Goal: Transaction & Acquisition: Purchase product/service

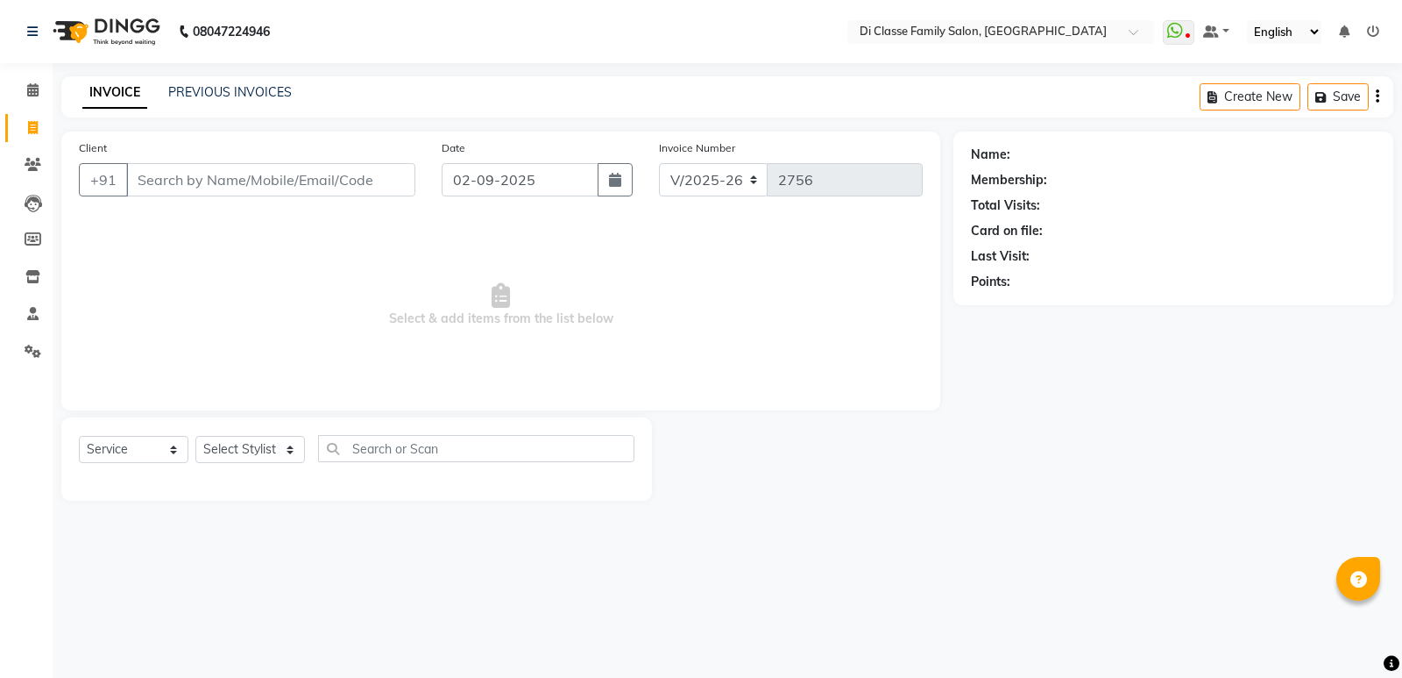
select select "6346"
select select "service"
click at [238, 93] on link "PREVIOUS INVOICES" at bounding box center [230, 92] width 124 height 16
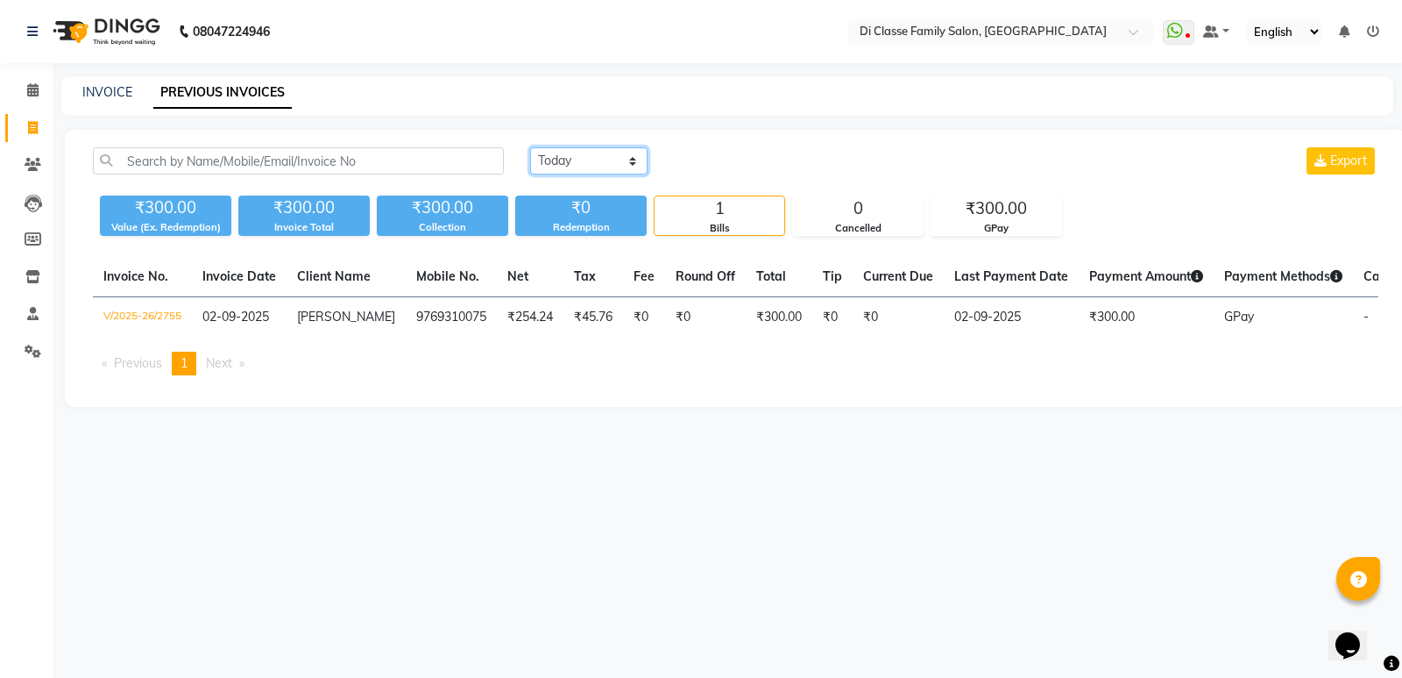
click at [612, 162] on select "Today Yesterday Custom Range" at bounding box center [588, 160] width 117 height 27
select select "range"
click at [530, 147] on select "Today Yesterday Custom Range" at bounding box center [588, 160] width 117 height 27
drag, startPoint x: 762, startPoint y: 166, endPoint x: 749, endPoint y: 167, distance: 12.3
click at [761, 166] on input "02-09-2025" at bounding box center [732, 161] width 123 height 25
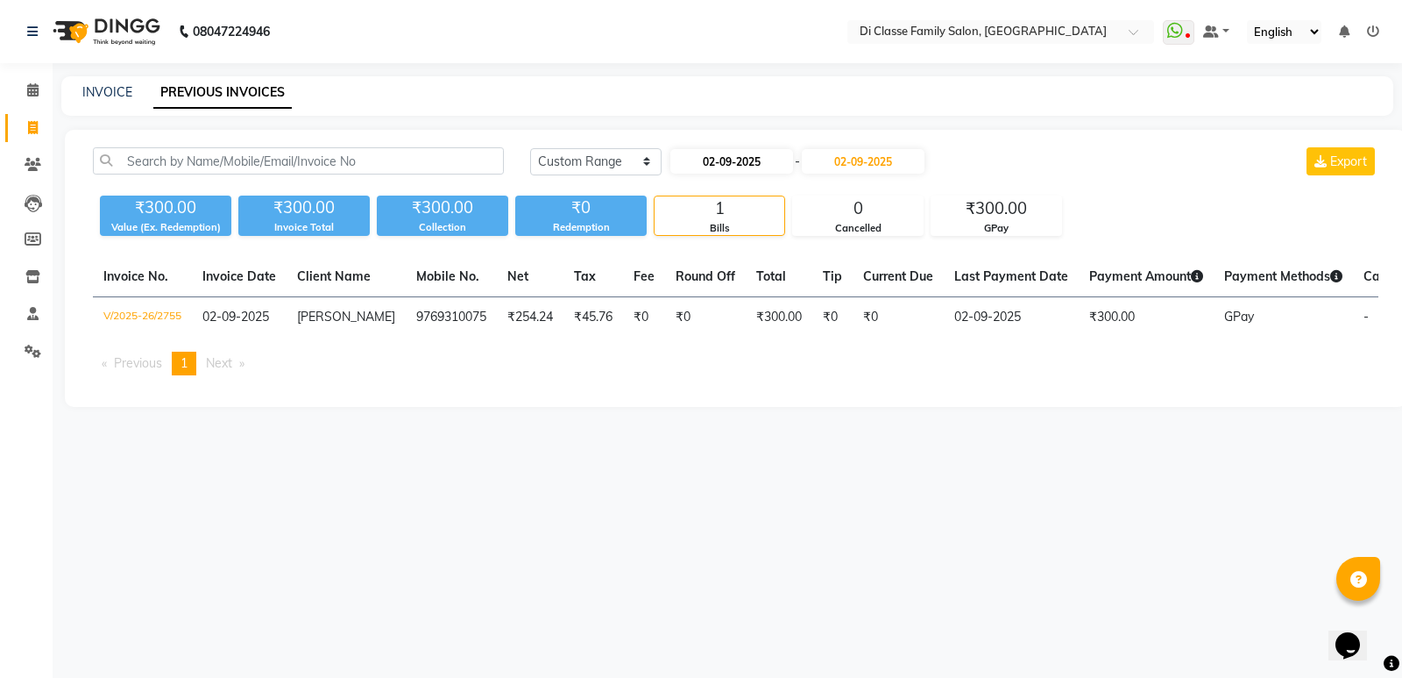
select select "9"
select select "2025"
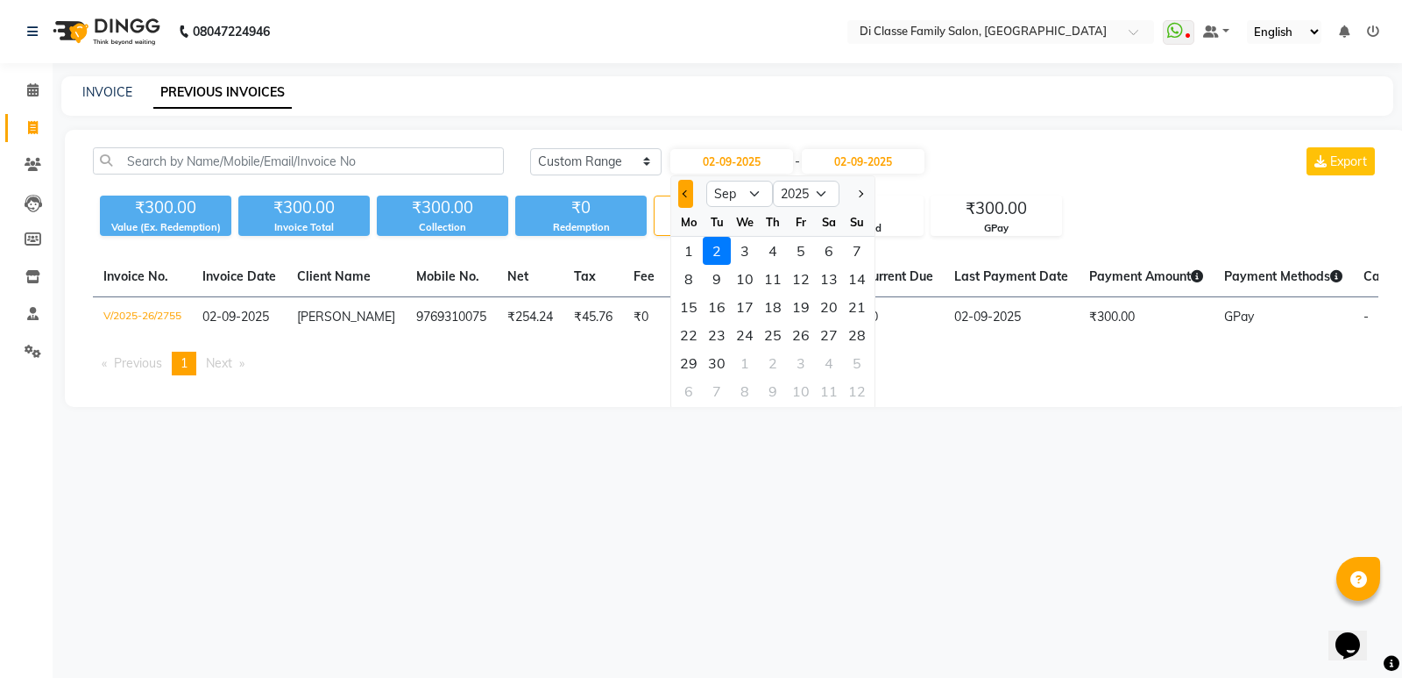
click at [688, 192] on span "Previous month" at bounding box center [686, 193] width 7 height 7
select select "8"
click at [869, 364] on div "31" at bounding box center [857, 363] width 28 height 28
type input "31-08-2025"
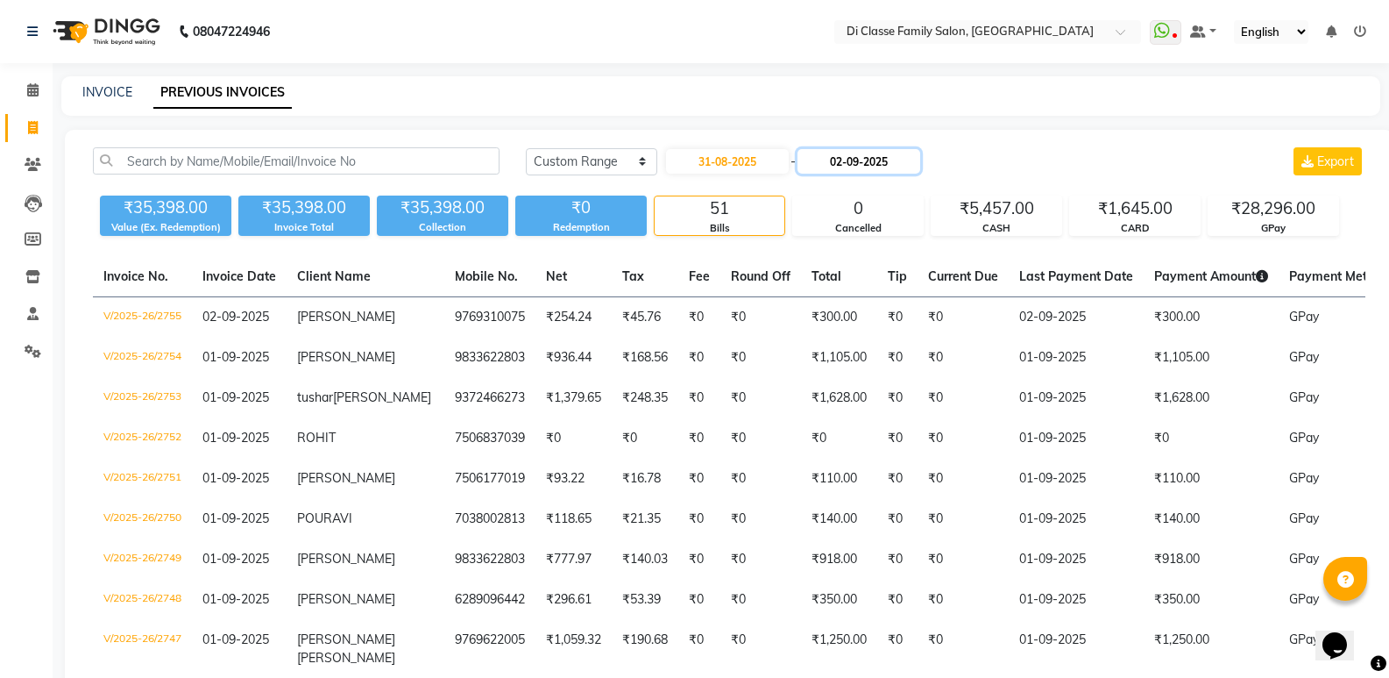
click at [869, 161] on input "02-09-2025" at bounding box center [859, 161] width 123 height 25
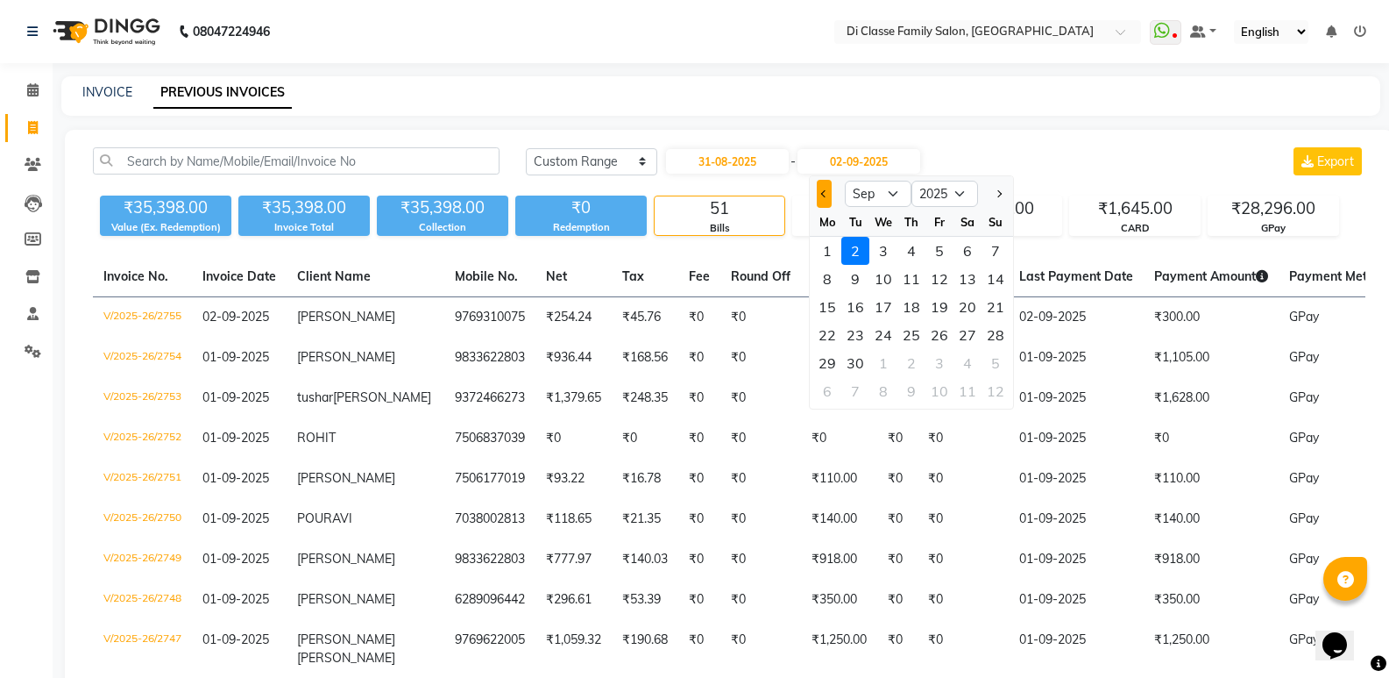
click at [820, 195] on button "Previous month" at bounding box center [824, 194] width 15 height 28
select select "8"
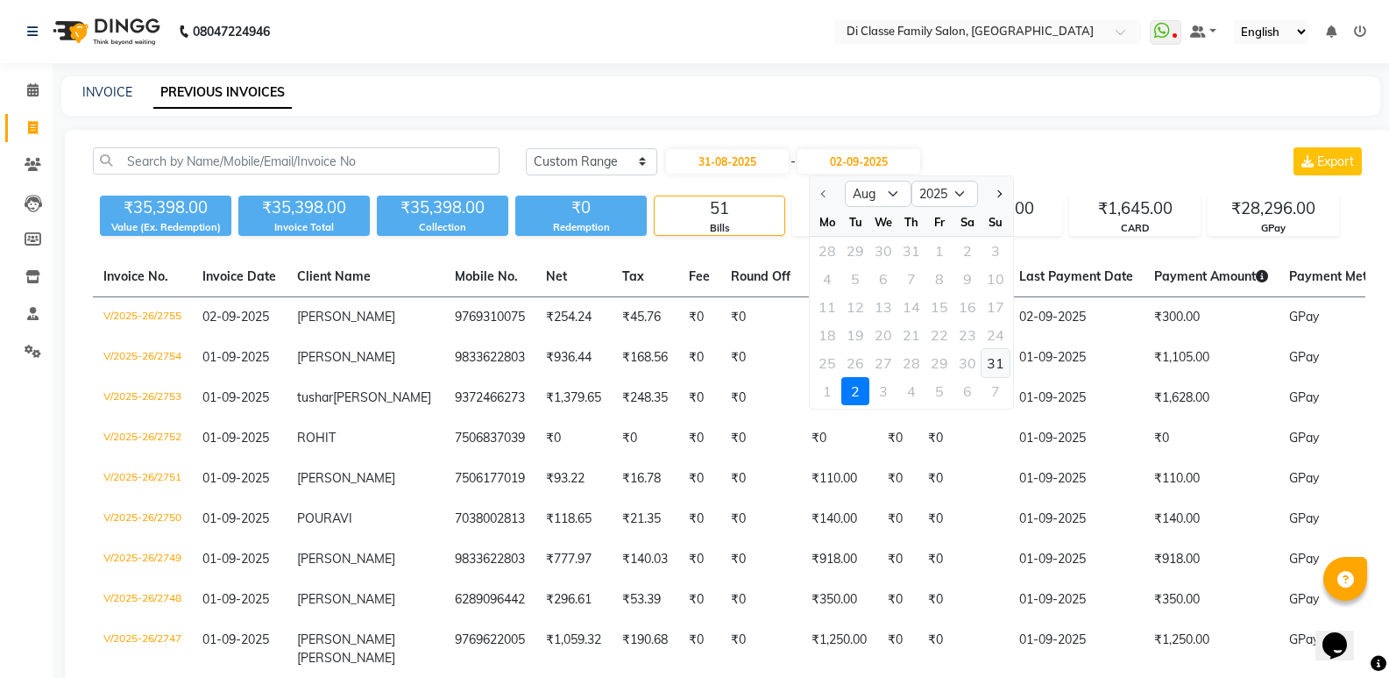
click at [994, 373] on div "31" at bounding box center [996, 363] width 28 height 28
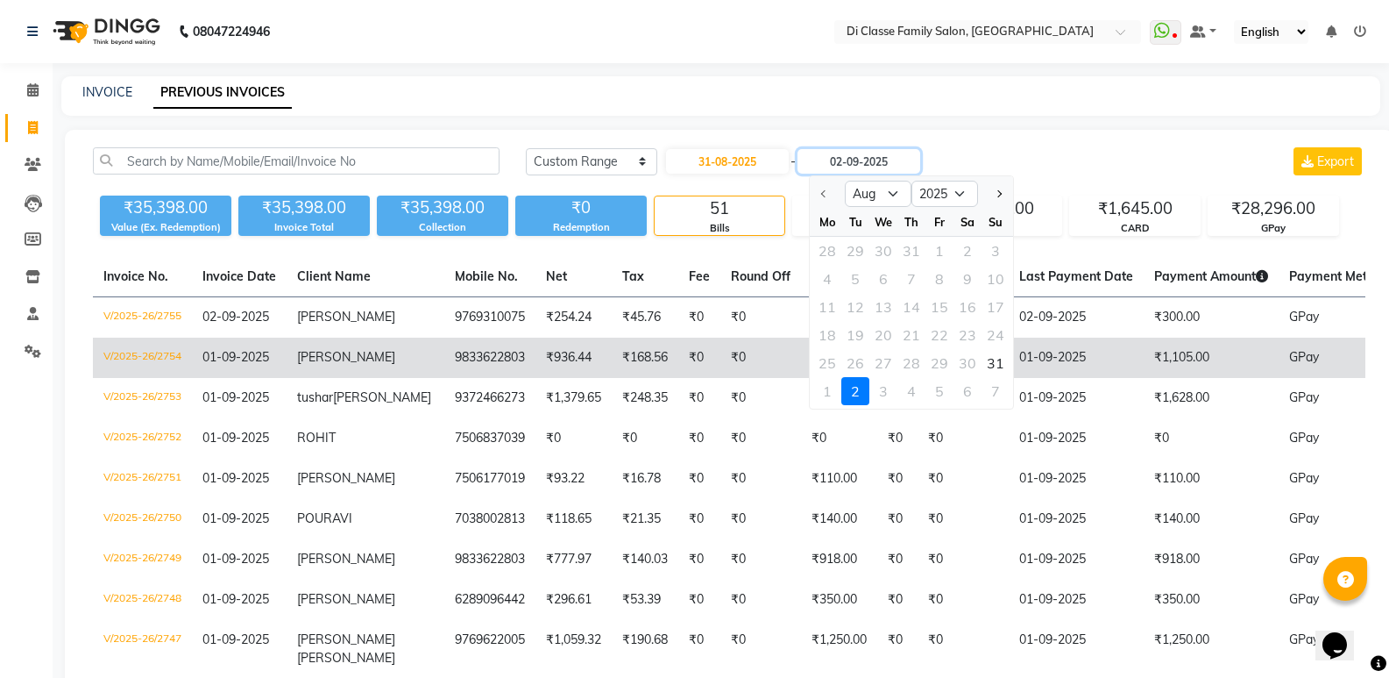
type input "31-08-2025"
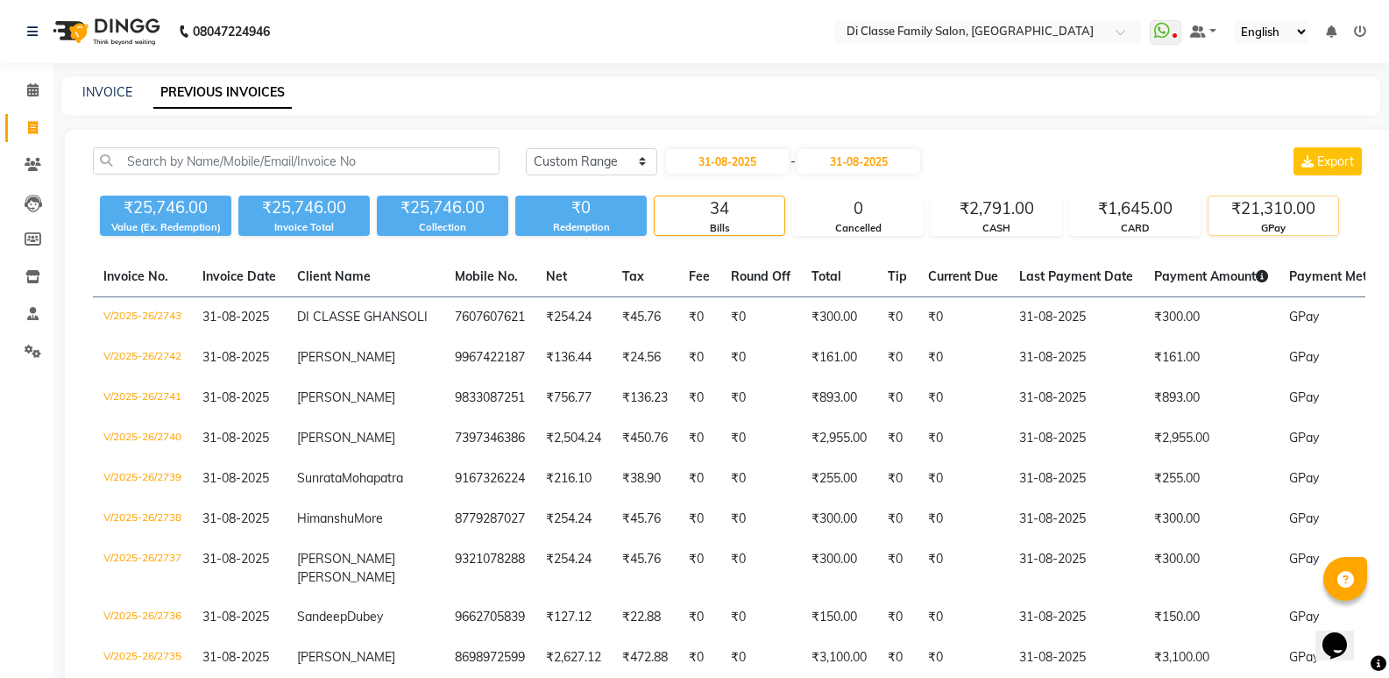
drag, startPoint x: 1249, startPoint y: 220, endPoint x: 1237, endPoint y: 233, distance: 18.0
click at [1249, 221] on div "₹21,310.00 GPay" at bounding box center [1273, 215] width 131 height 40
click at [1022, 217] on div "₹2,791.00" at bounding box center [997, 208] width 130 height 25
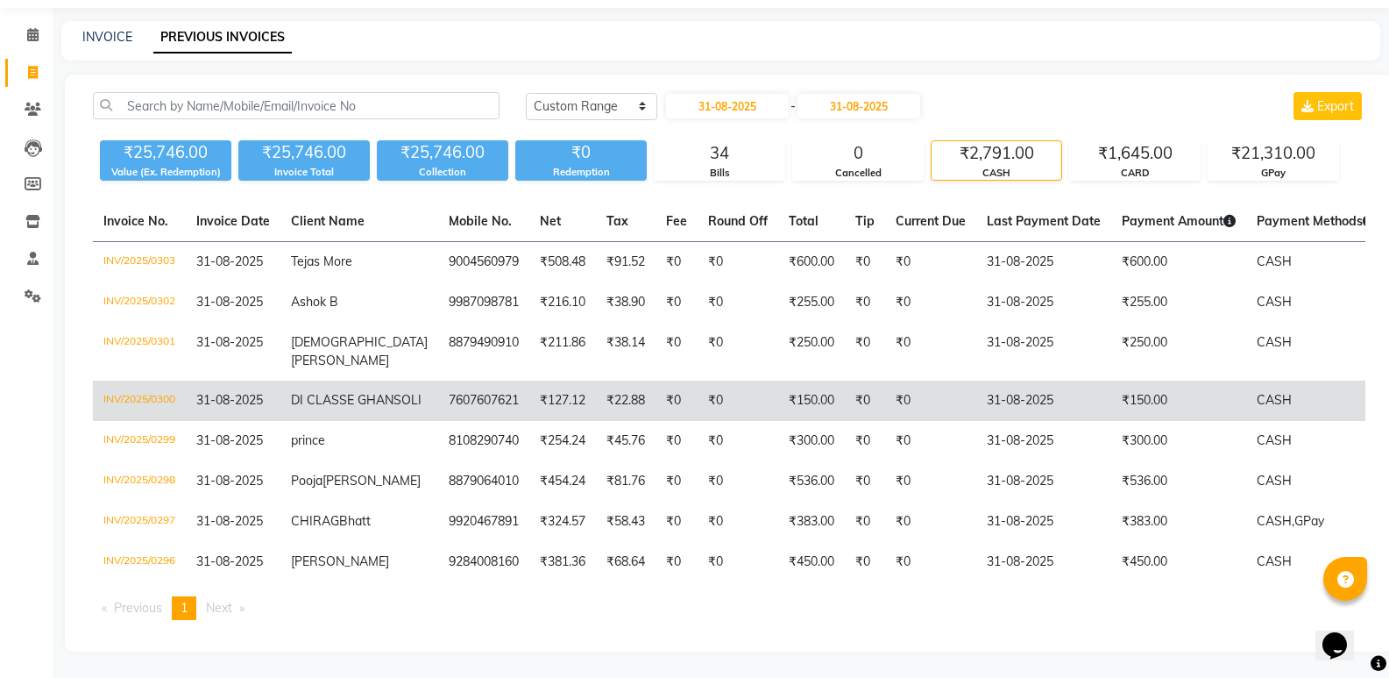
scroll to position [138, 0]
click at [1111, 380] on td "₹150.00" at bounding box center [1178, 400] width 135 height 40
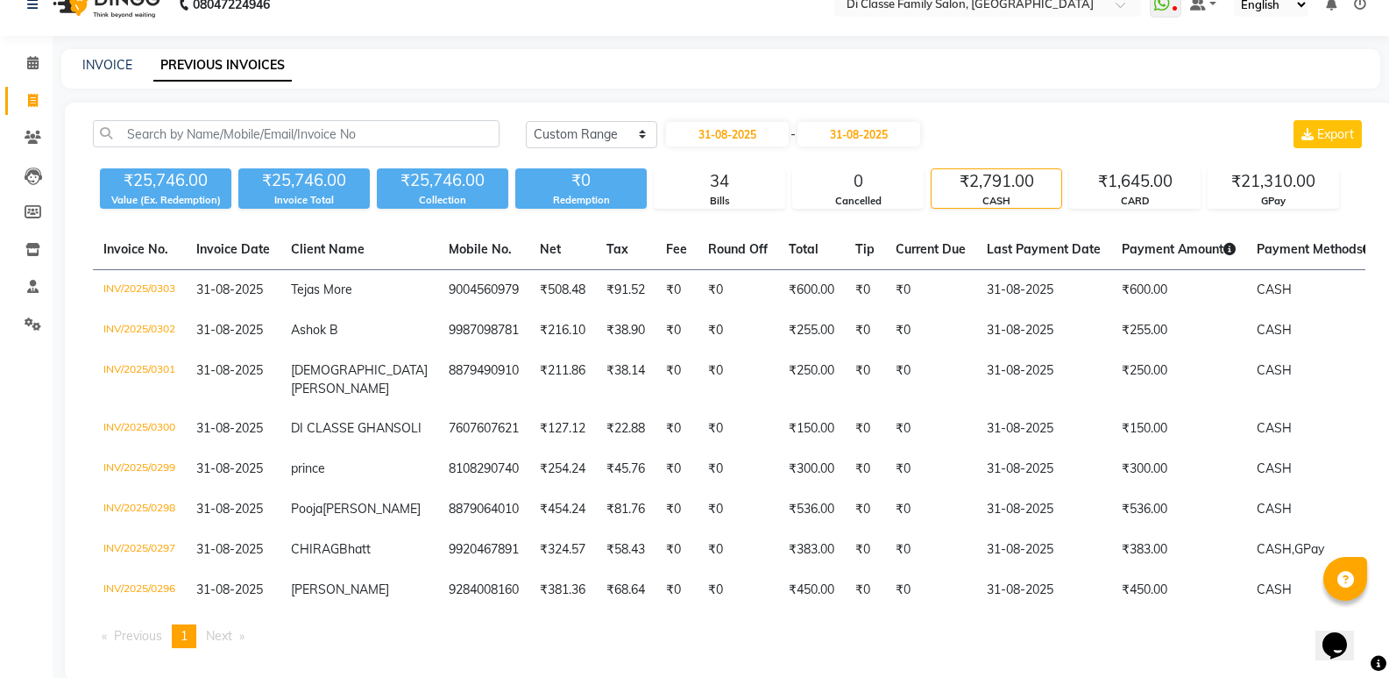
scroll to position [0, 0]
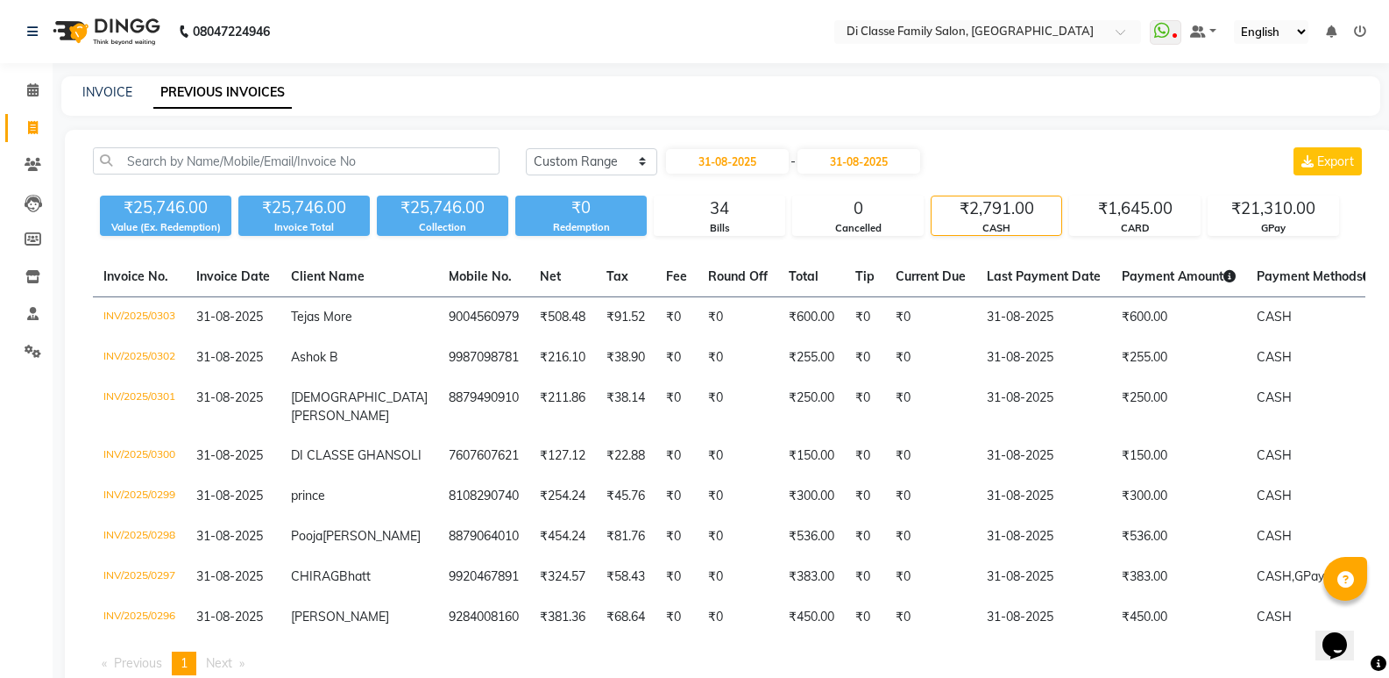
click at [706, 60] on nav "08047224946 Select Location × Di Classe Family Salon, Ghansoli WhatsApp Status …" at bounding box center [694, 31] width 1389 height 63
click at [707, 60] on nav "08047224946 Select Location × Di Classe Family Salon, Ghansoli WhatsApp Status …" at bounding box center [694, 31] width 1389 height 63
click at [597, 160] on select "Today Yesterday Custom Range" at bounding box center [591, 161] width 131 height 27
select select "today"
click at [526, 148] on select "Today Yesterday Custom Range" at bounding box center [591, 161] width 131 height 27
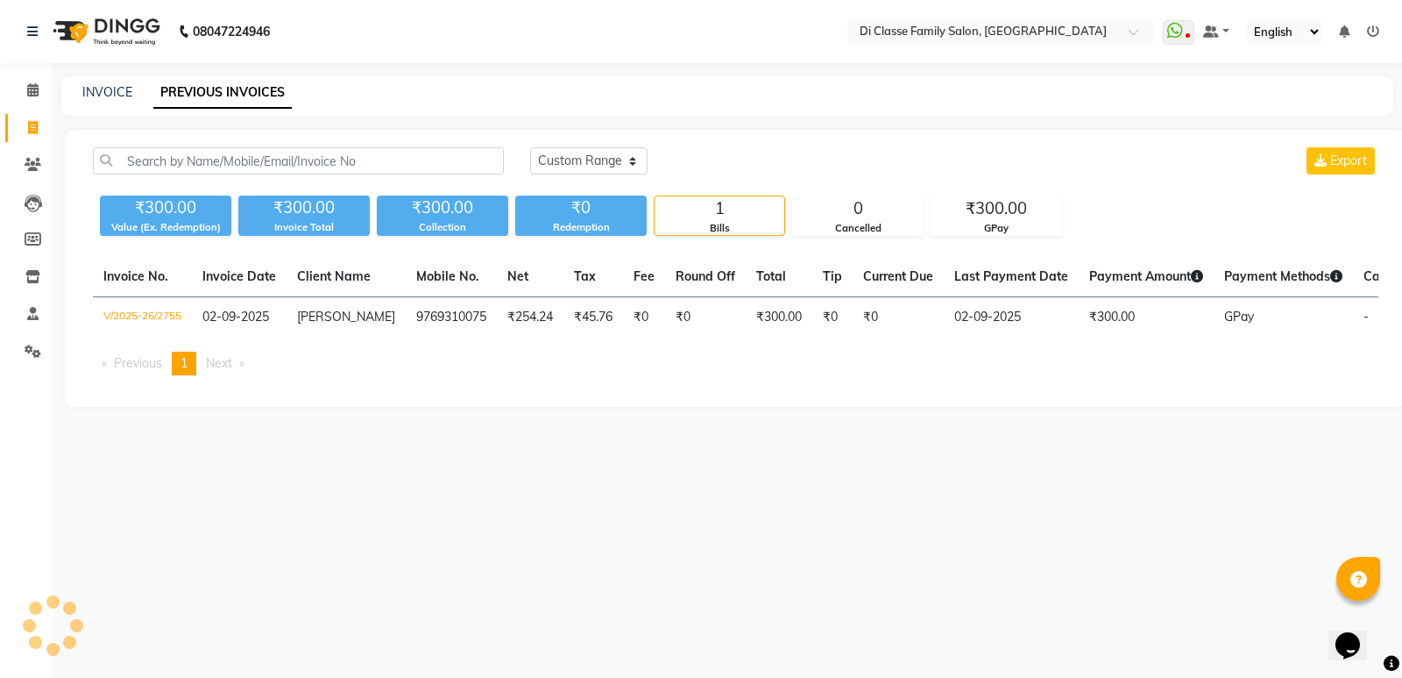
click at [655, 115] on div "INVOICE PREVIOUS INVOICES" at bounding box center [727, 95] width 1332 height 39
click at [499, 433] on main "INVOICE PREVIOUS INVOICES Today Yesterday Custom Range Export ₹300.00 Value (Ex…" at bounding box center [728, 254] width 1350 height 357
click at [386, 506] on div "08047224946 Select Location × Di Classe Family Salon, Ghansoli WhatsApp Status …" at bounding box center [701, 339] width 1402 height 678
click at [98, 96] on link "INVOICE" at bounding box center [107, 92] width 50 height 16
select select "service"
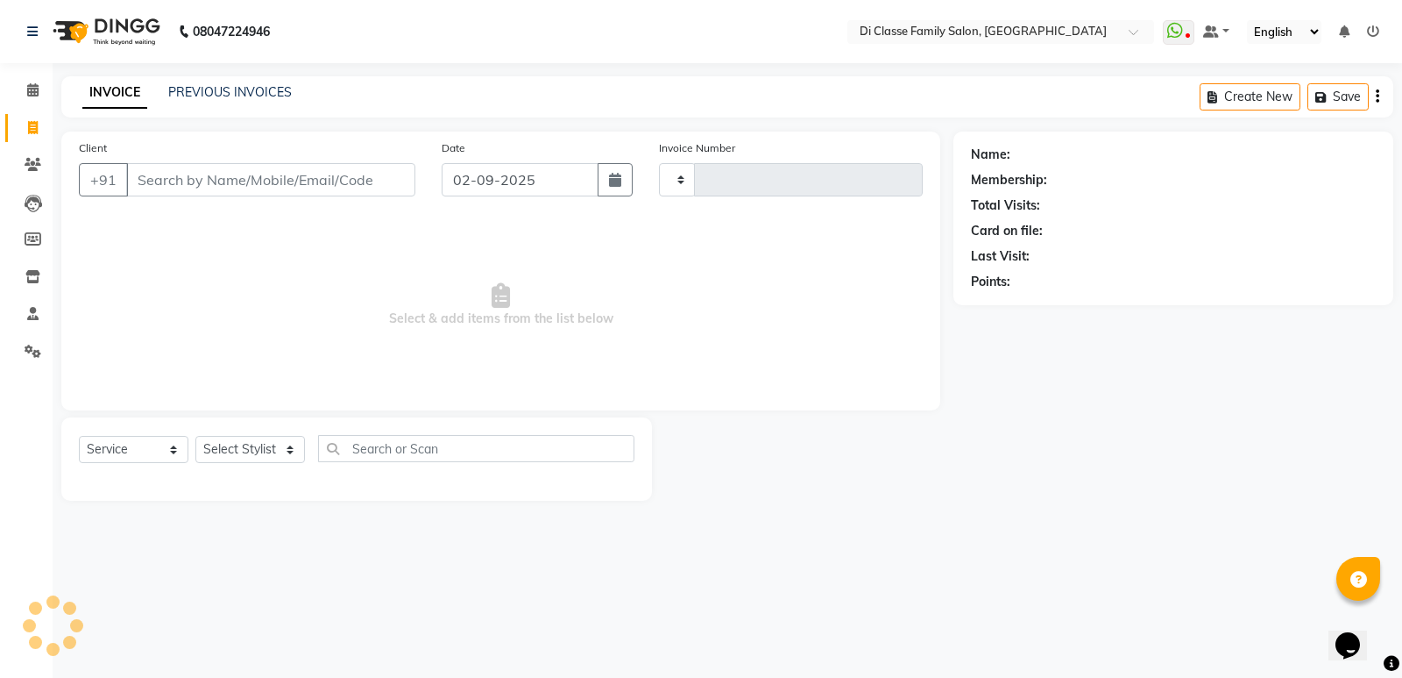
type input "2756"
select select "6346"
drag, startPoint x: 195, startPoint y: 181, endPoint x: 228, endPoint y: 196, distance: 36.5
click at [193, 183] on input "Client" at bounding box center [270, 179] width 289 height 33
click at [256, 451] on select "Select Stylist ADMIN ANIKET Anu Ayaz Kadri Javed KAPIL SINGH KOMAL Payal Pooja …" at bounding box center [250, 449] width 110 height 27
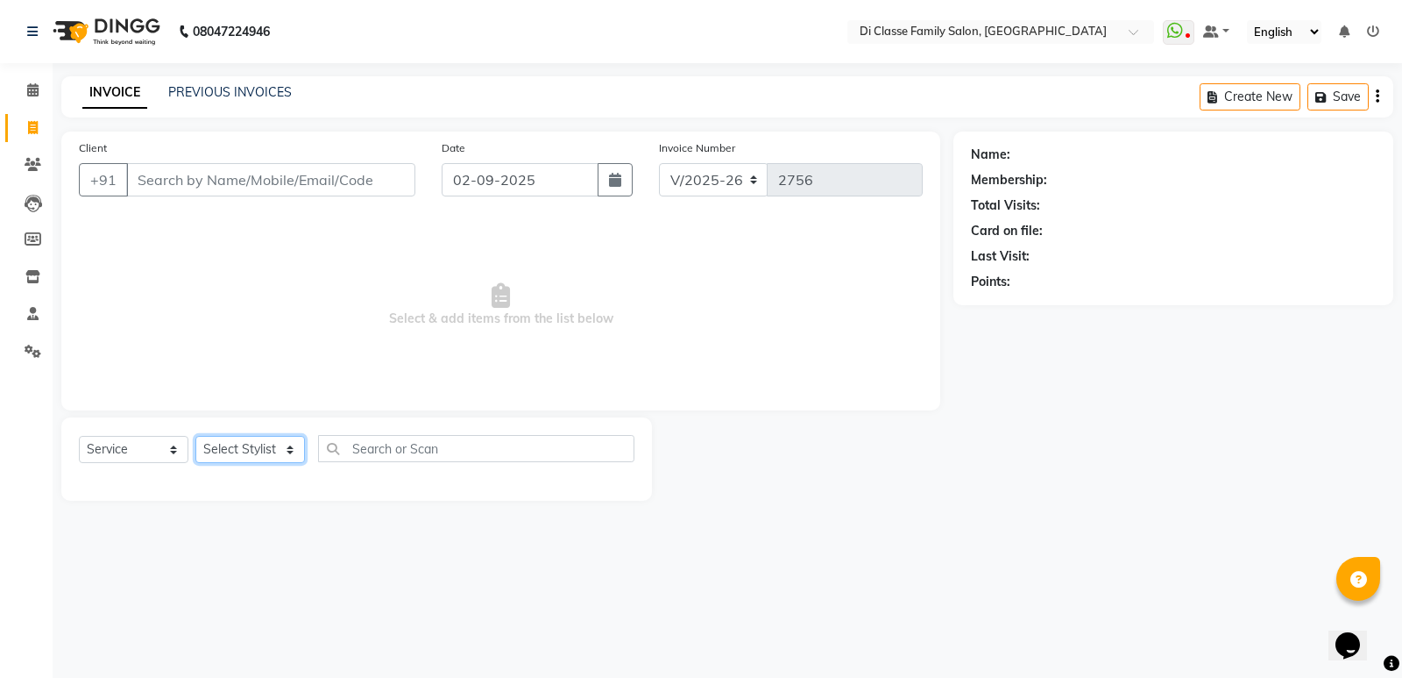
select select "50058"
click at [195, 436] on select "Select Stylist ADMIN ANIKET Anu Ayaz Kadri Javed KAPIL SINGH KOMAL Payal Pooja …" at bounding box center [250, 449] width 110 height 27
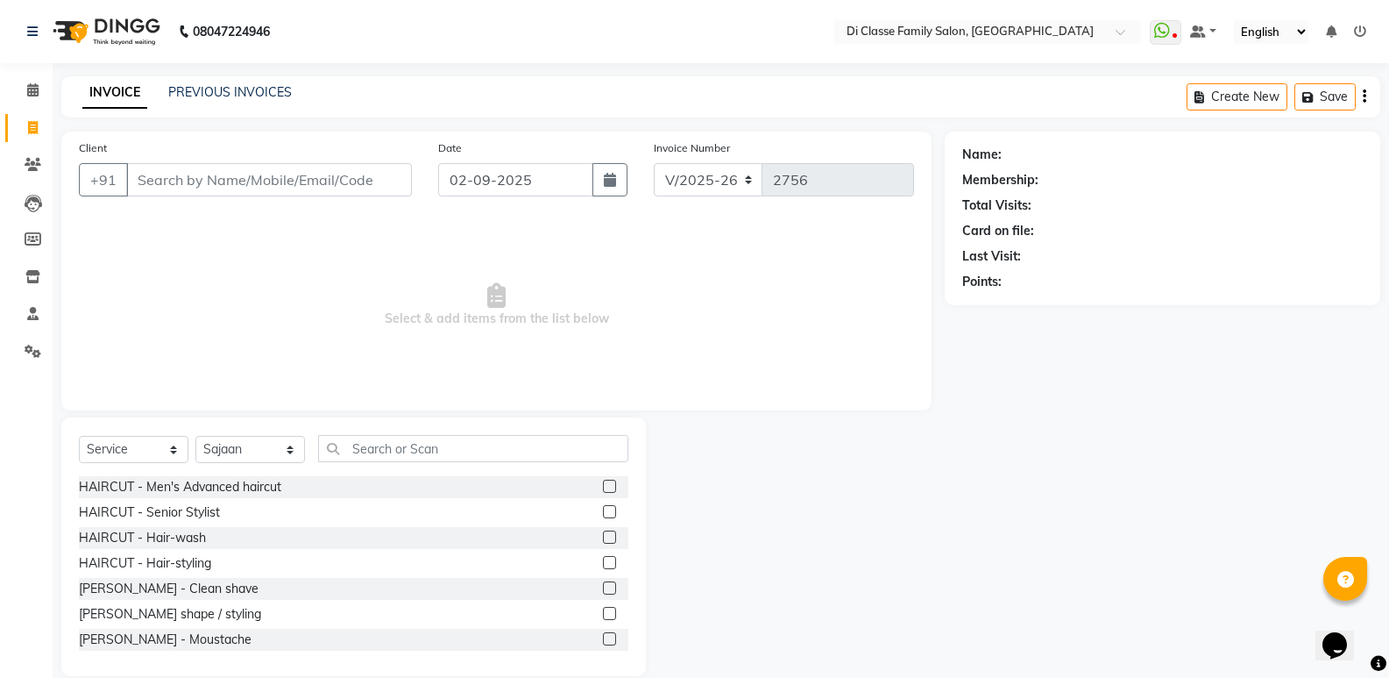
drag, startPoint x: 348, startPoint y: 464, endPoint x: 356, endPoint y: 454, distance: 12.5
click at [349, 464] on div "Select Service Product Membership Package Voucher Prepaid Gift Card Select Styl…" at bounding box center [354, 455] width 550 height 41
click at [356, 454] on input "text" at bounding box center [473, 448] width 310 height 27
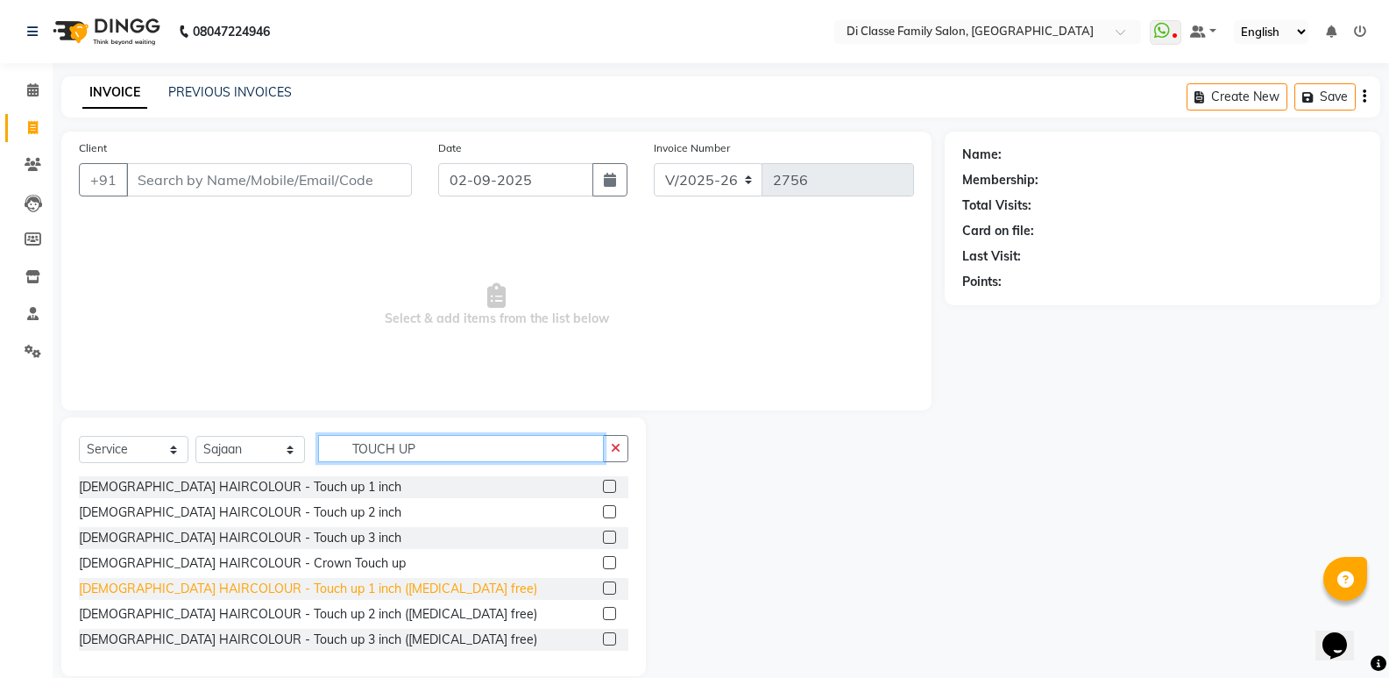
type input "TOUCH UP"
click at [262, 585] on div "FEMALE HAIRCOLOUR - Touch up 1 inch (Ammonia free)" at bounding box center [308, 588] width 458 height 18
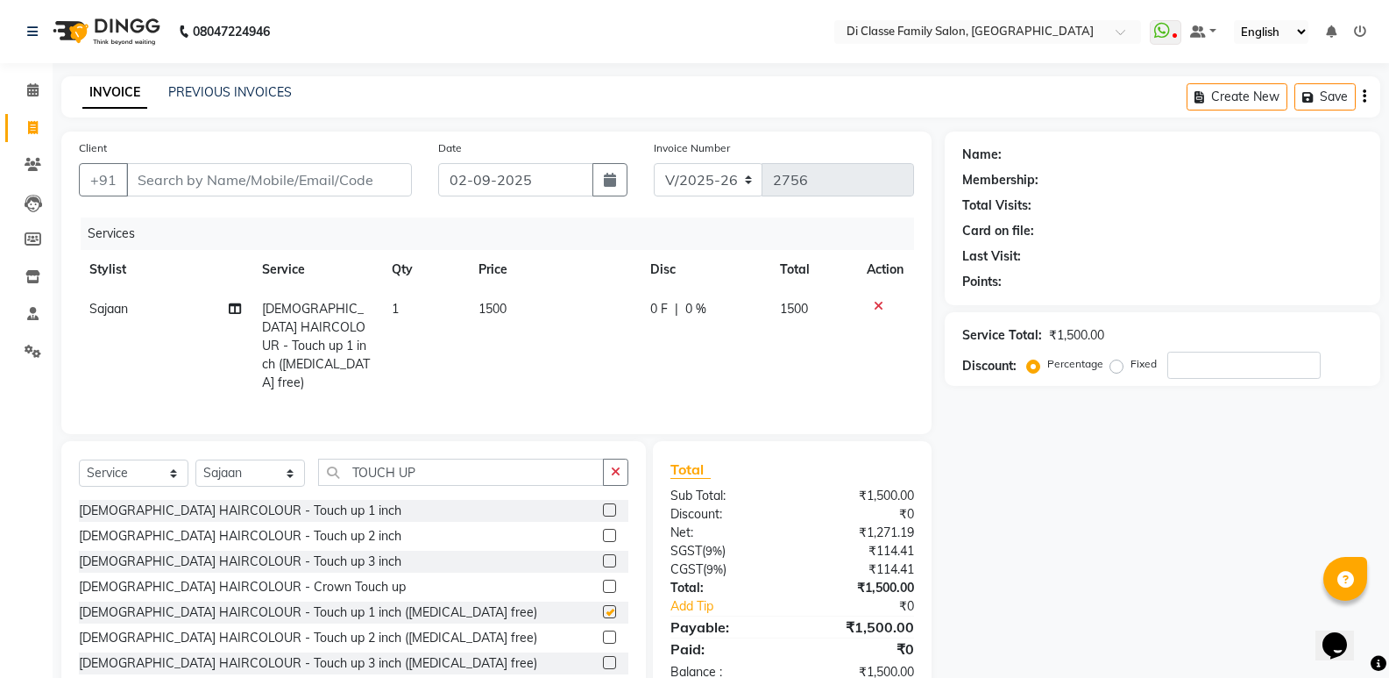
checkbox input "false"
click at [316, 188] on input "Client" at bounding box center [269, 179] width 286 height 33
click at [1206, 369] on input "number" at bounding box center [1243, 364] width 153 height 27
type input "15"
click at [1044, 528] on div "Name: Membership: Total Visits: Card on file: Last Visit: Points: Service Total…" at bounding box center [1169, 415] width 449 height 568
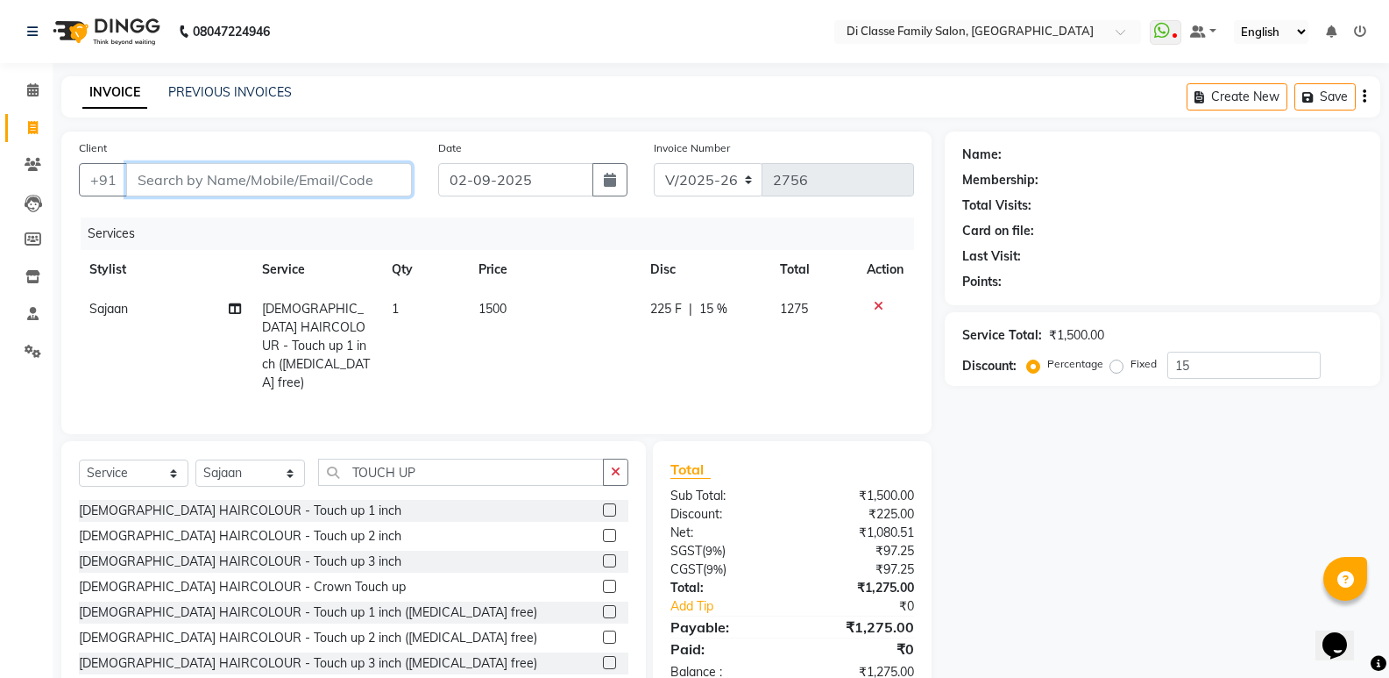
drag, startPoint x: 296, startPoint y: 171, endPoint x: 330, endPoint y: 188, distance: 37.2
click at [309, 179] on input "Client" at bounding box center [269, 179] width 286 height 33
type input "9"
type input "0"
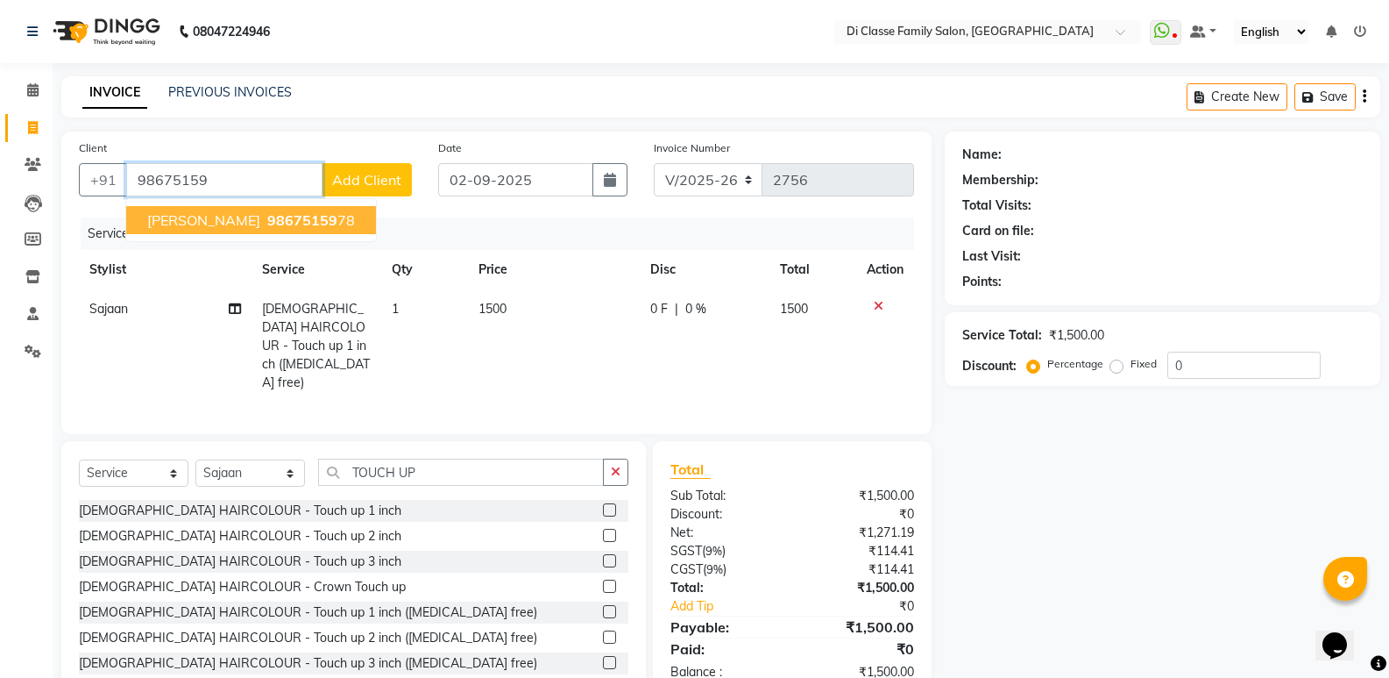
click at [295, 225] on span "98675159" at bounding box center [302, 220] width 70 height 18
type input "9867515978"
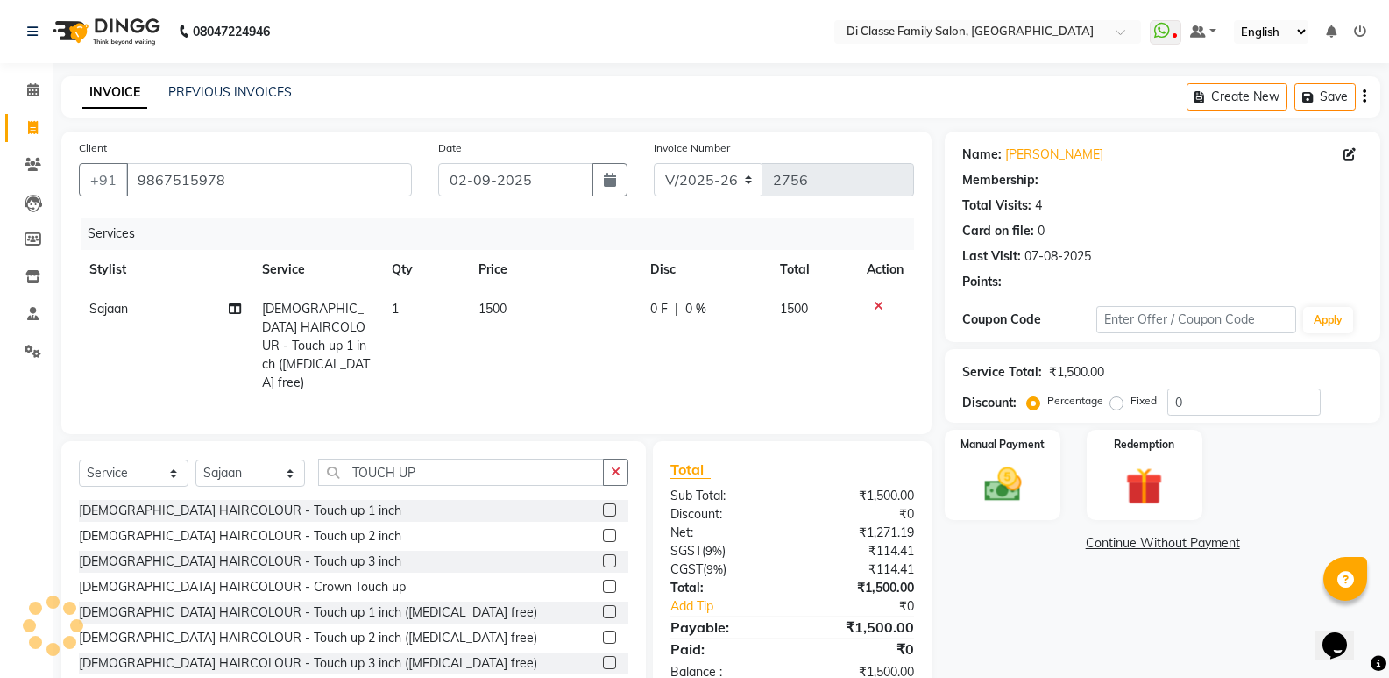
type input "15"
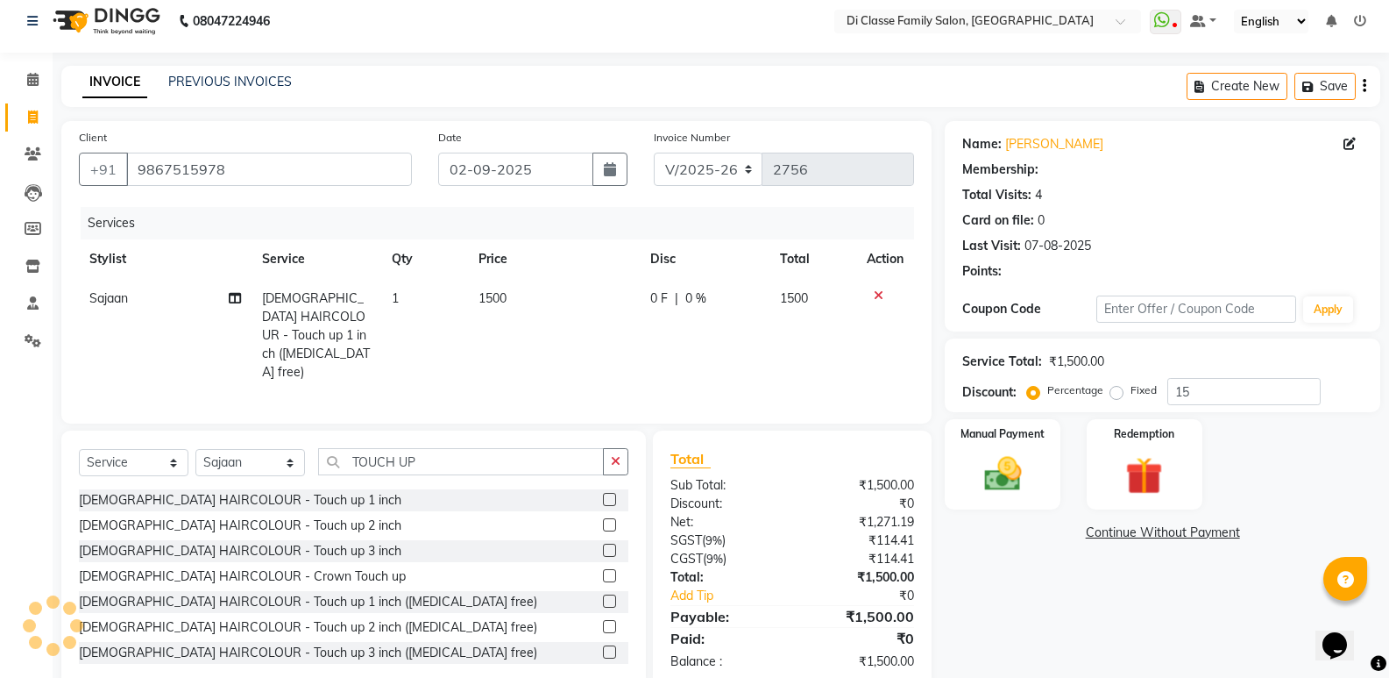
select select "1: Object"
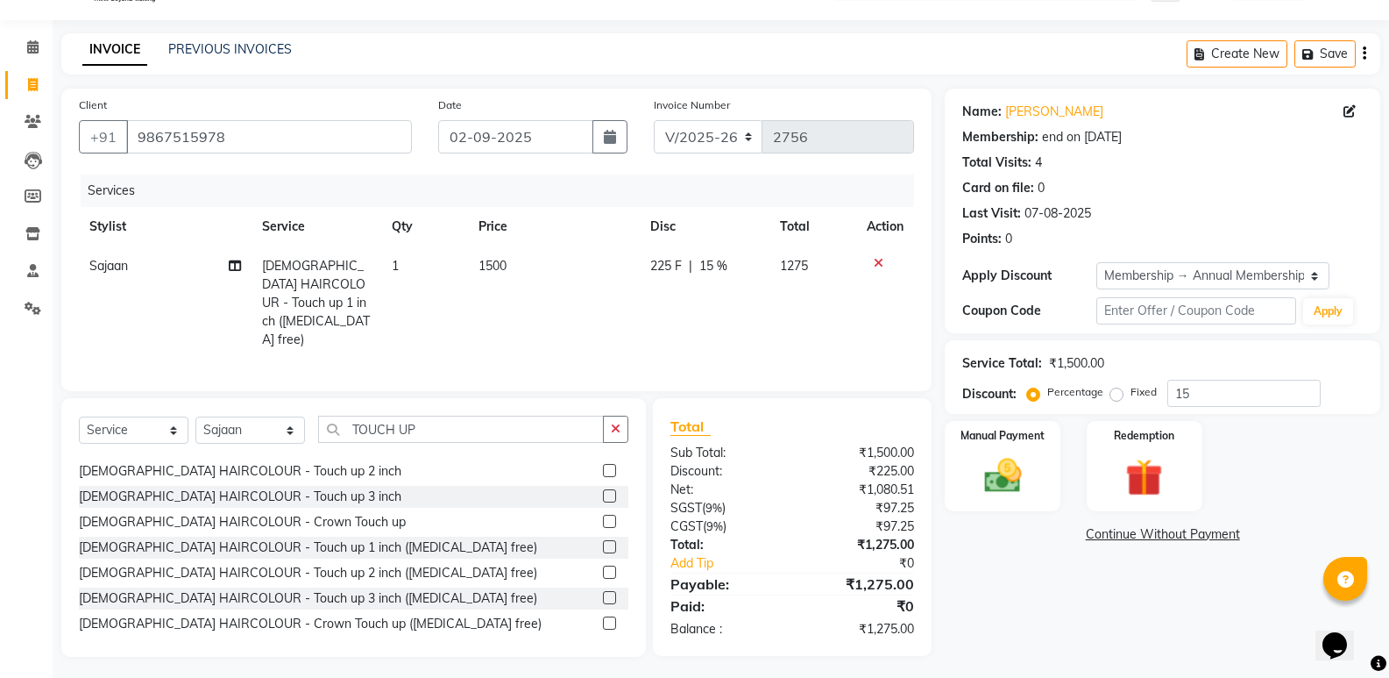
scroll to position [28, 0]
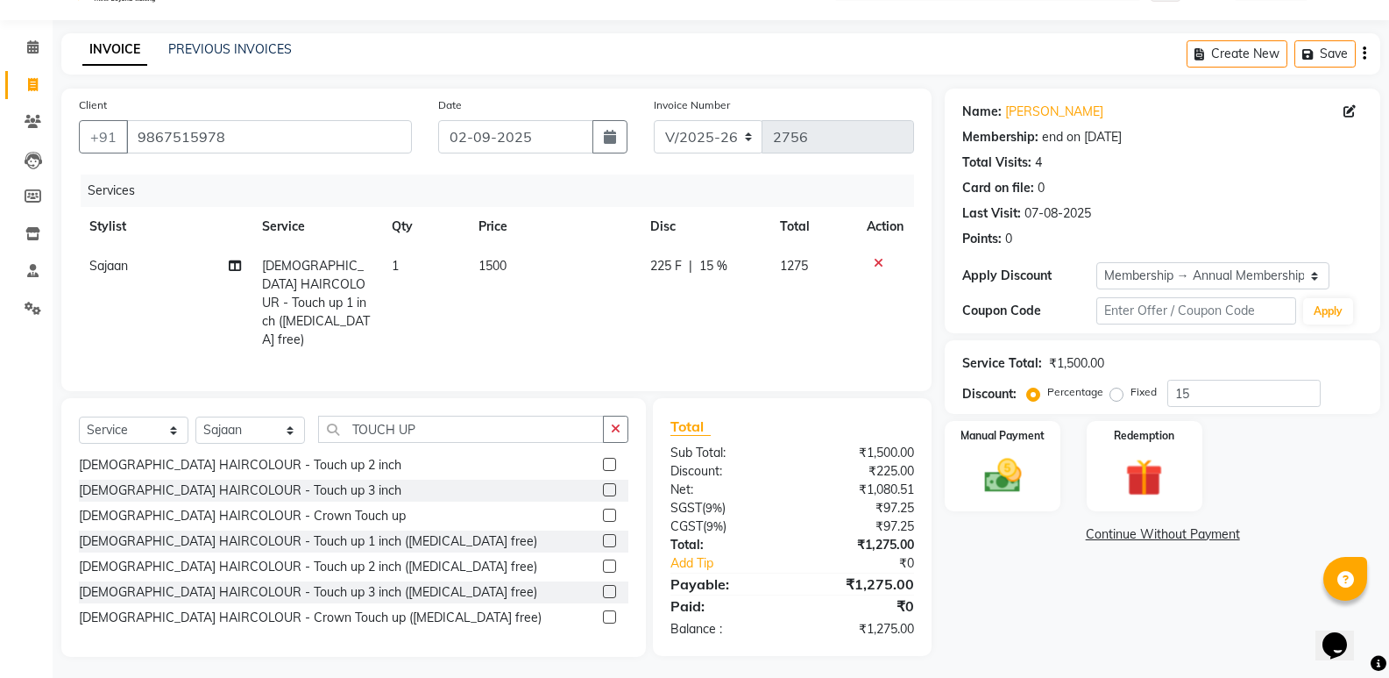
drag, startPoint x: 983, startPoint y: 601, endPoint x: 983, endPoint y: 590, distance: 11.4
click at [983, 599] on div "Name: Ketan Khilari Membership: end on 03-06-2026 Total Visits: 4 Card on file:…" at bounding box center [1169, 373] width 449 height 568
click at [1033, 500] on div "Manual Payment" at bounding box center [1003, 466] width 120 height 94
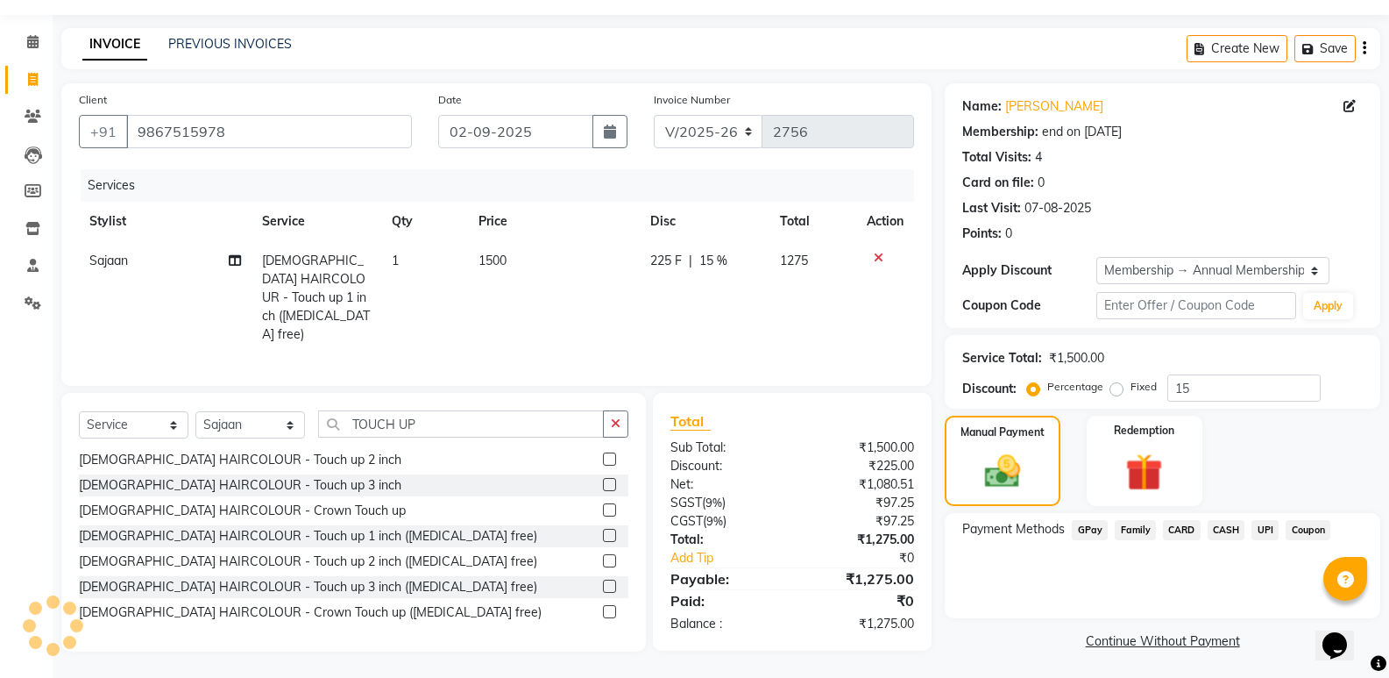
scroll to position [51, 0]
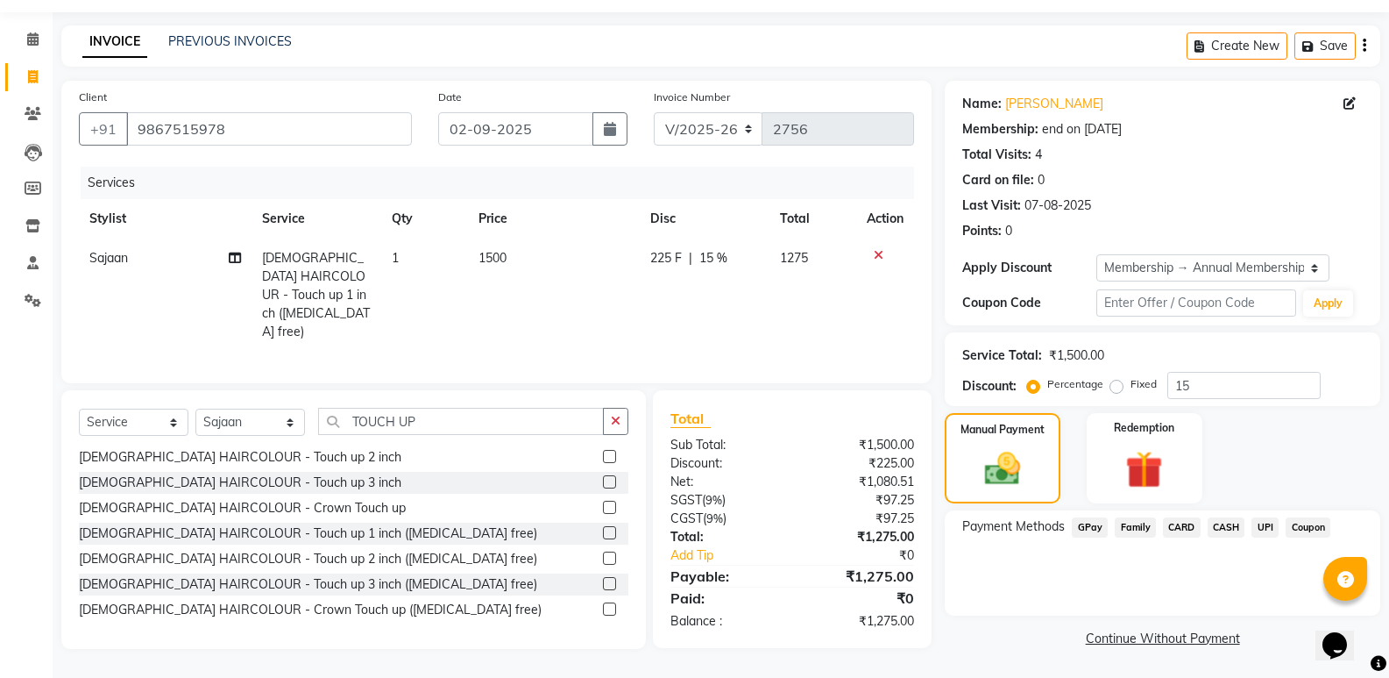
click at [1096, 528] on span "GPay" at bounding box center [1090, 527] width 36 height 20
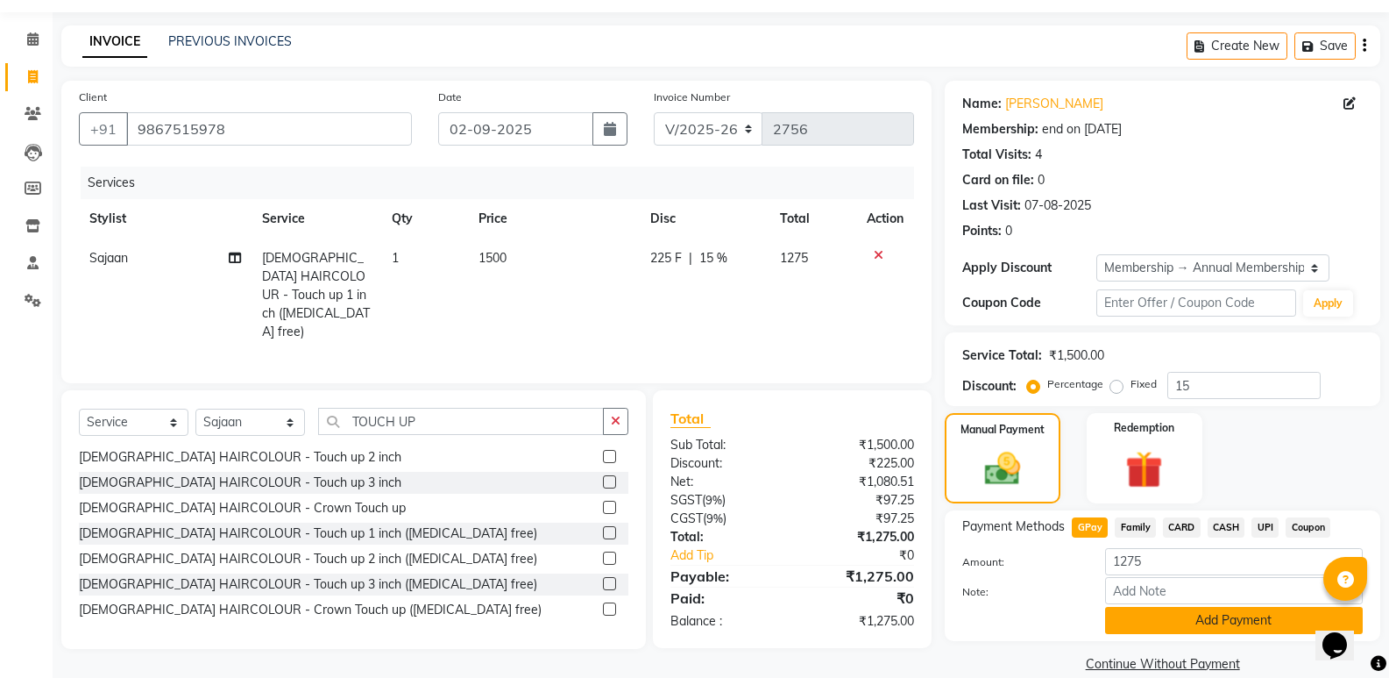
click at [1145, 629] on button "Add Payment" at bounding box center [1234, 620] width 258 height 27
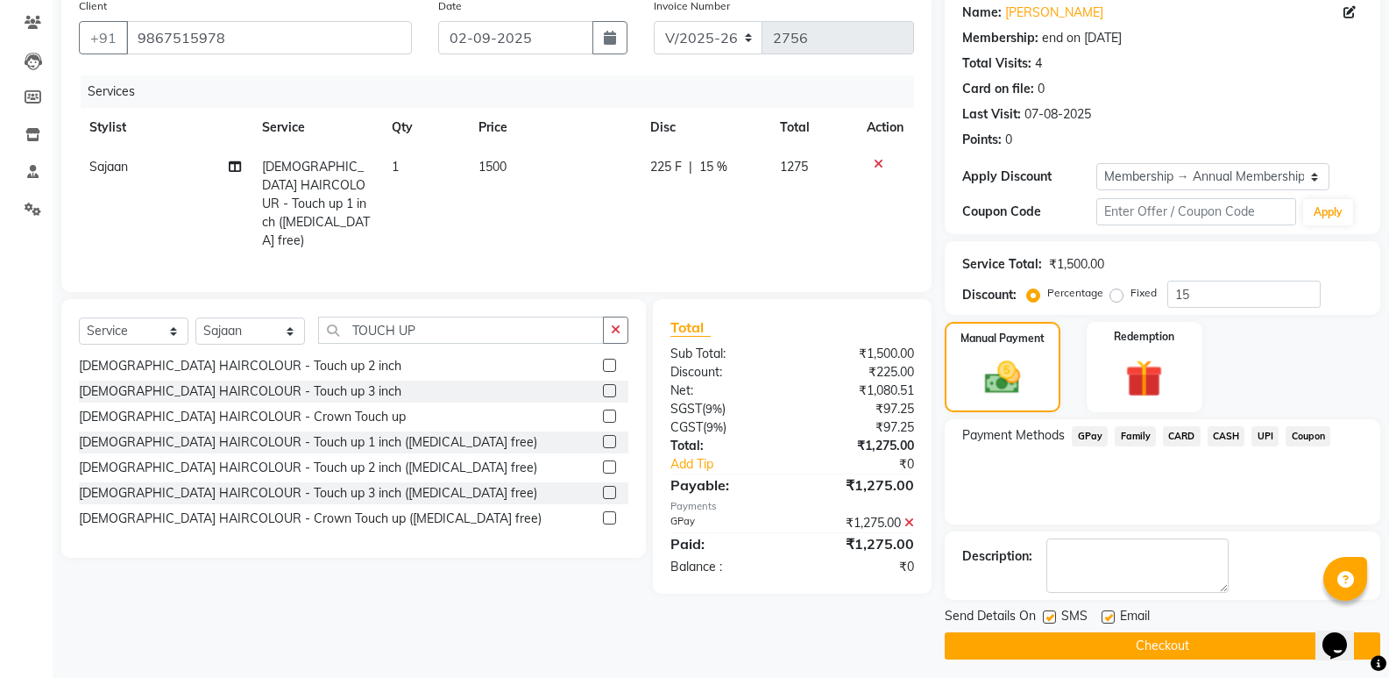
scroll to position [150, 0]
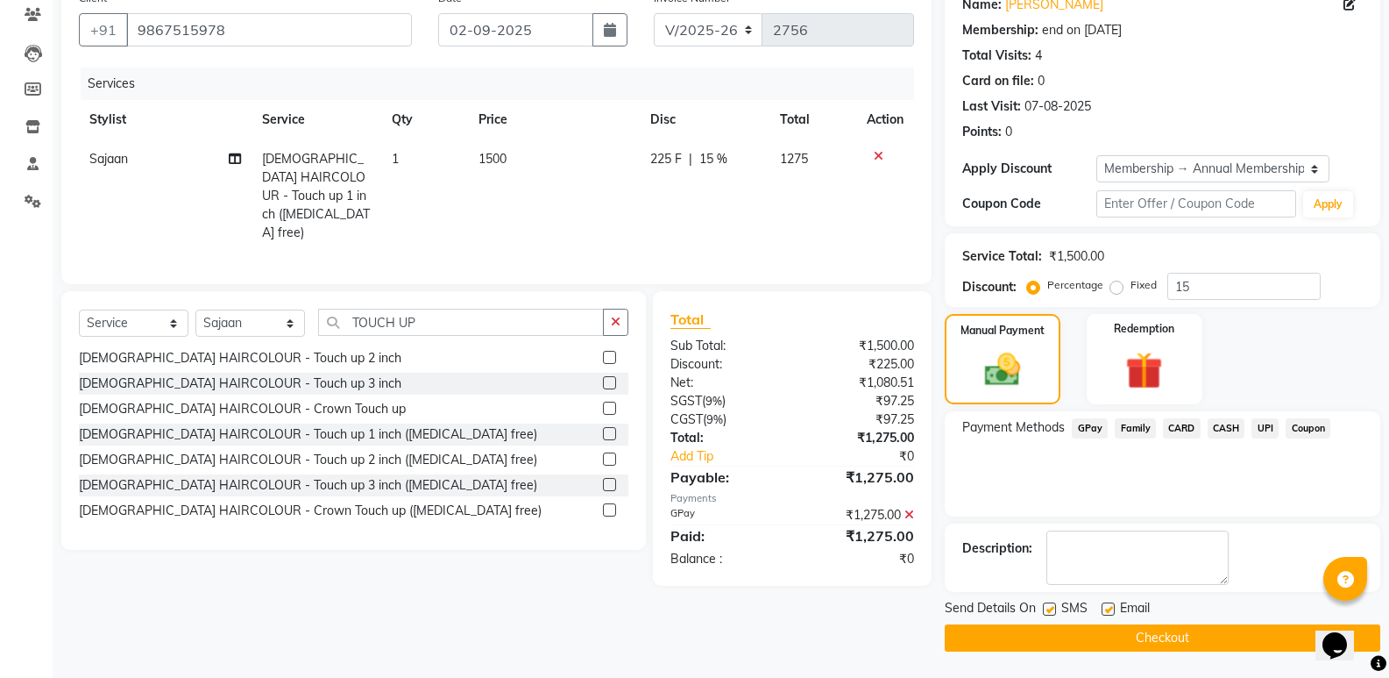
click at [1079, 643] on button "Checkout" at bounding box center [1163, 637] width 436 height 27
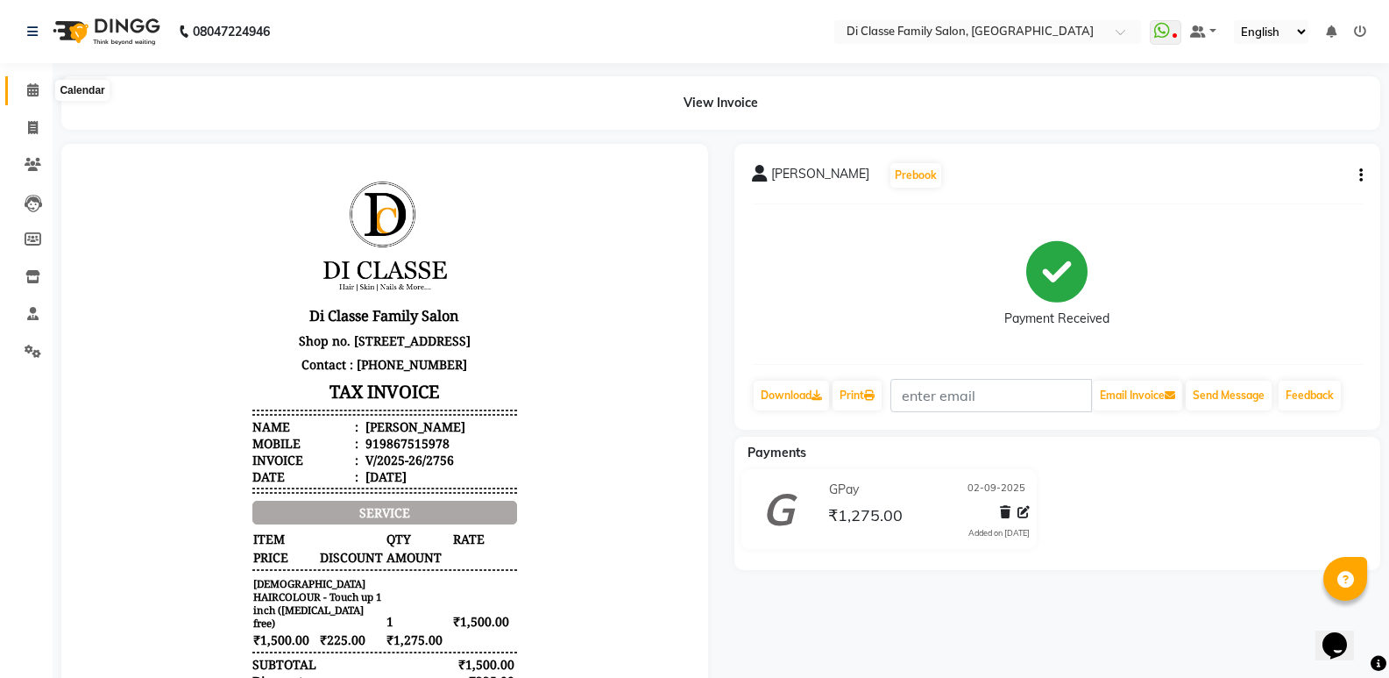
click at [29, 81] on span at bounding box center [33, 91] width 31 height 20
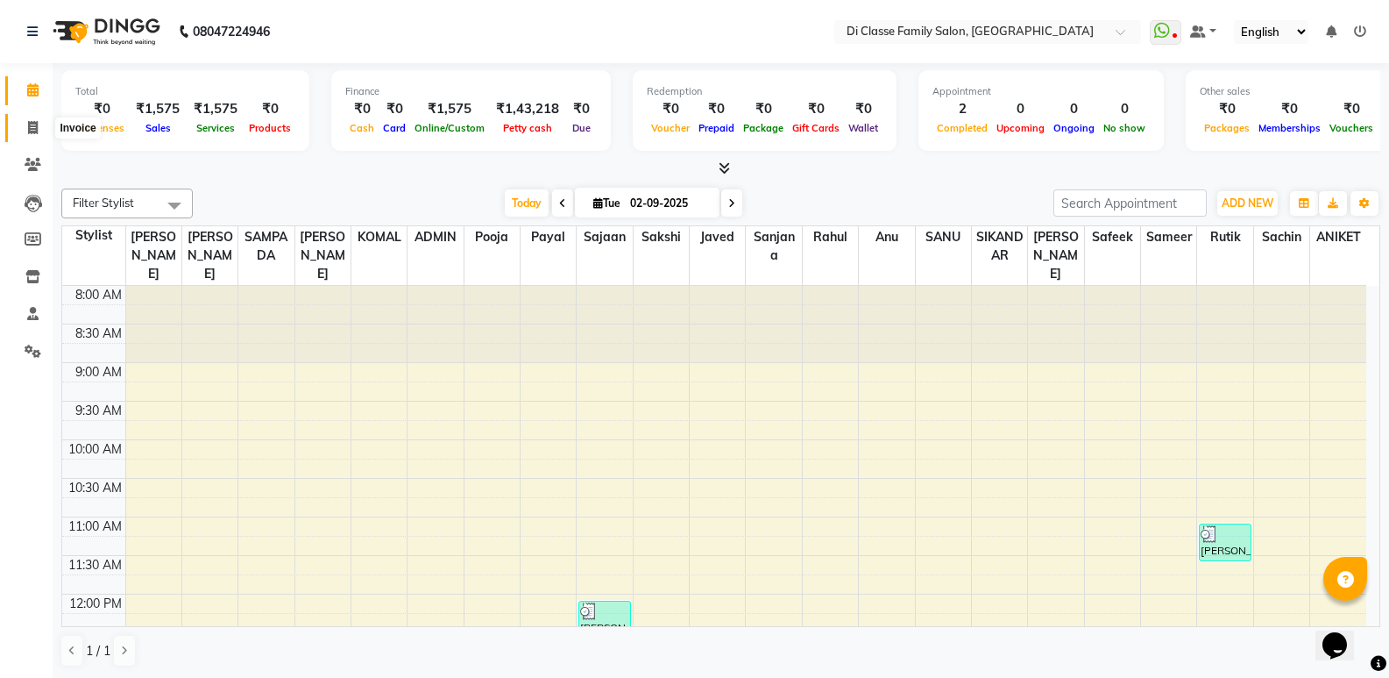
click at [26, 124] on span at bounding box center [33, 128] width 31 height 20
select select "6346"
select select "service"
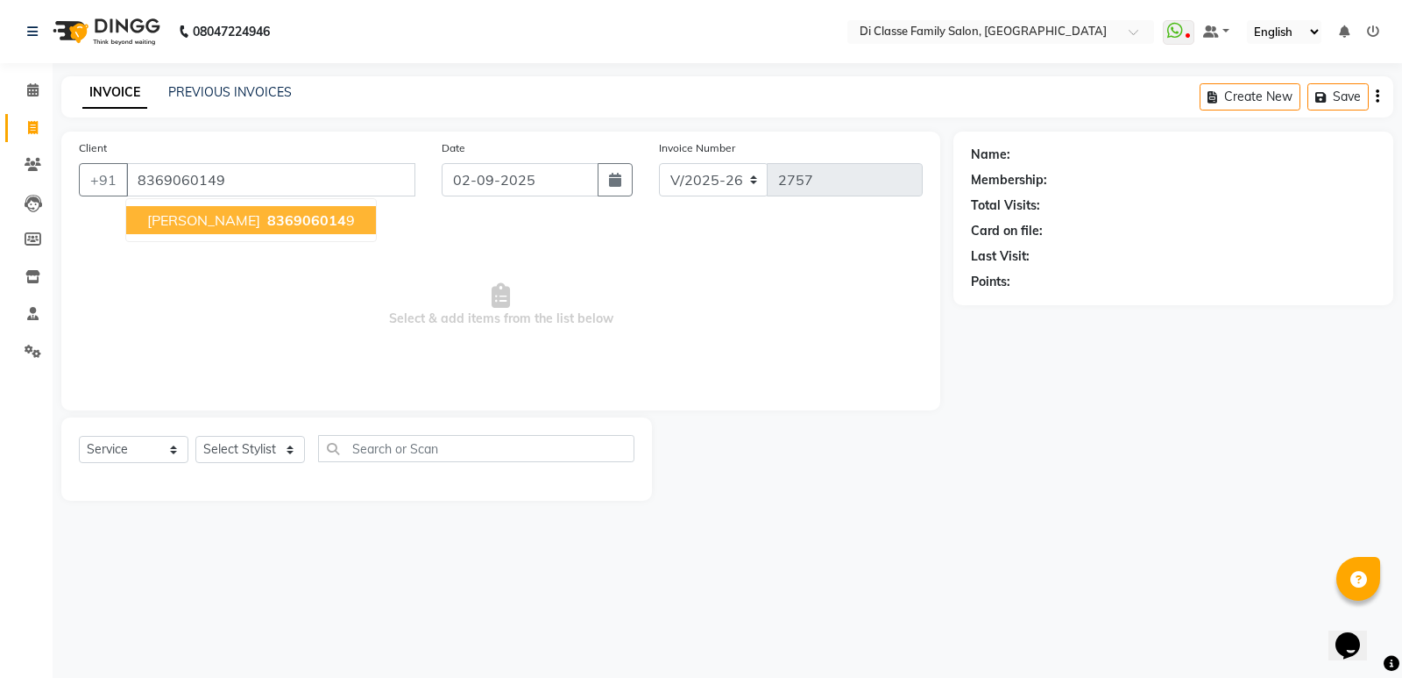
type input "8369060149"
select select "1: Object"
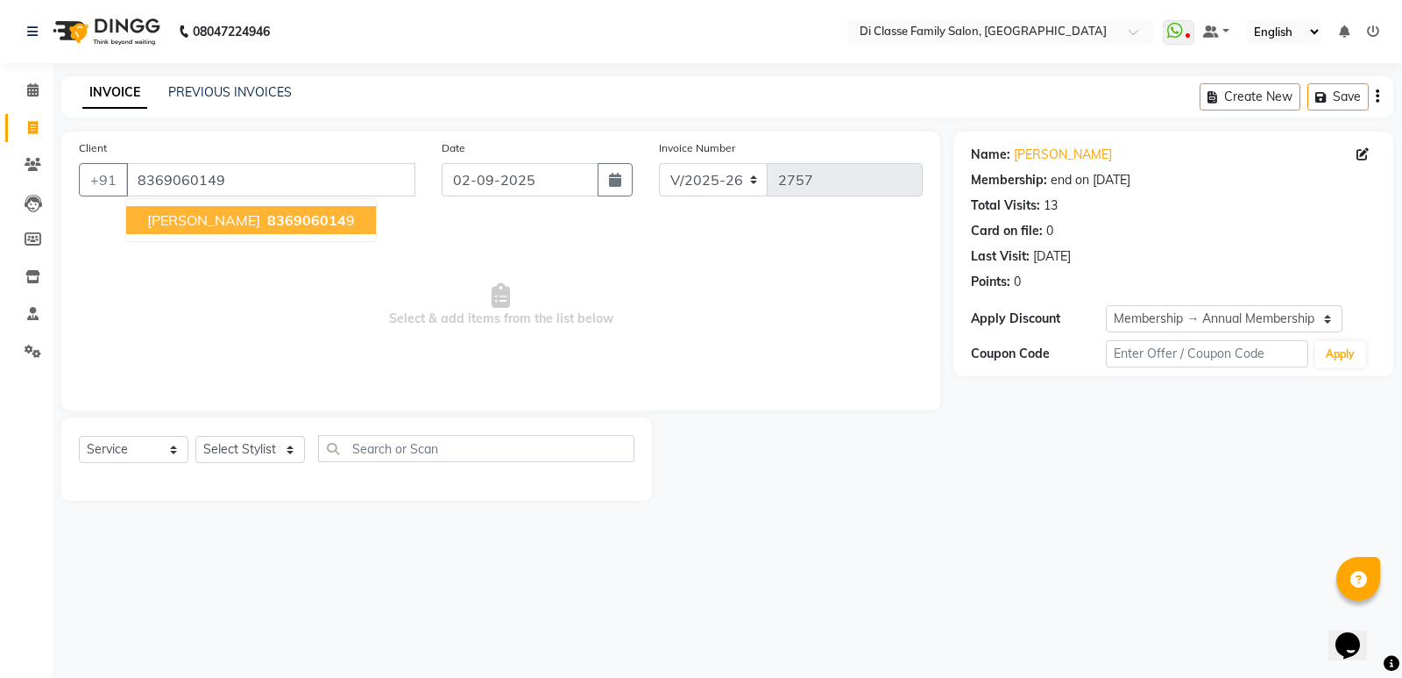
click at [203, 214] on span "Sunil Chikane" at bounding box center [203, 220] width 113 height 18
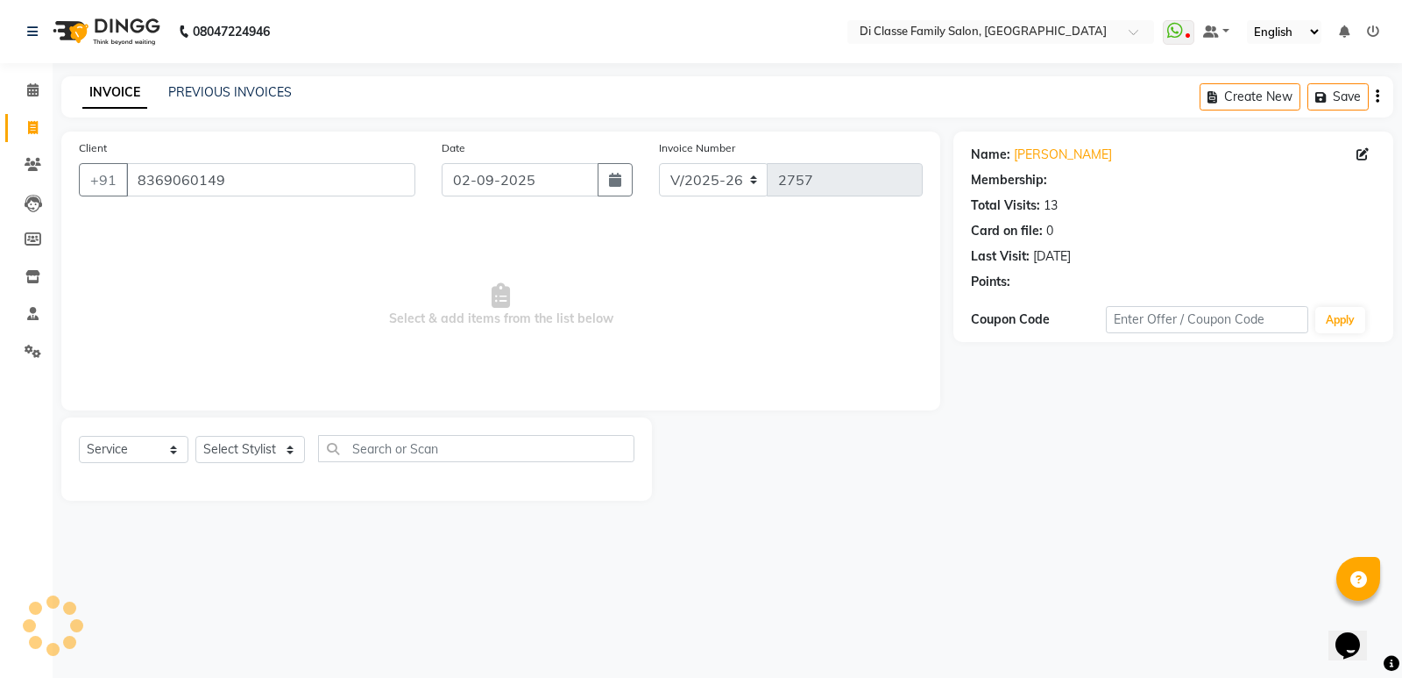
select select "1: Object"
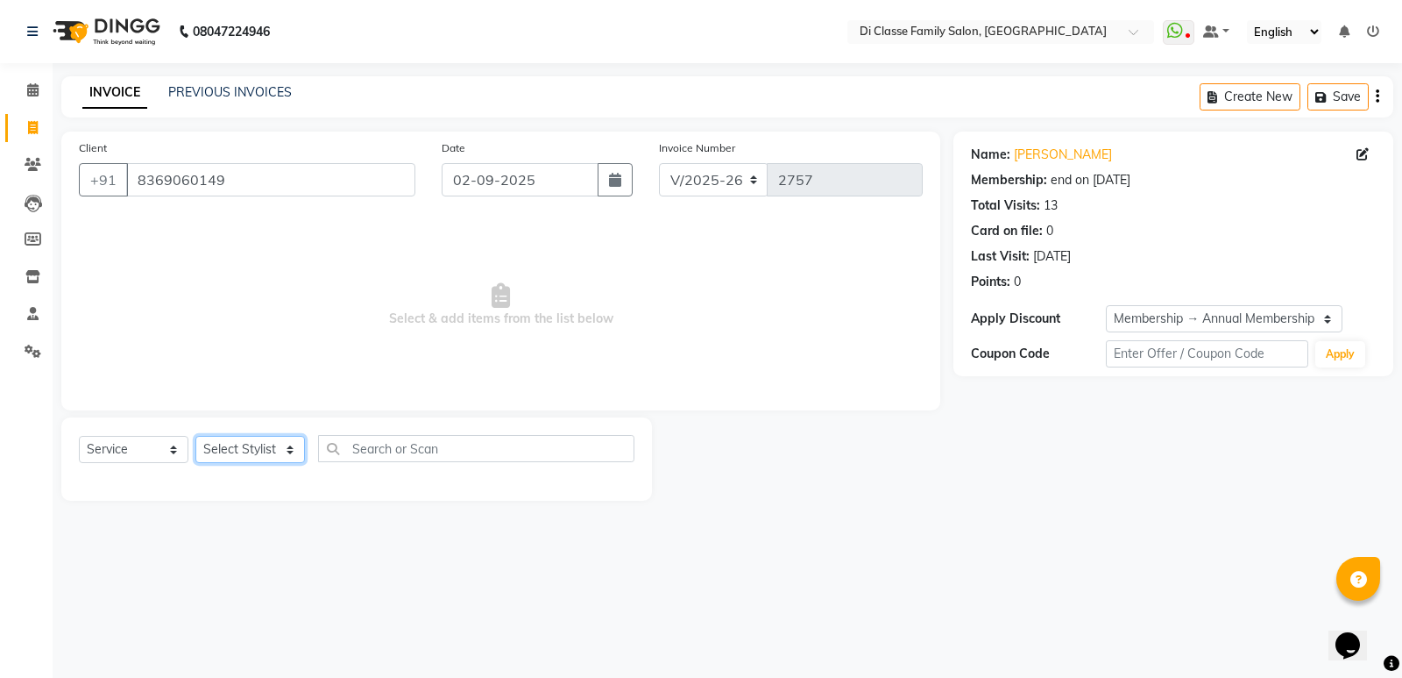
click at [288, 452] on select "Select Stylist ADMIN ANIKET Anu Ayaz Kadri Javed KAPIL SINGH KOMAL Payal Pooja …" at bounding box center [250, 449] width 110 height 27
select select "77033"
click at [195, 436] on select "Select Stylist ADMIN ANIKET Anu Ayaz Kadri Javed KAPIL SINGH KOMAL Payal Pooja …" at bounding box center [250, 449] width 110 height 27
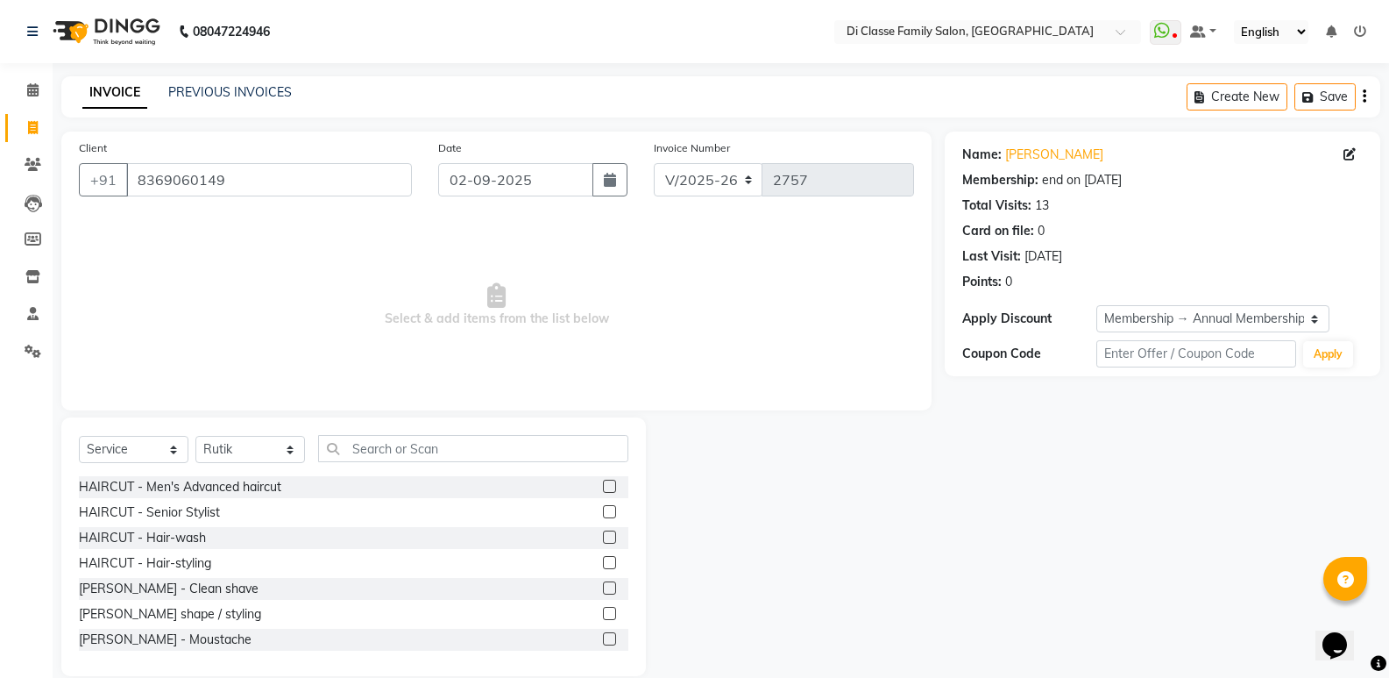
click at [311, 511] on div "HAIRCUT - Senior Stylist" at bounding box center [354, 512] width 550 height 22
click at [603, 486] on label at bounding box center [609, 485] width 13 height 13
click at [603, 486] on input "checkbox" at bounding box center [608, 486] width 11 height 11
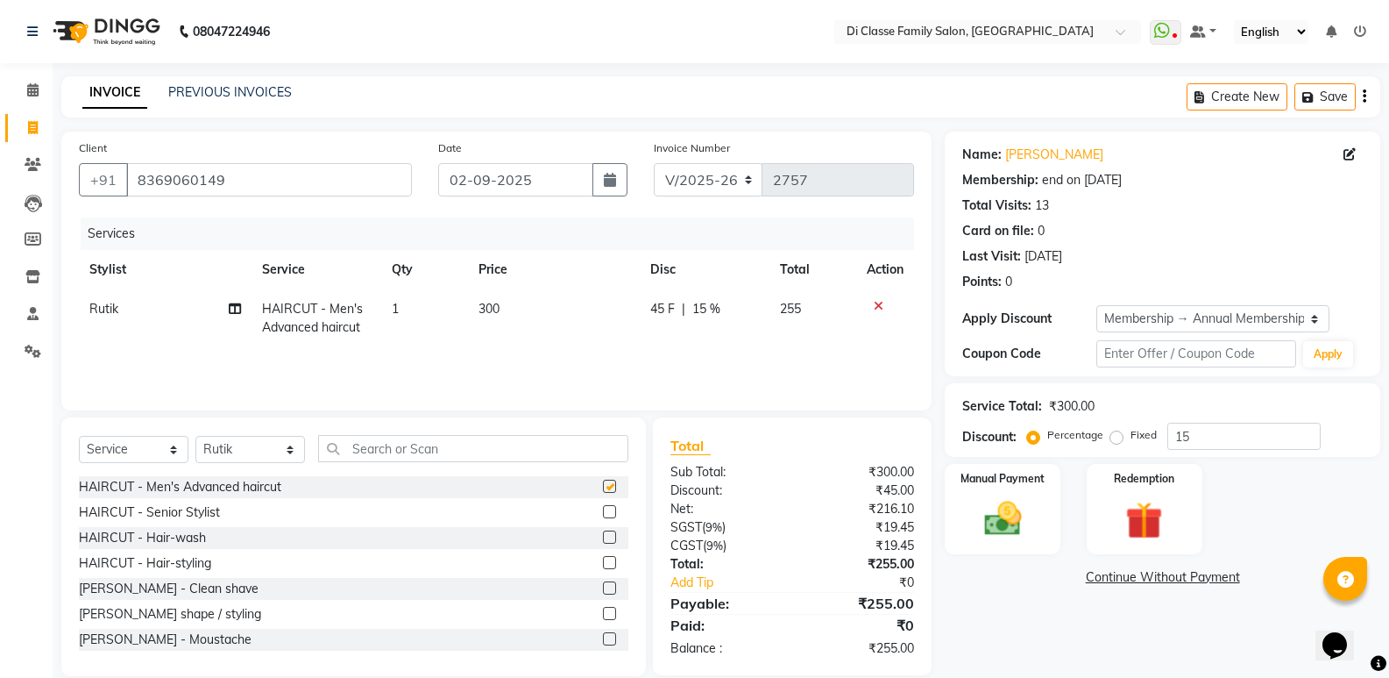
checkbox input "false"
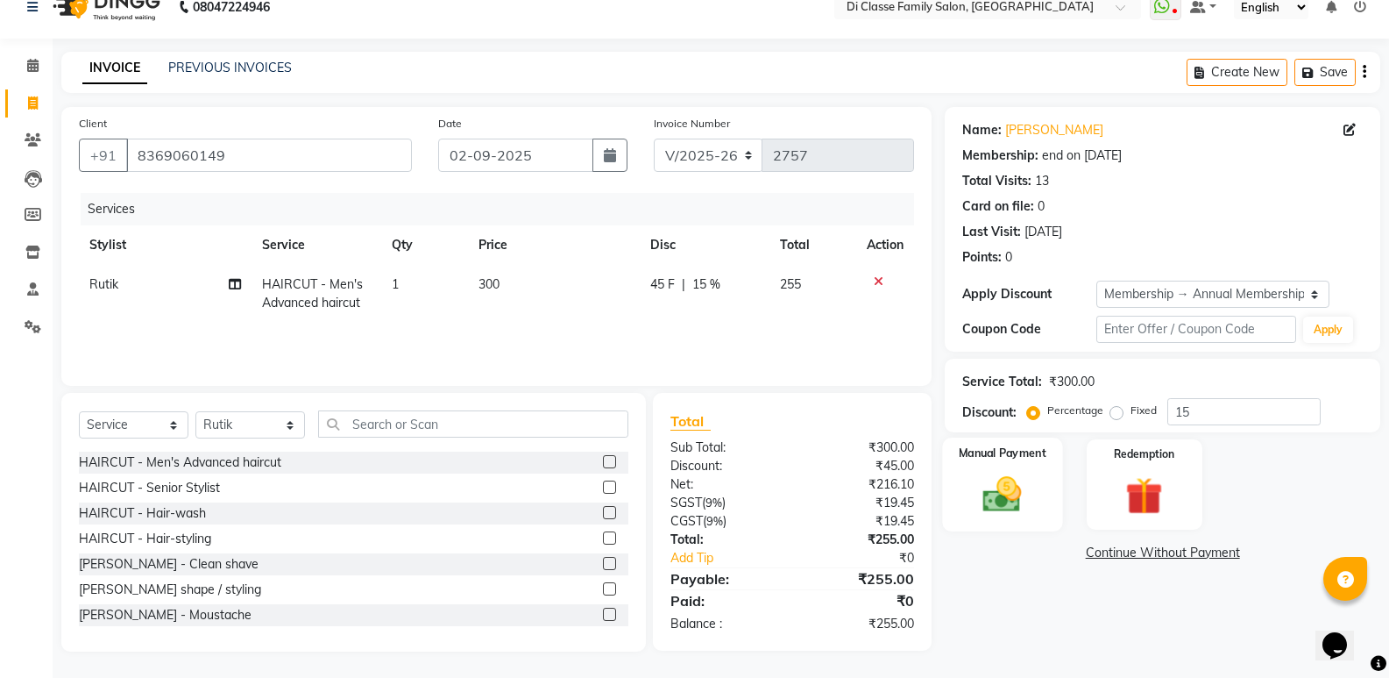
click at [994, 493] on img at bounding box center [1002, 494] width 62 height 45
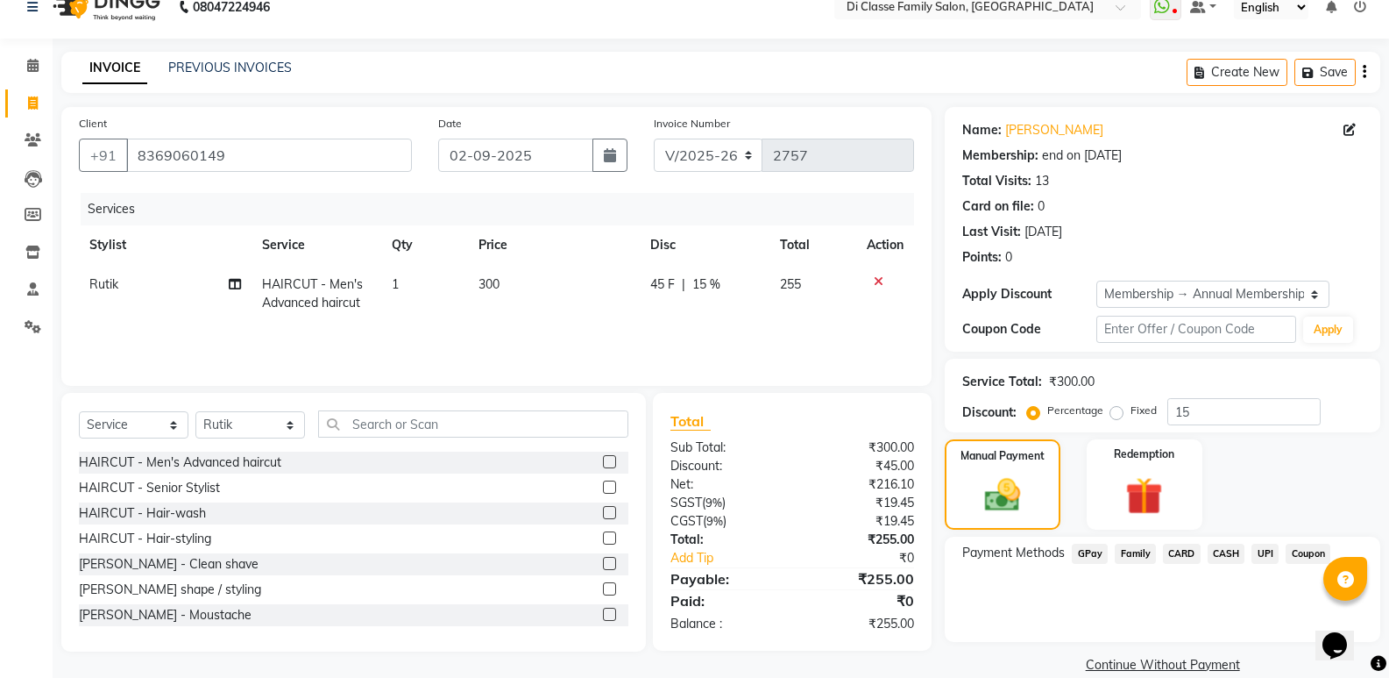
click at [1087, 549] on span "GPay" at bounding box center [1090, 553] width 36 height 20
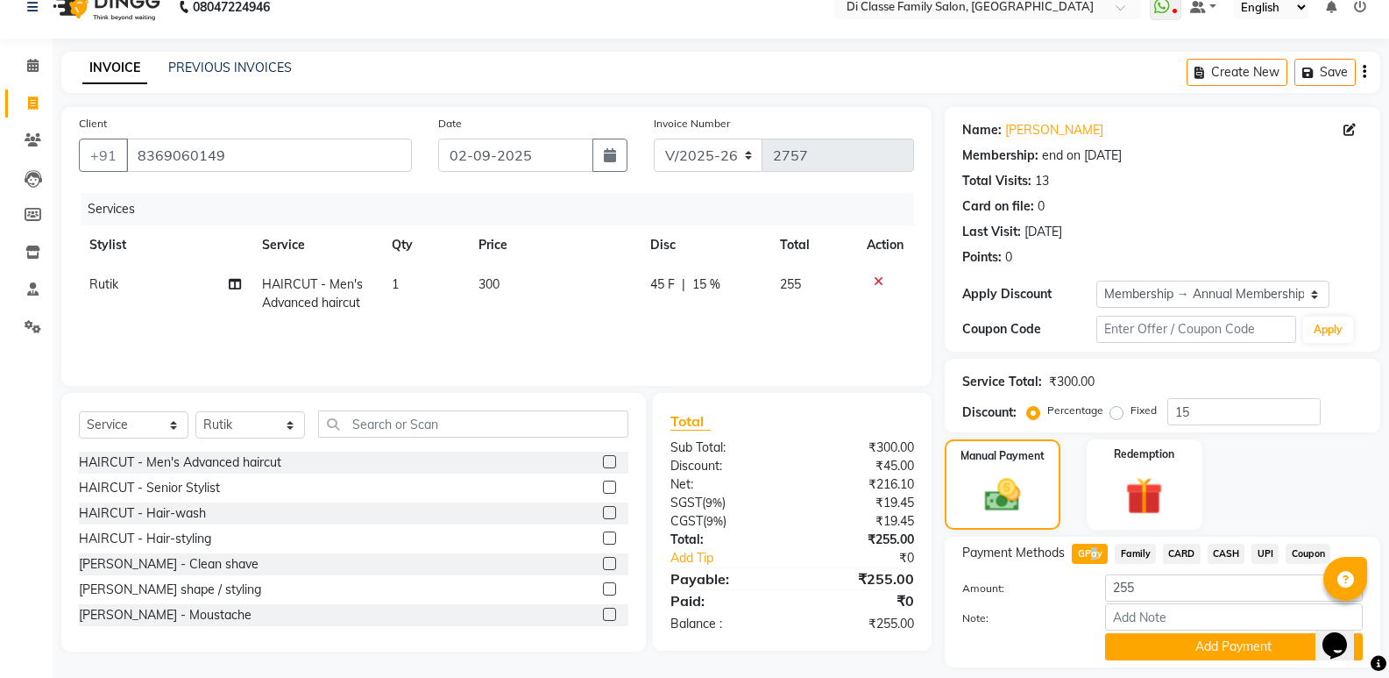
click at [1210, 646] on button "Add Payment" at bounding box center [1234, 646] width 258 height 27
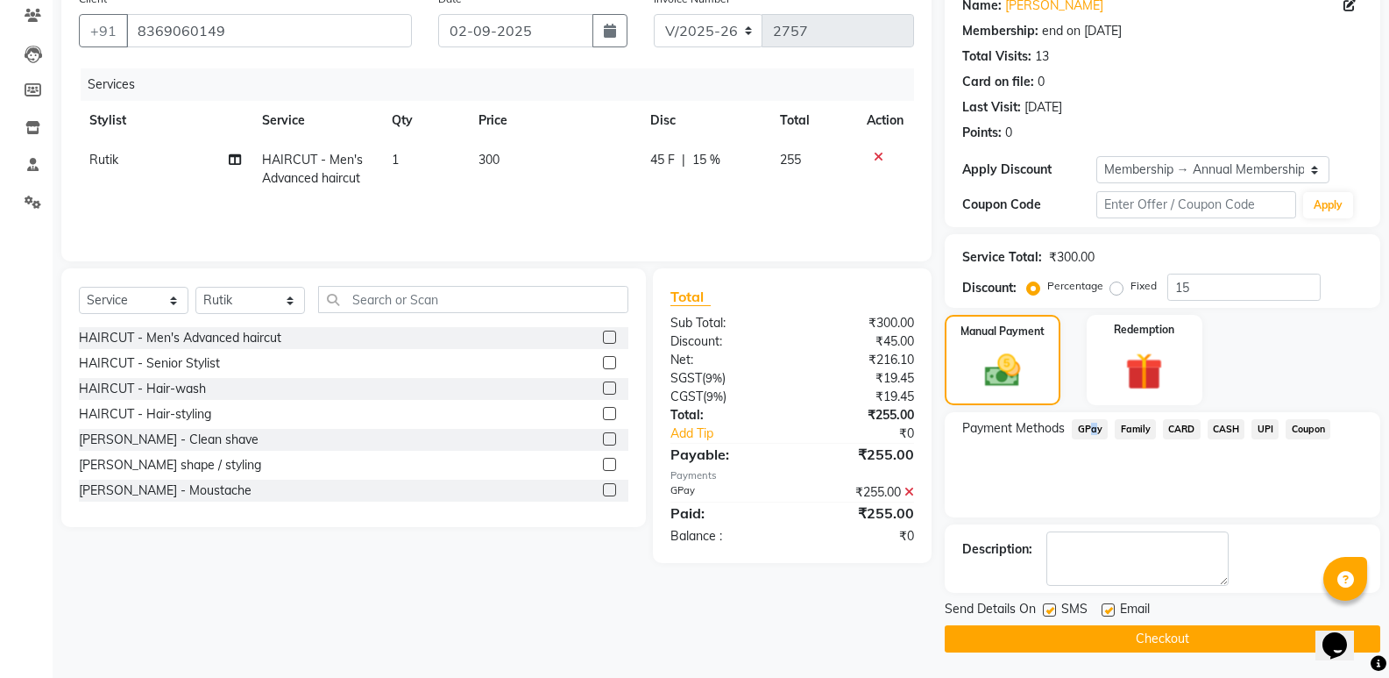
scroll to position [150, 0]
click at [1189, 645] on button "Checkout" at bounding box center [1163, 637] width 436 height 27
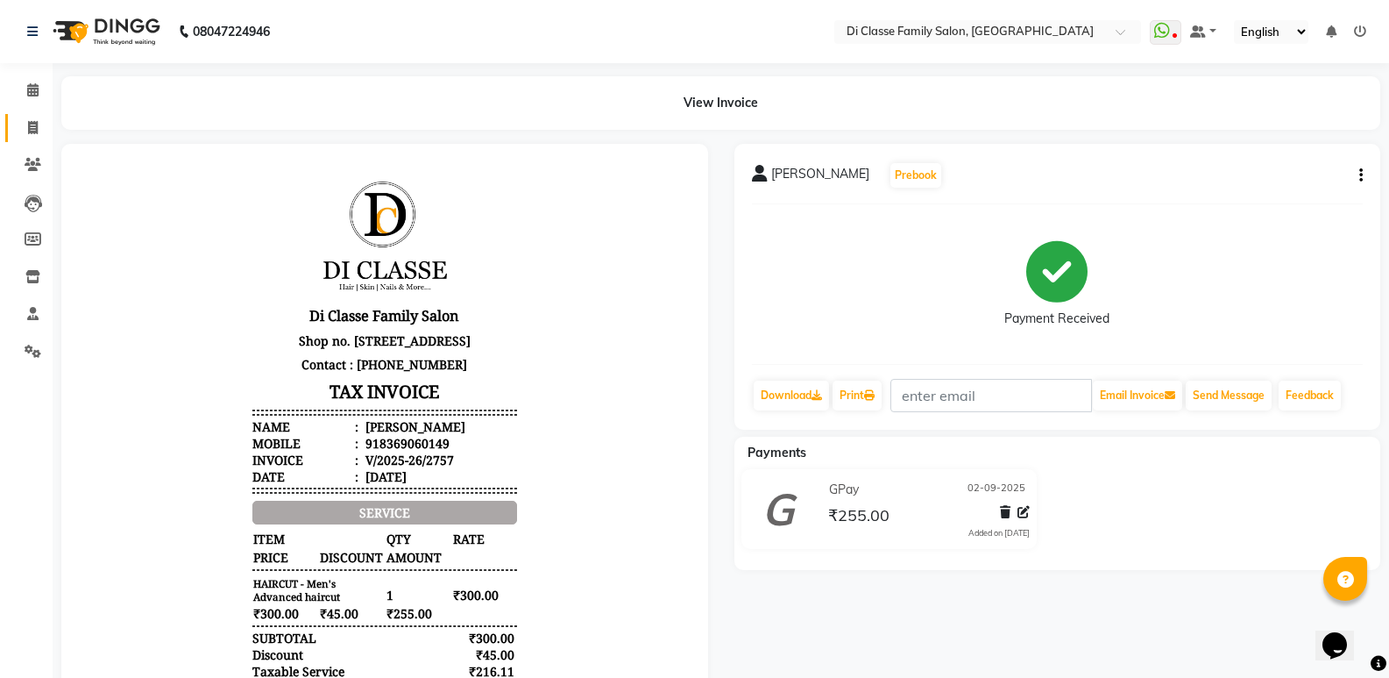
click at [39, 133] on span at bounding box center [33, 128] width 31 height 20
select select "service"
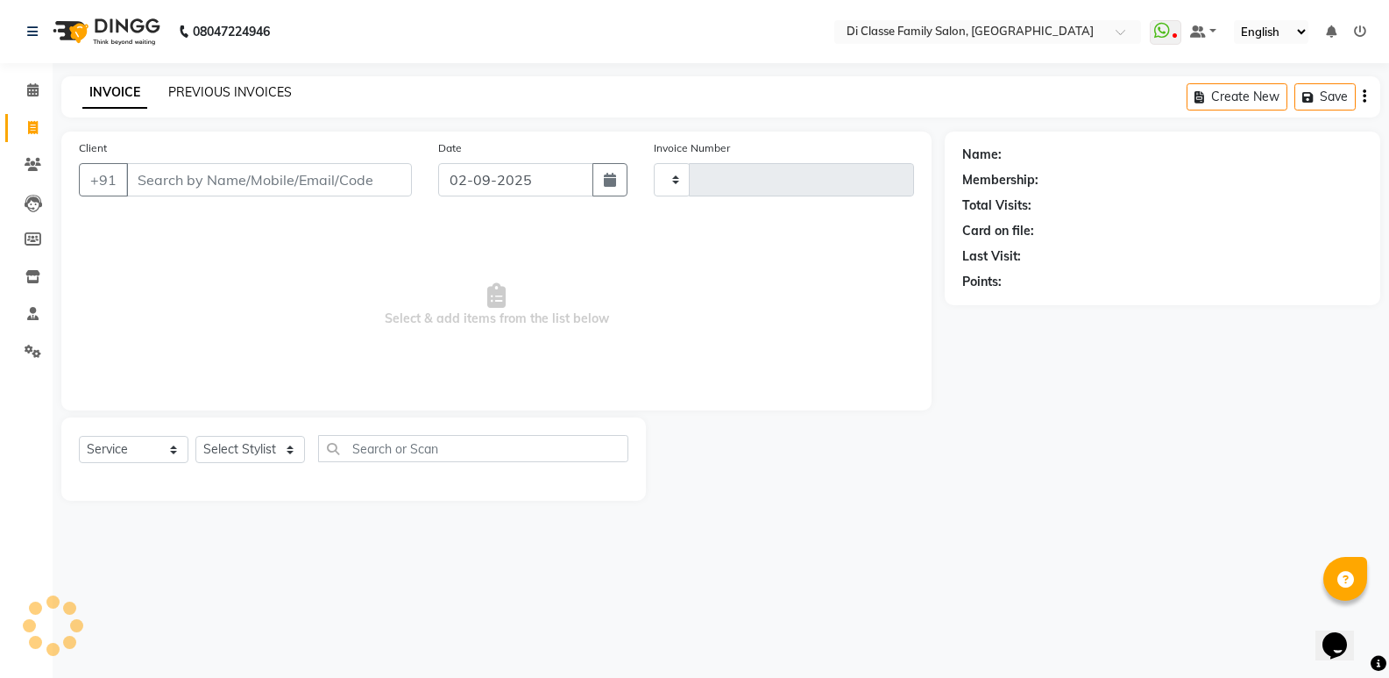
type input "2758"
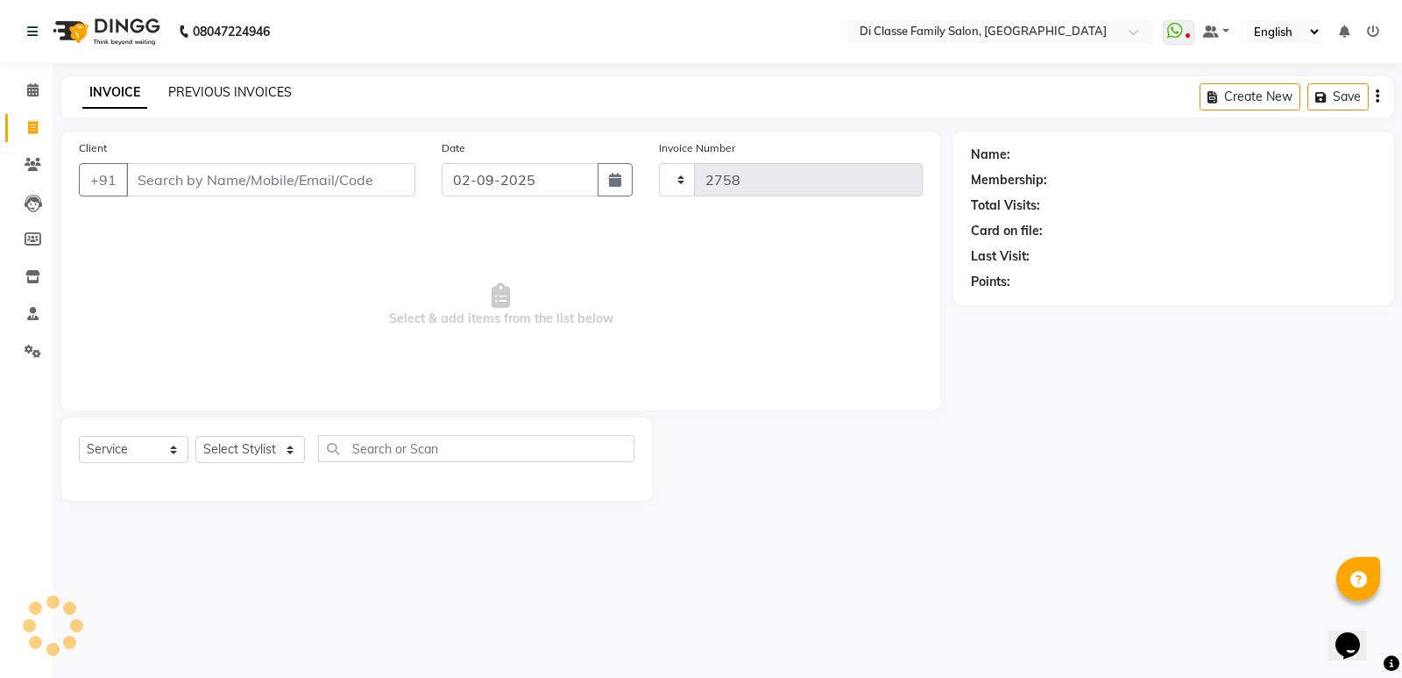
select select "6346"
click at [216, 96] on link "PREVIOUS INVOICES" at bounding box center [230, 92] width 124 height 16
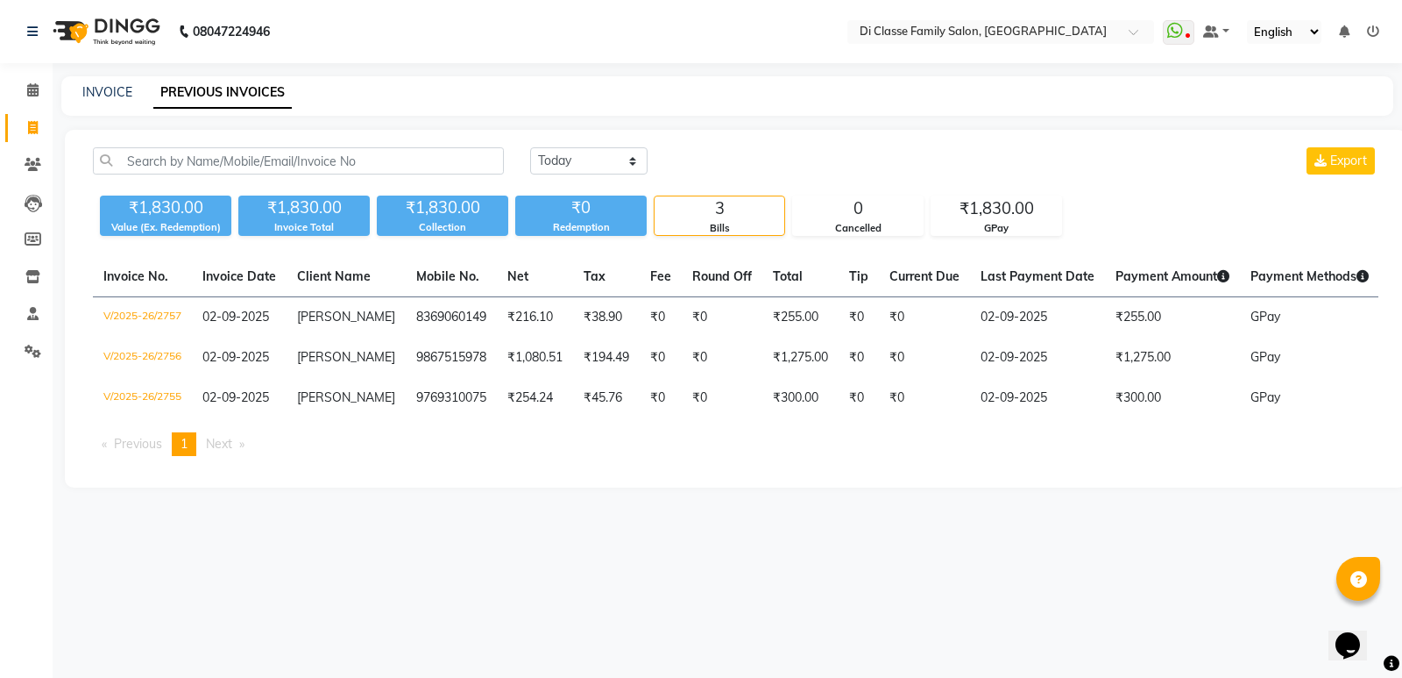
click at [461, 102] on div "INVOICE PREVIOUS INVOICES" at bounding box center [727, 95] width 1332 height 39
click at [96, 92] on link "INVOICE" at bounding box center [107, 92] width 50 height 16
select select "6346"
select select "service"
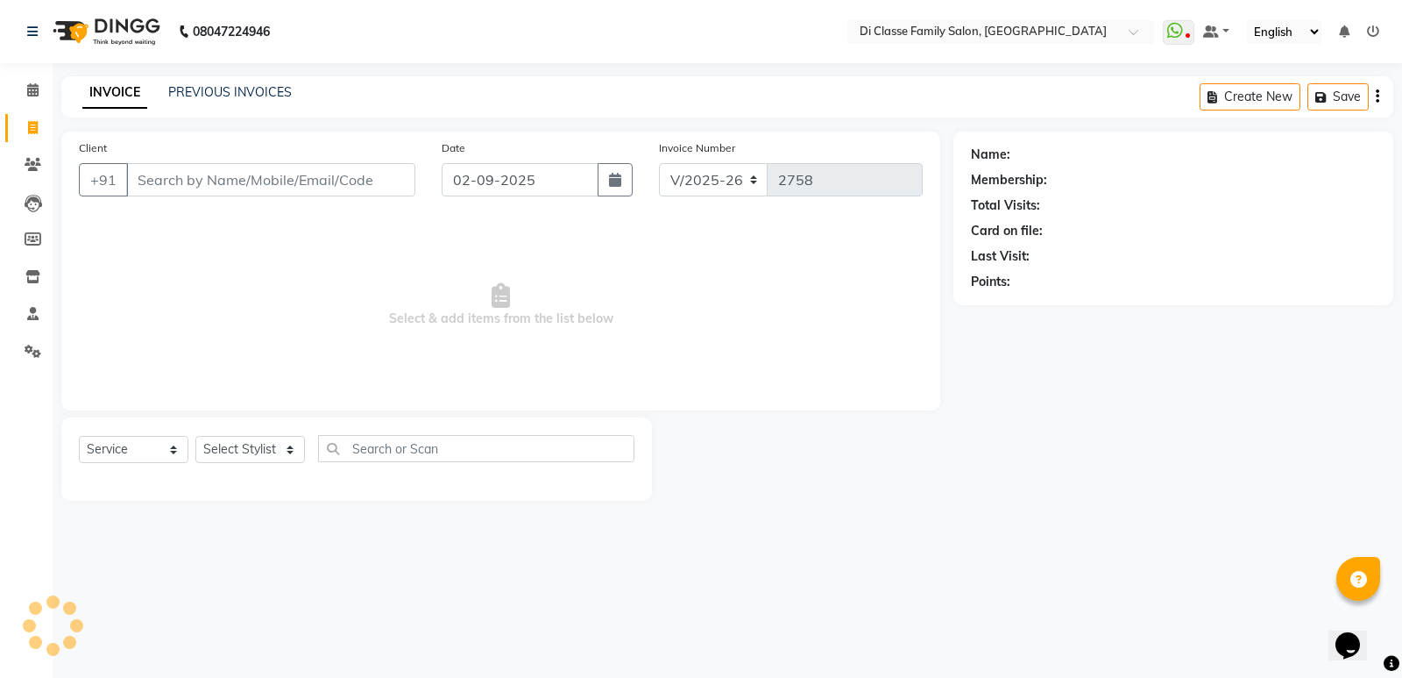
click at [242, 168] on input "Client" at bounding box center [270, 179] width 289 height 33
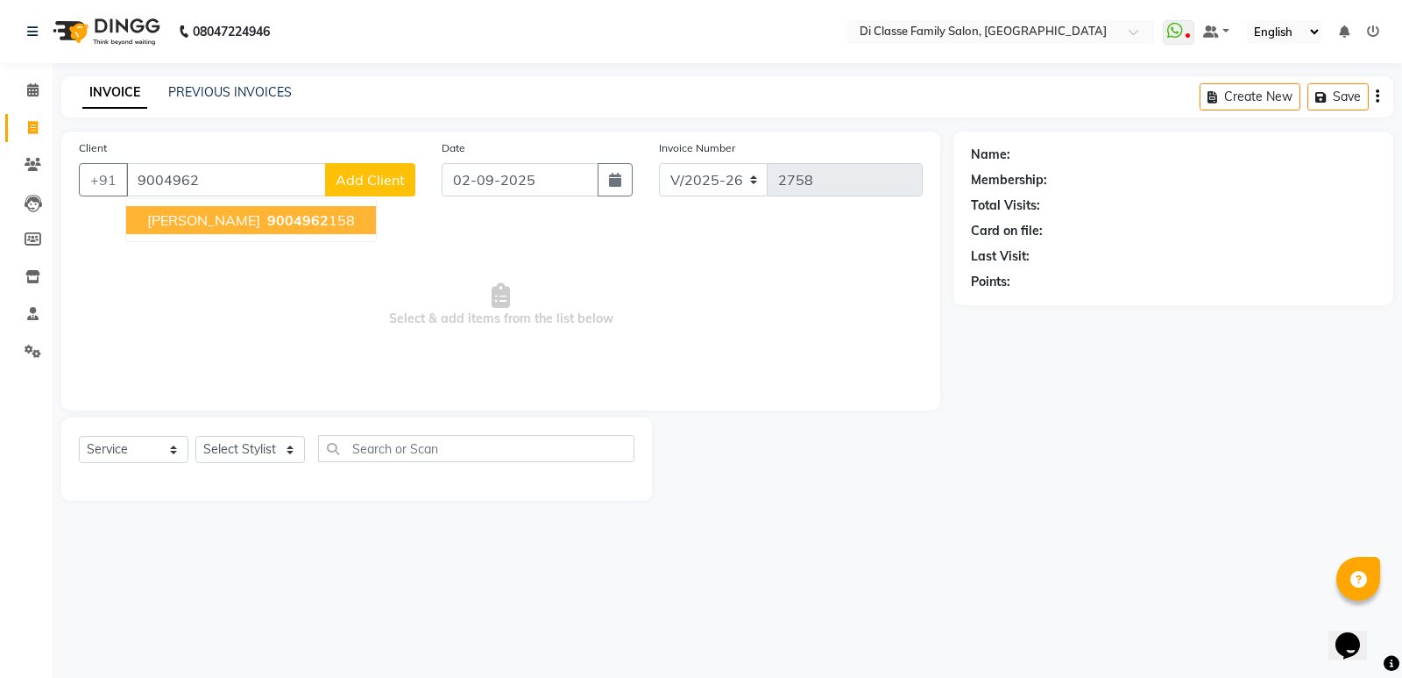
click at [267, 218] on span "9004962" at bounding box center [297, 220] width 61 height 18
type input "9004962158"
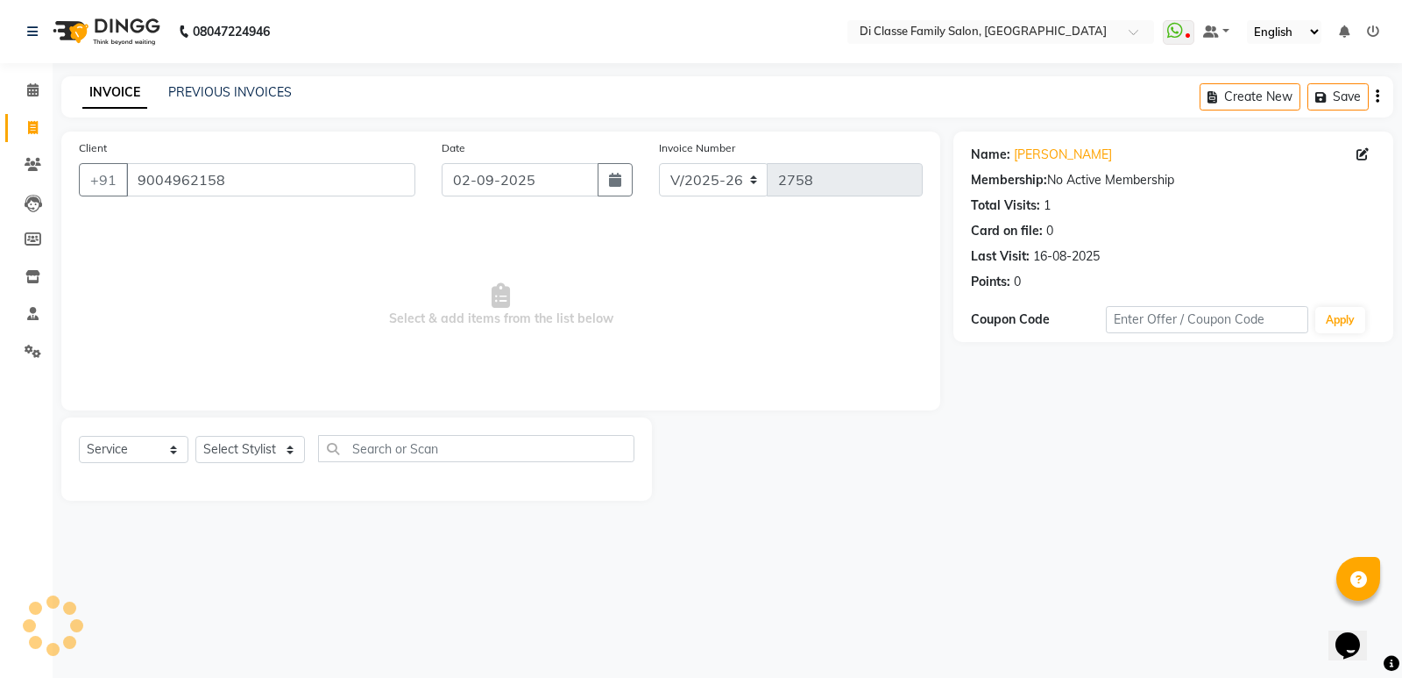
click at [406, 262] on span "Select & add items from the list below" at bounding box center [501, 304] width 844 height 175
drag, startPoint x: 261, startPoint y: 450, endPoint x: 270, endPoint y: 449, distance: 8.8
click at [261, 450] on select "Select Stylist ADMIN ANIKET Anu Ayaz Kadri Javed KAPIL SINGH KOMAL Payal Pooja …" at bounding box center [250, 449] width 110 height 27
select select "47552"
click at [195, 436] on select "Select Stylist ADMIN ANIKET Anu Ayaz Kadri Javed KAPIL SINGH KOMAL Payal Pooja …" at bounding box center [250, 449] width 110 height 27
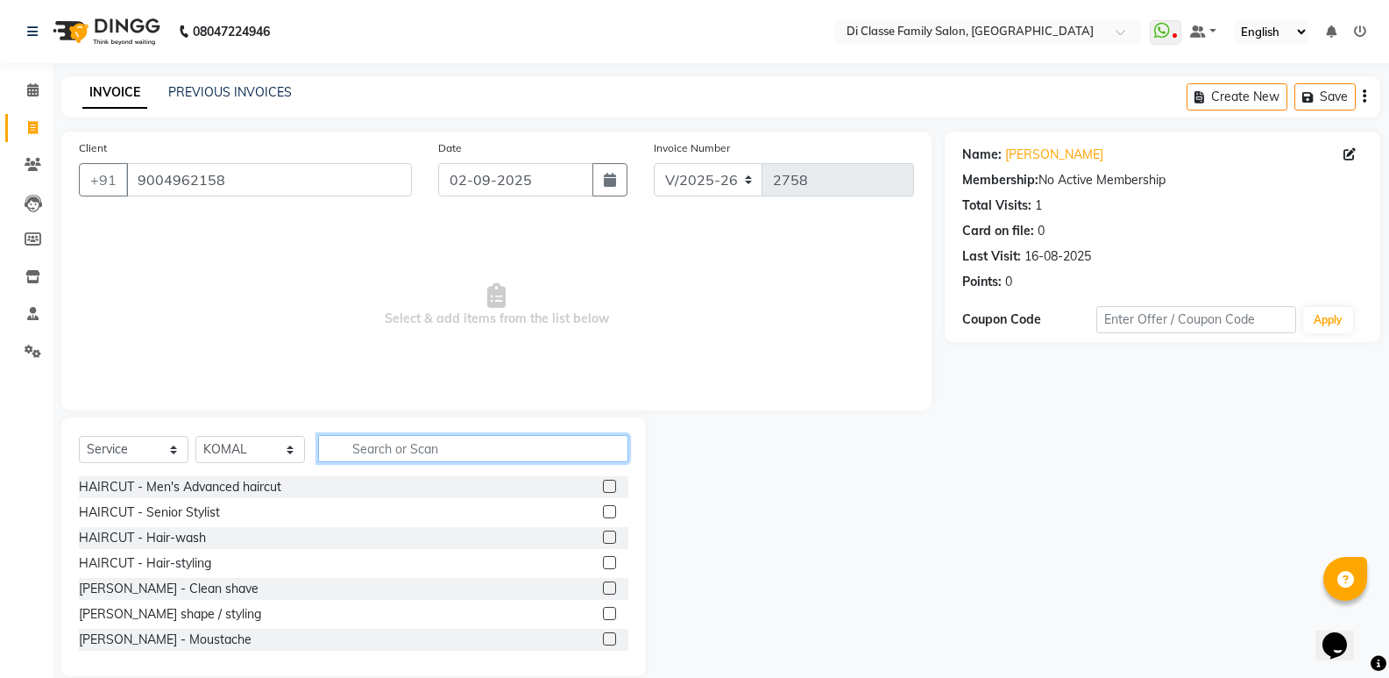
click at [365, 454] on input "text" at bounding box center [473, 448] width 310 height 27
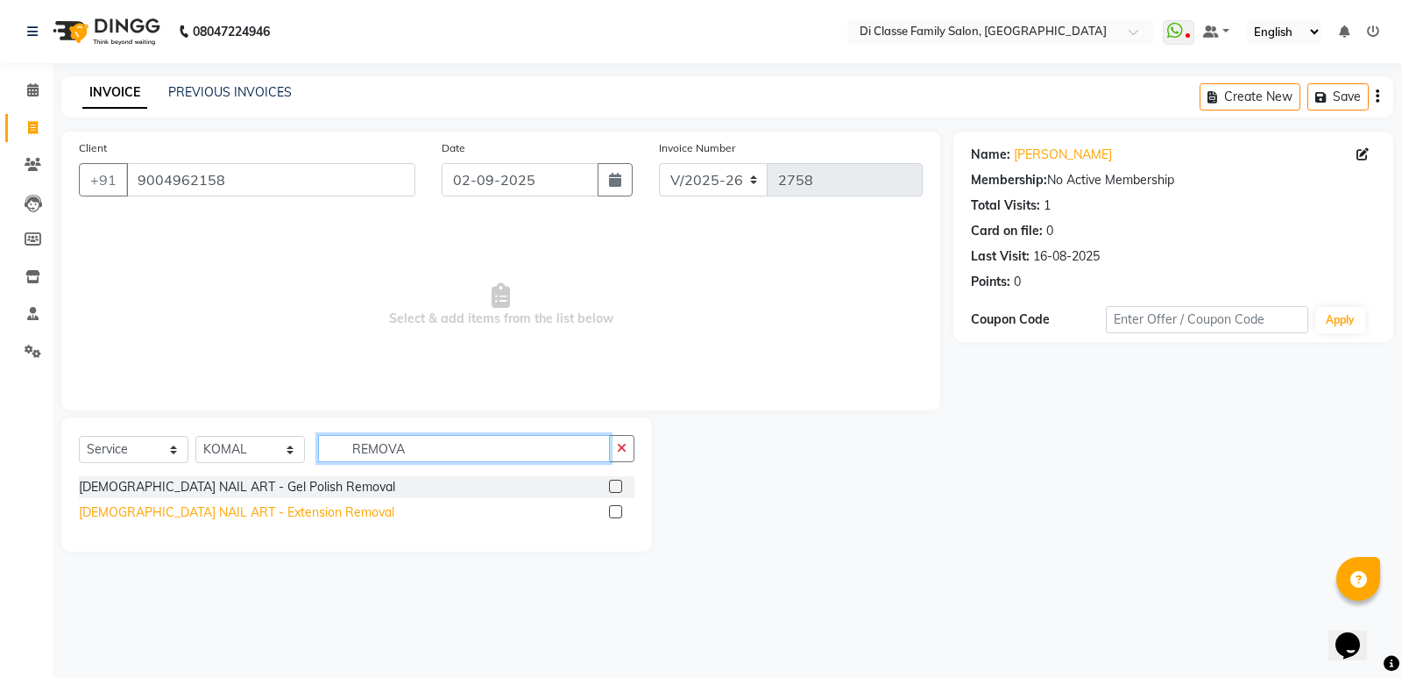
type input "REMOVA"
click at [259, 510] on div "FEMALE NAIL ART - Extension Removal" at bounding box center [237, 512] width 316 height 18
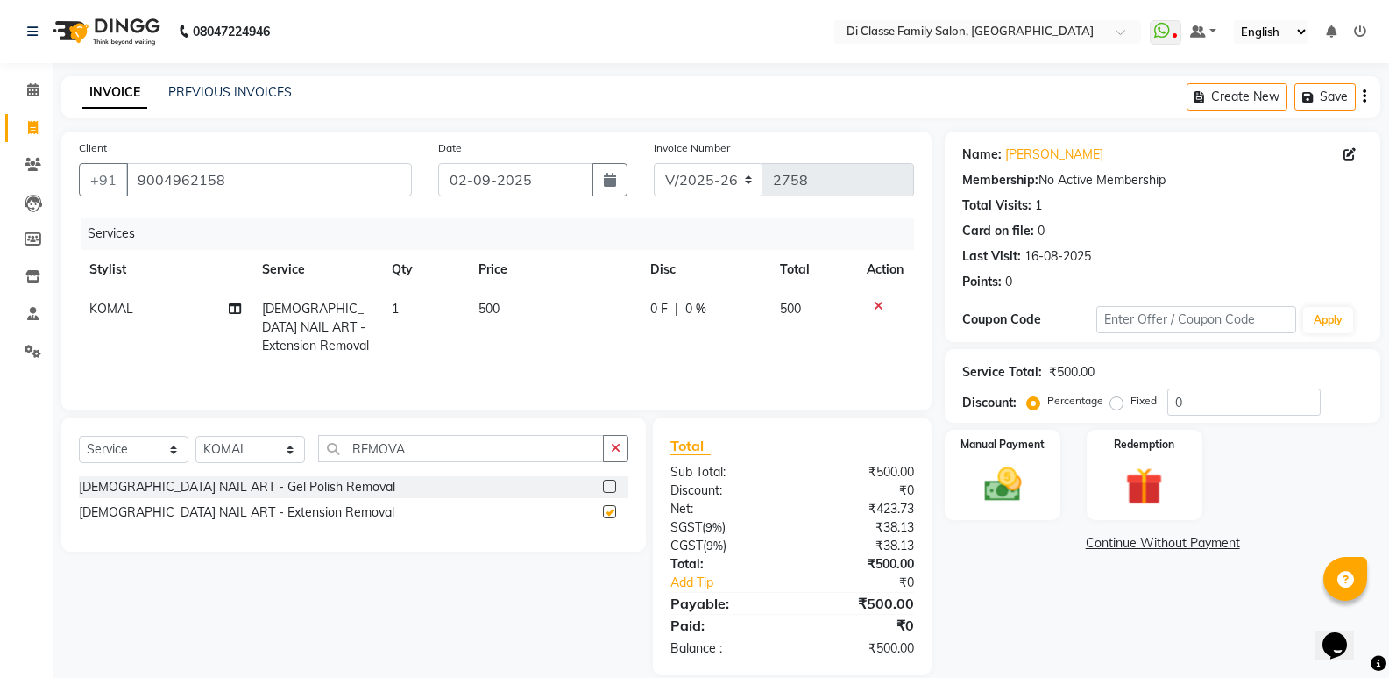
checkbox input "false"
click at [1024, 471] on img at bounding box center [1002, 484] width 62 height 45
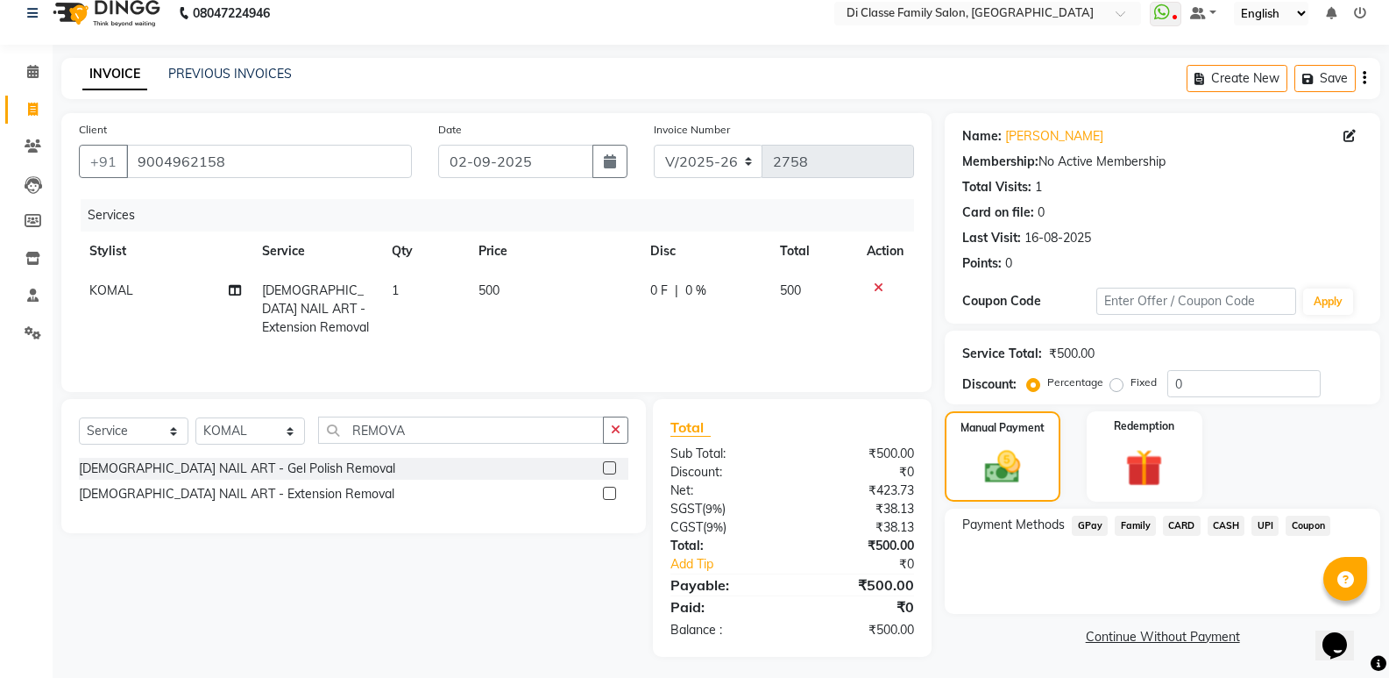
scroll to position [24, 0]
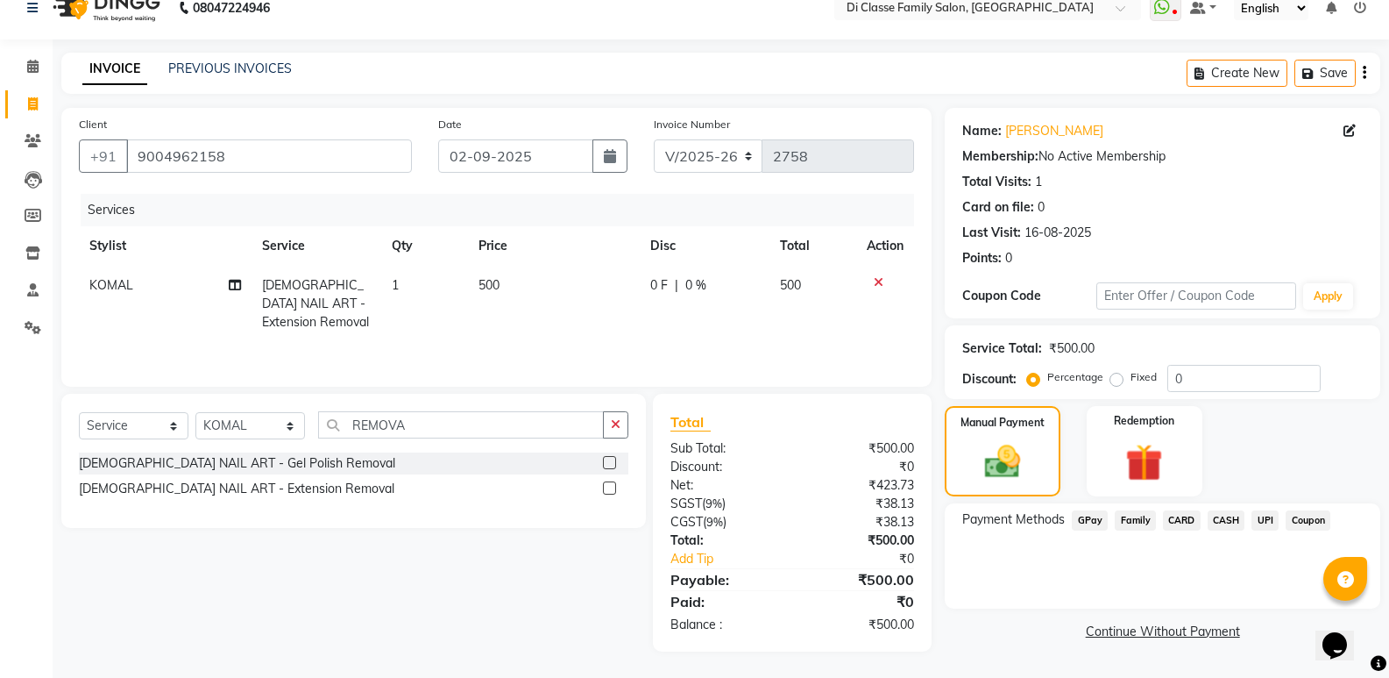
click at [1083, 520] on span "GPay" at bounding box center [1090, 520] width 36 height 20
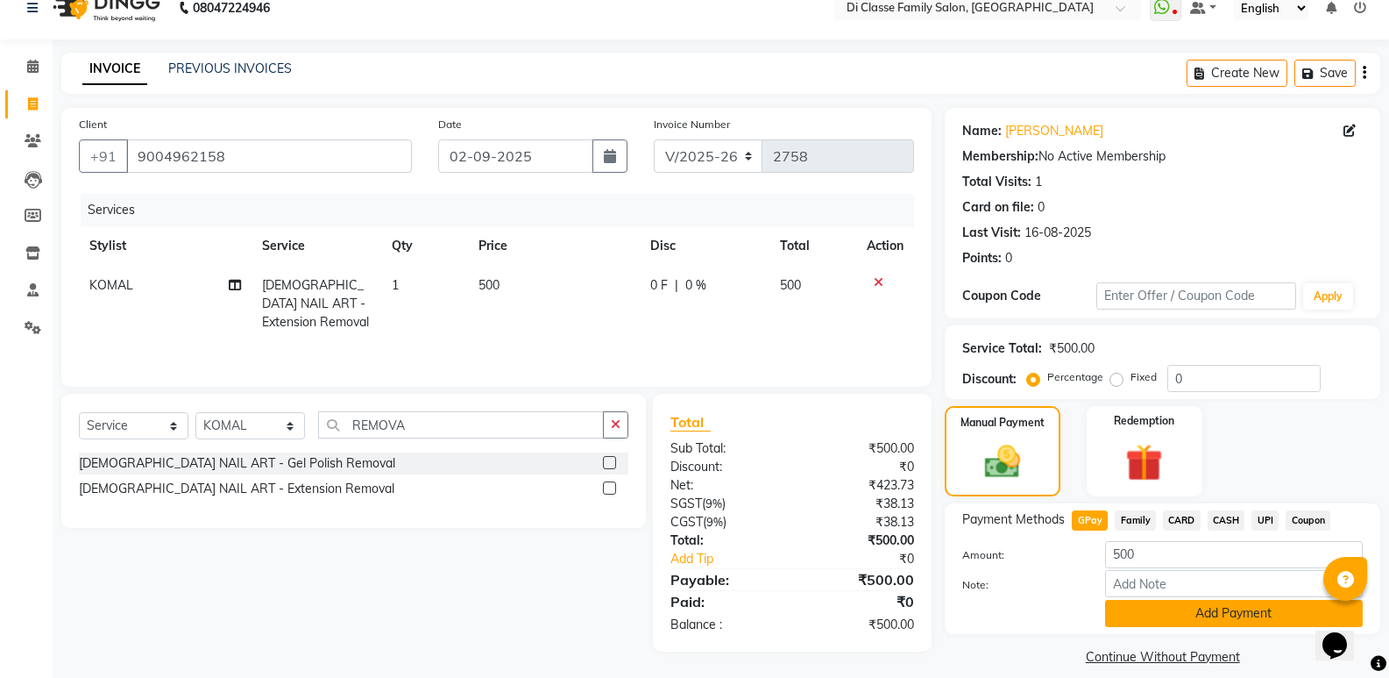
click at [1112, 609] on button "Add Payment" at bounding box center [1234, 613] width 258 height 27
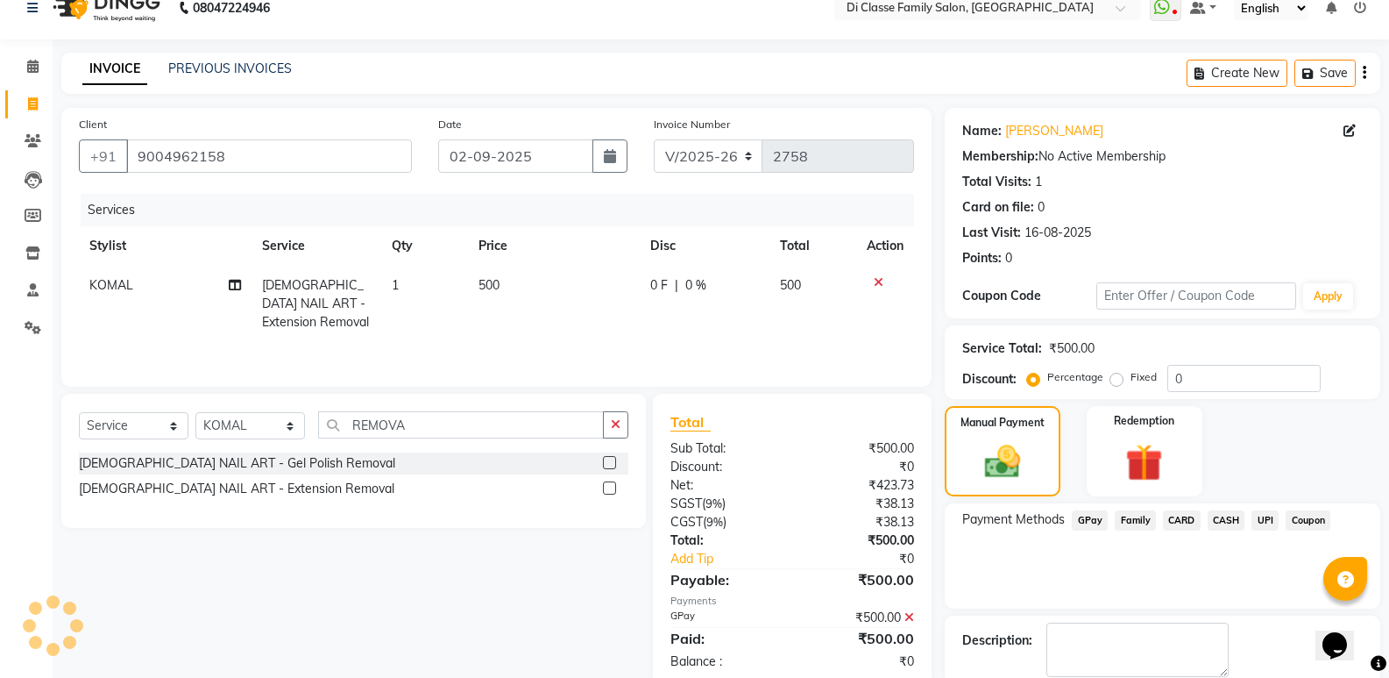
scroll to position [116, 0]
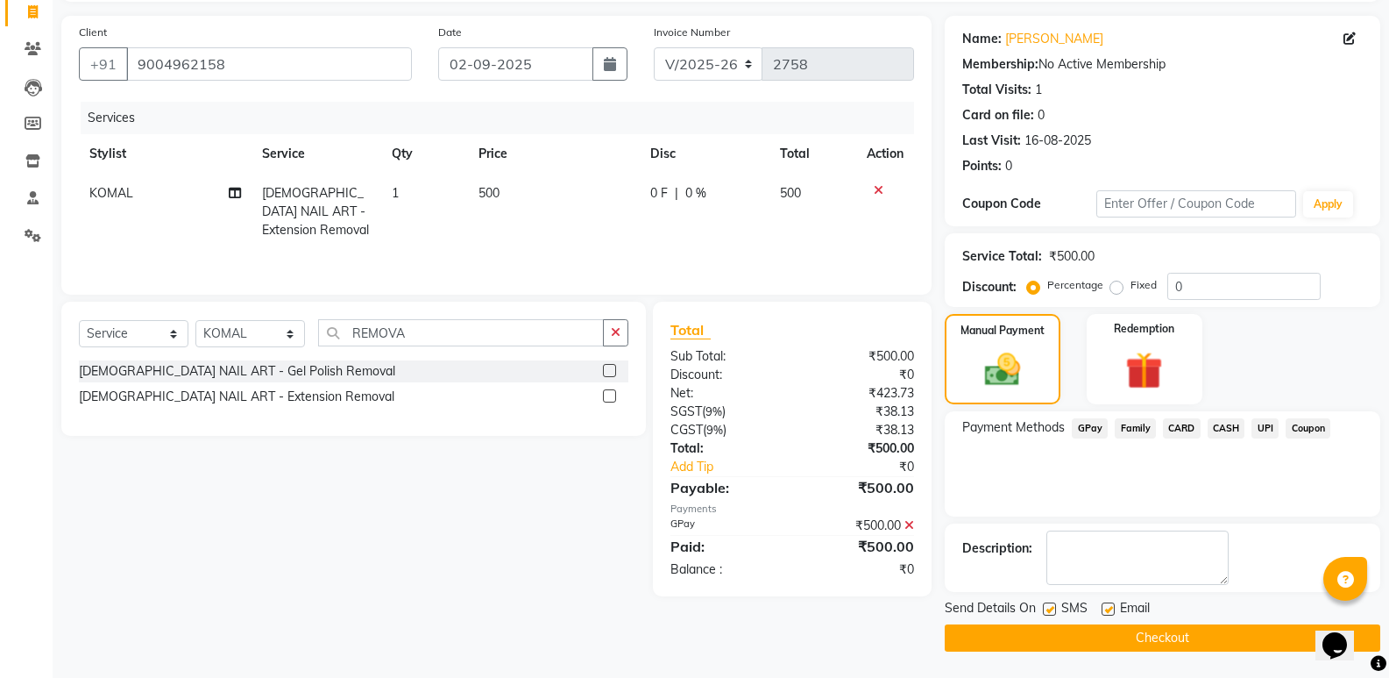
click at [1125, 640] on button "Checkout" at bounding box center [1163, 637] width 436 height 27
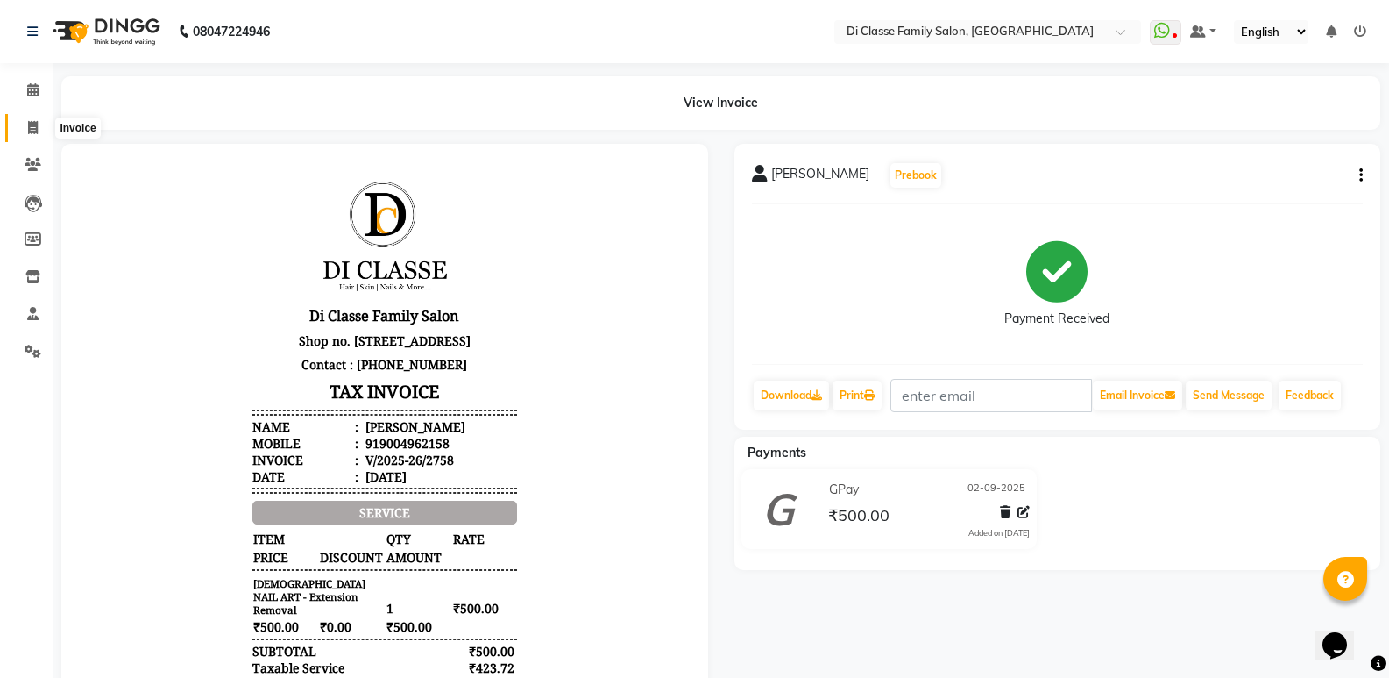
click at [30, 129] on icon at bounding box center [33, 127] width 10 height 13
select select "service"
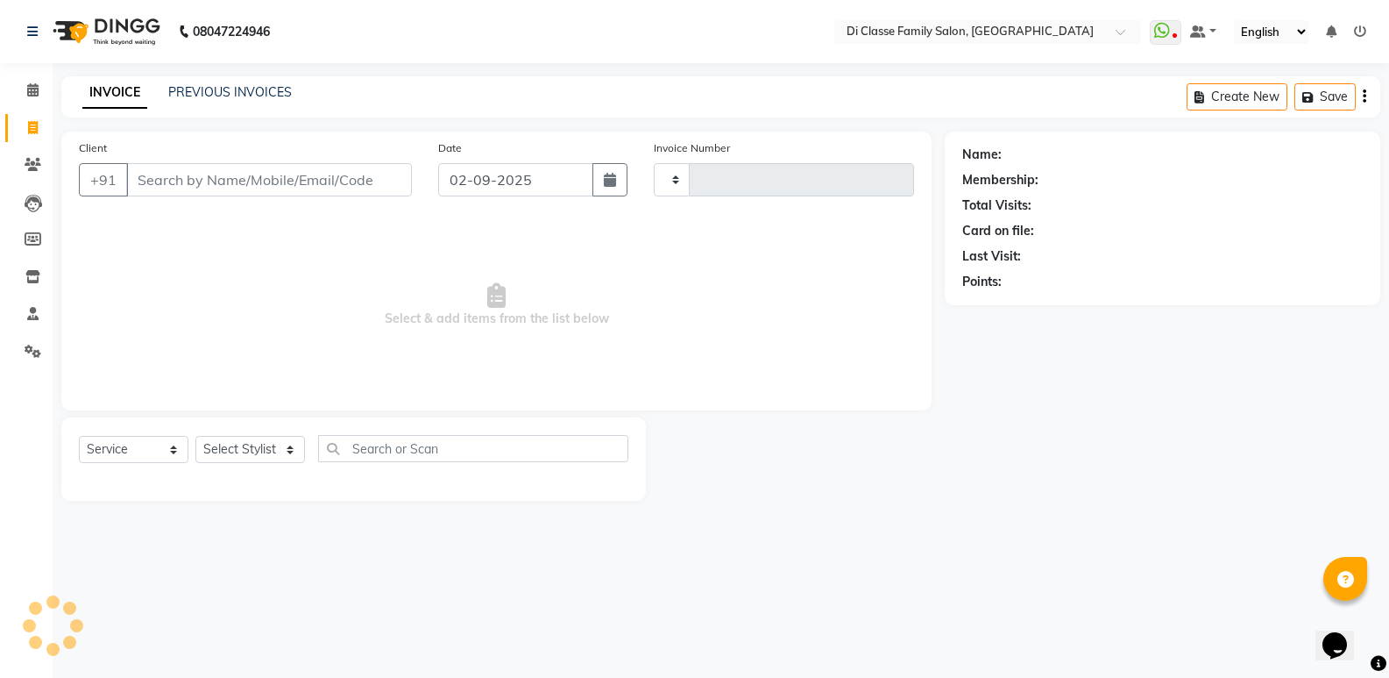
type input "2759"
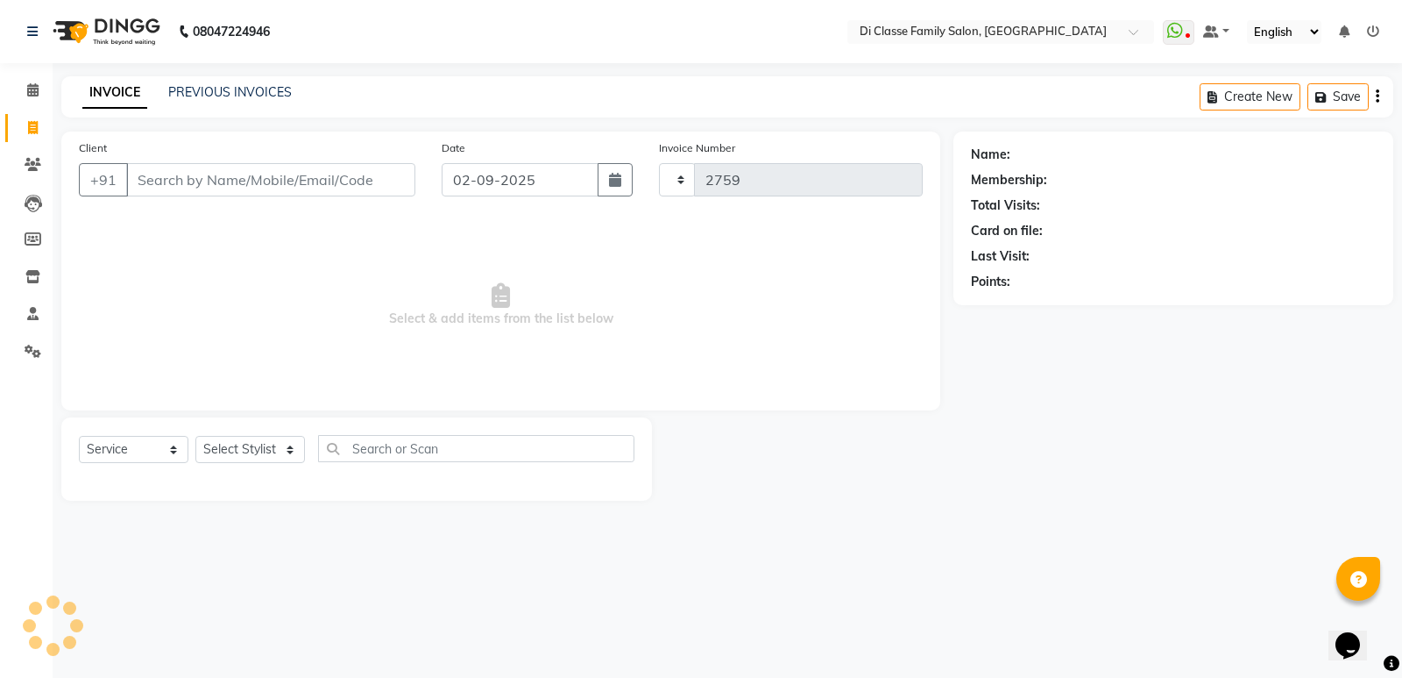
select select "6346"
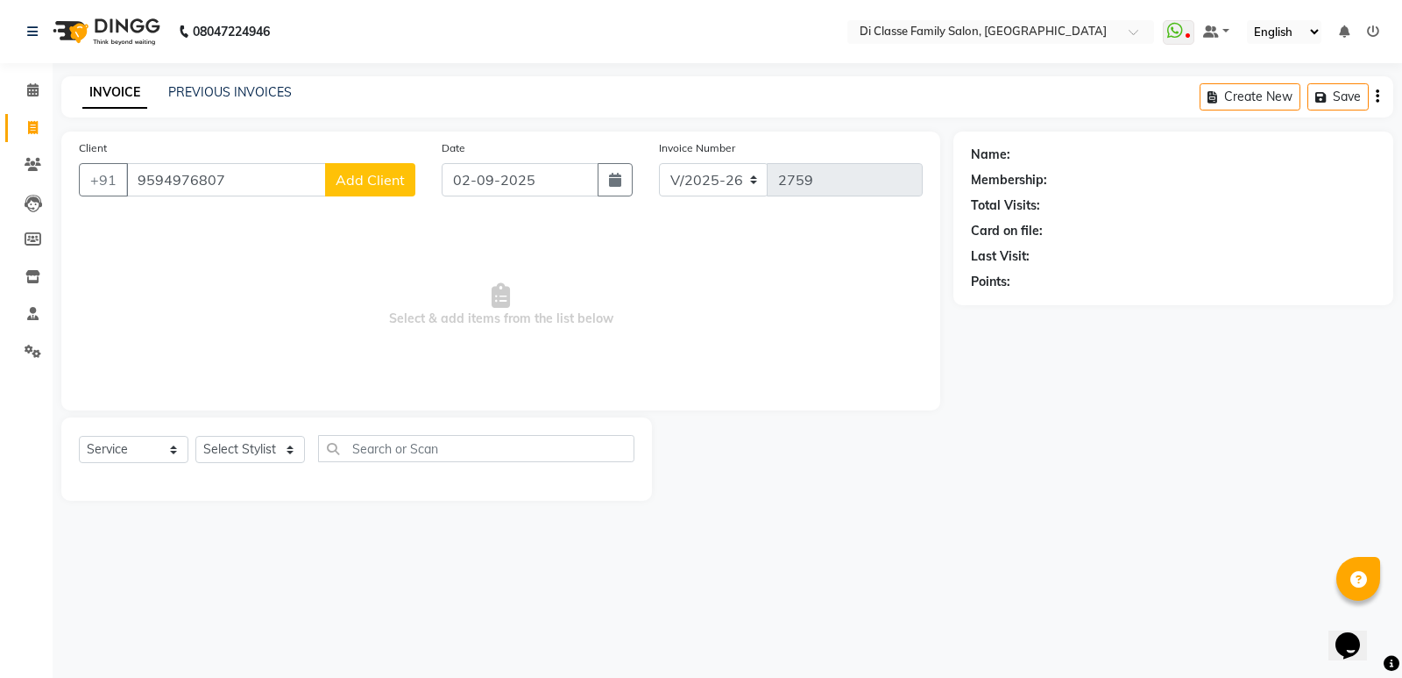
type input "9594976807"
click at [362, 181] on span "Add Client" at bounding box center [370, 180] width 69 height 18
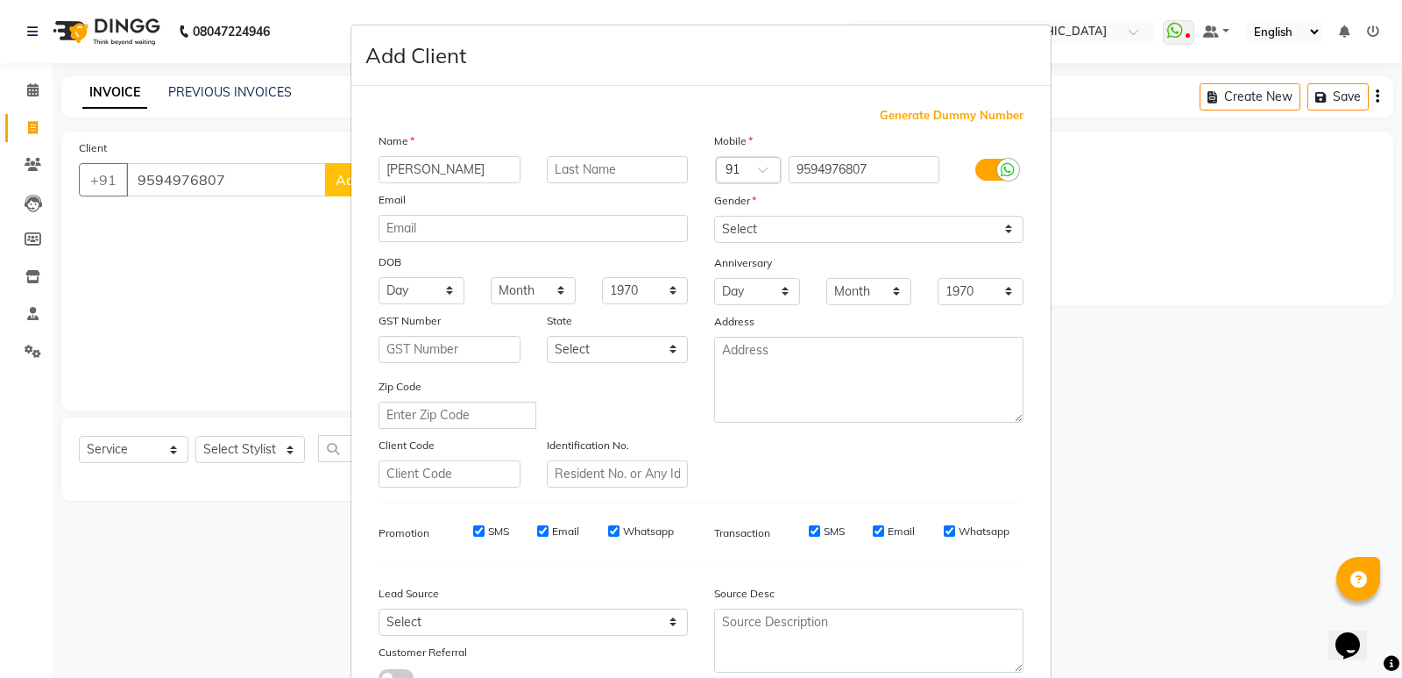
type input "KISHOR"
click at [603, 177] on input "text" at bounding box center [618, 169] width 142 height 27
type input "PATIL"
click at [1004, 233] on select "Select Male Female Other Prefer Not To Say" at bounding box center [868, 229] width 309 height 27
select select "male"
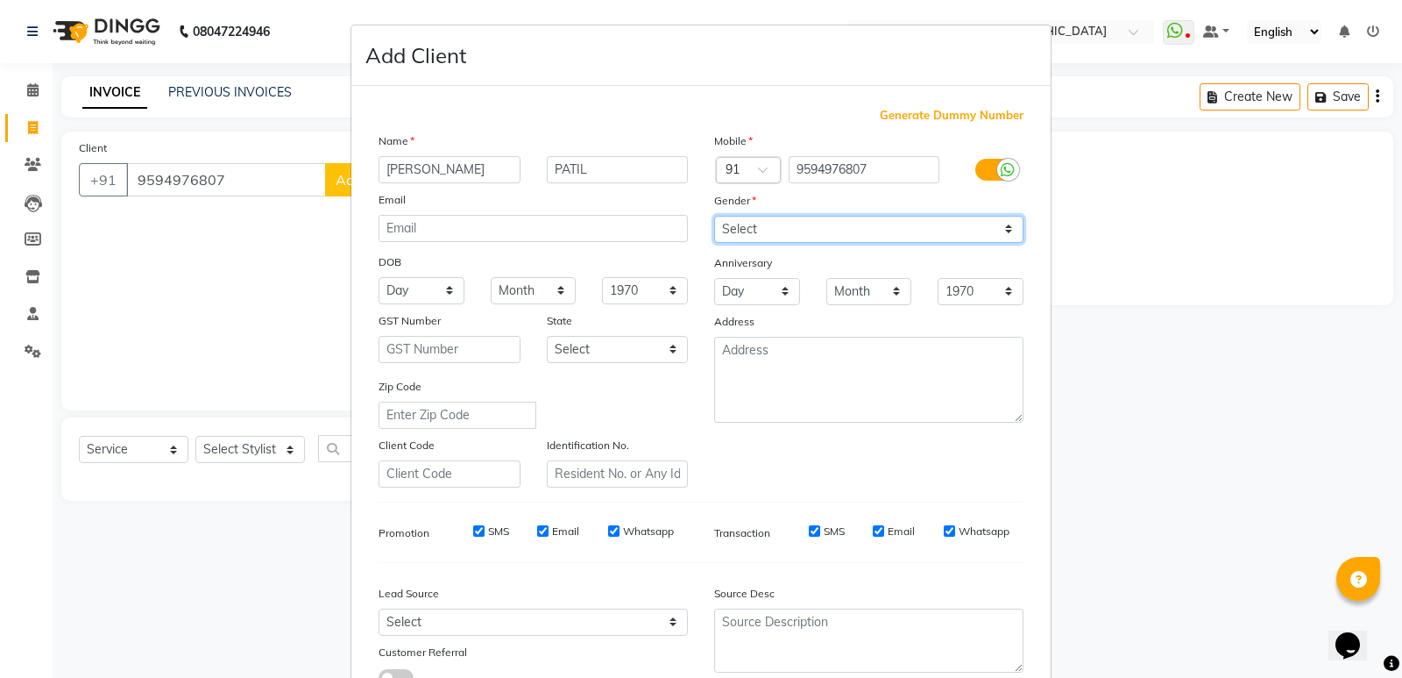
click at [714, 216] on select "Select Male Female Other Prefer Not To Say" at bounding box center [868, 229] width 309 height 27
click at [439, 294] on select "Day 01 02 03 04 05 06 07 08 09 10 11 12 13 14 15 16 17 18 19 20 21 22 23 24 25 …" at bounding box center [422, 290] width 86 height 27
click at [442, 293] on select "Day 01 02 03 04 05 06 07 08 09 10 11 12 13 14 15 16 17 18 19 20 21 22 23 24 25 …" at bounding box center [422, 290] width 86 height 27
click at [557, 290] on select "Month January February March April May June July August September October Novem…" at bounding box center [534, 290] width 86 height 27
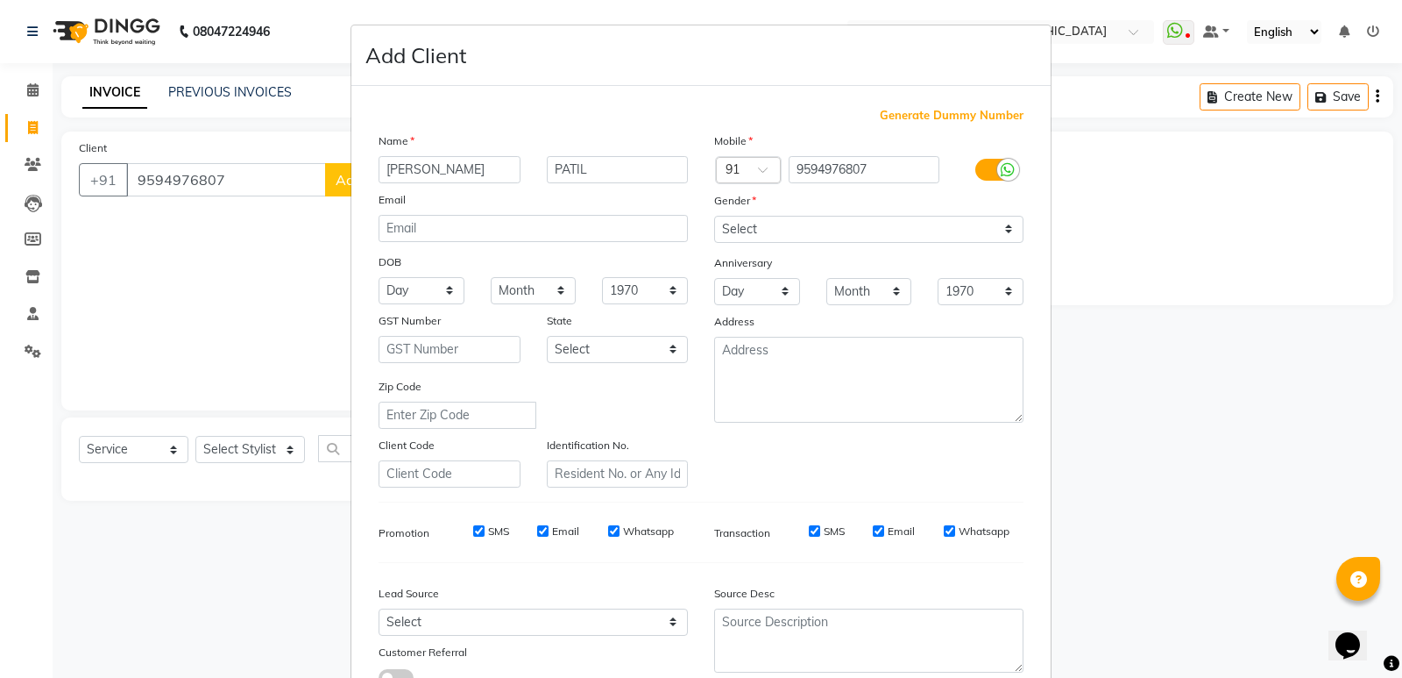
drag, startPoint x: 1129, startPoint y: 161, endPoint x: 1174, endPoint y: 162, distance: 44.7
click at [1174, 162] on ngb-modal-window "Add Client Generate Dummy Number Name KISHOR PATIL Email DOB Day 01 02 03 04 05…" at bounding box center [701, 339] width 1402 height 678
drag, startPoint x: 1165, startPoint y: 176, endPoint x: 1231, endPoint y: 218, distance: 78.0
click at [1231, 218] on ngb-modal-window "Add Client Generate Dummy Number Name KISHOR PATIL Email DOB Day 01 02 03 04 05…" at bounding box center [701, 339] width 1402 height 678
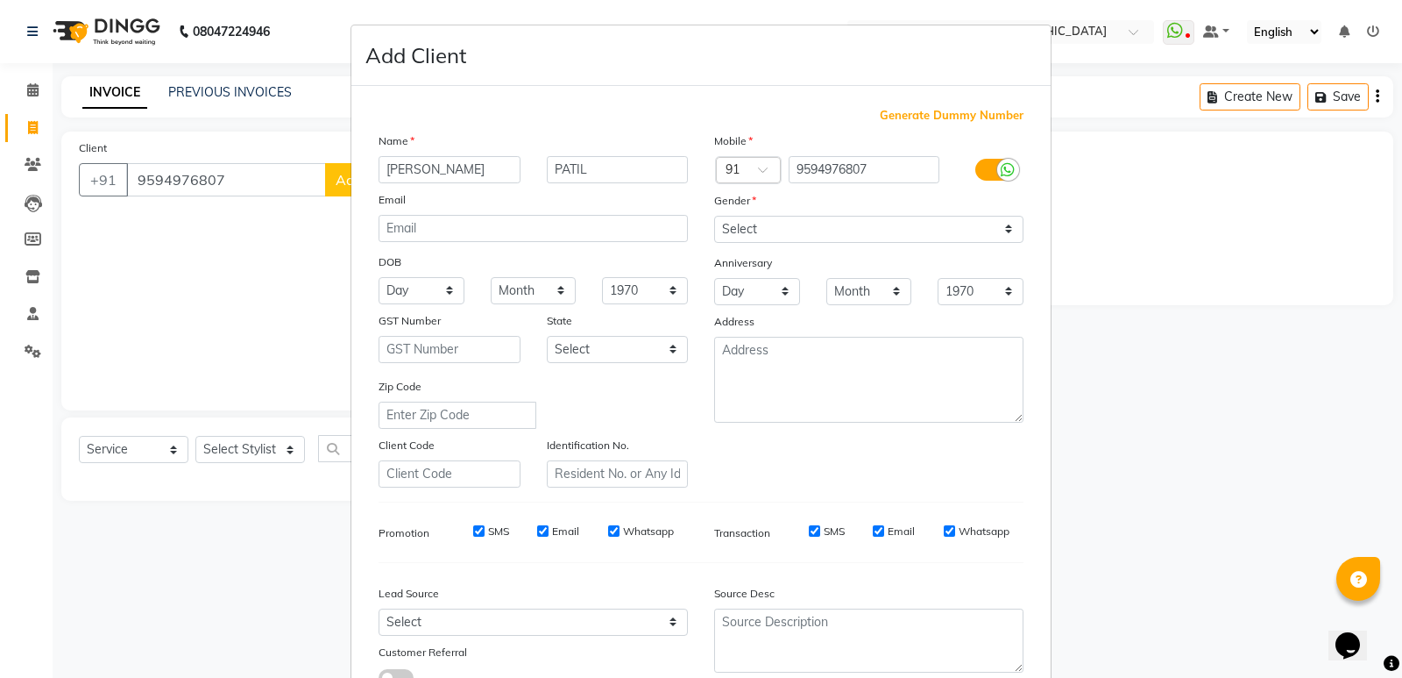
click at [287, 287] on ngb-modal-window "Add Client Generate Dummy Number Name KISHOR PATIL Email DOB Day 01 02 03 04 05…" at bounding box center [701, 339] width 1402 height 678
drag, startPoint x: 247, startPoint y: 282, endPoint x: 199, endPoint y: 269, distance: 50.0
click at [199, 269] on ngb-modal-window "Add Client Generate Dummy Number Name KISHOR PATIL Email DOB Day 01 02 03 04 05…" at bounding box center [701, 339] width 1402 height 678
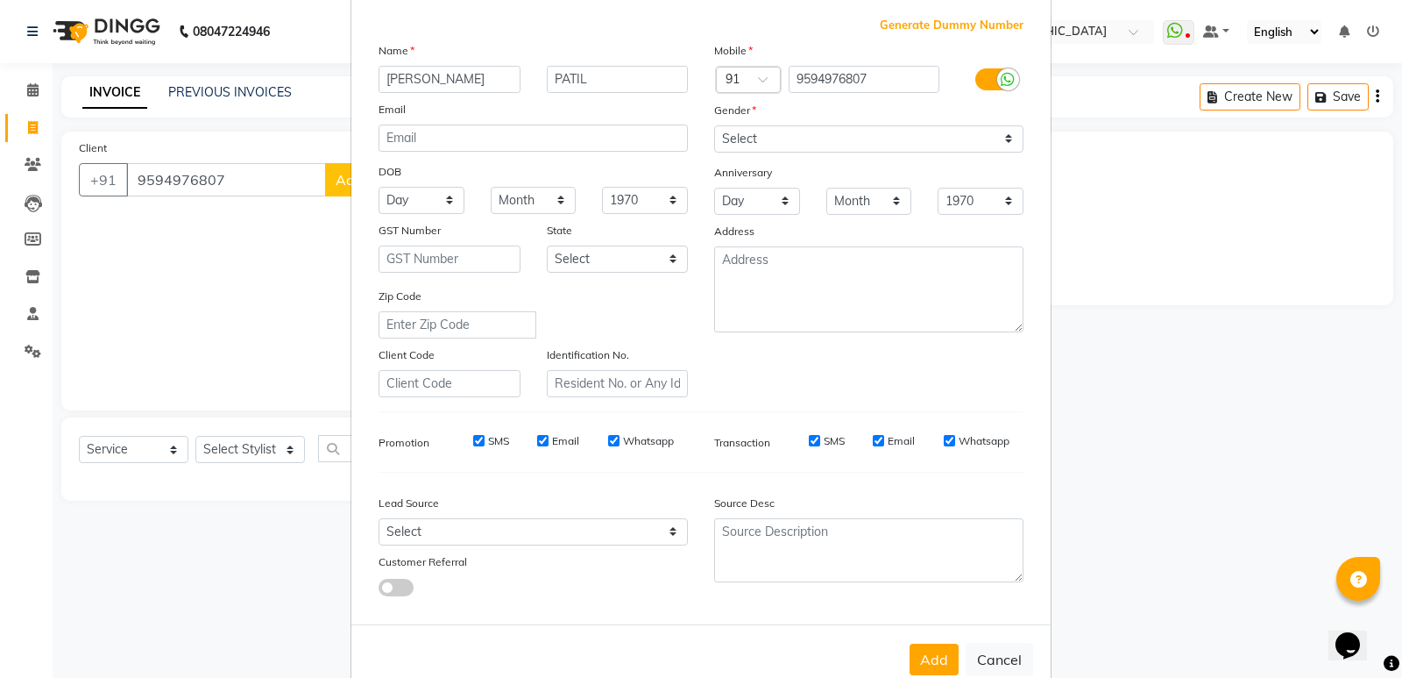
scroll to position [131, 0]
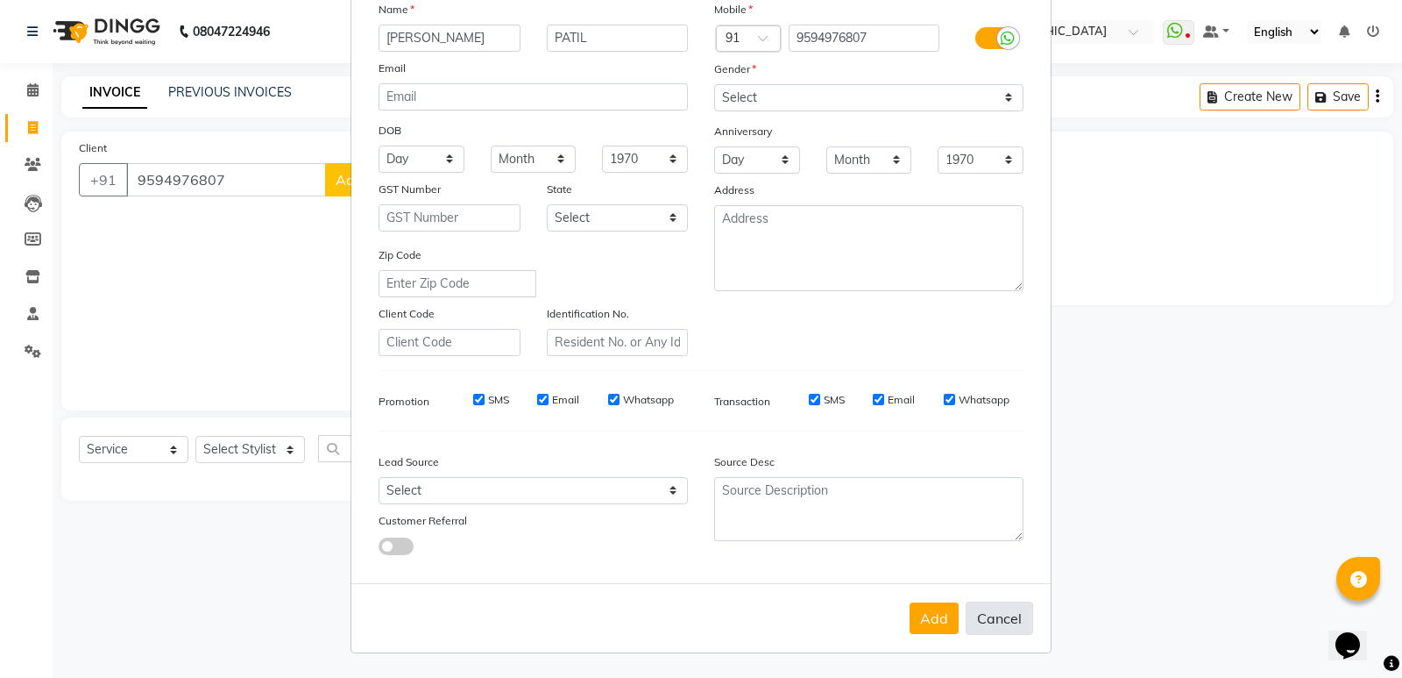
click at [980, 619] on button "Cancel" at bounding box center [999, 617] width 67 height 33
select select
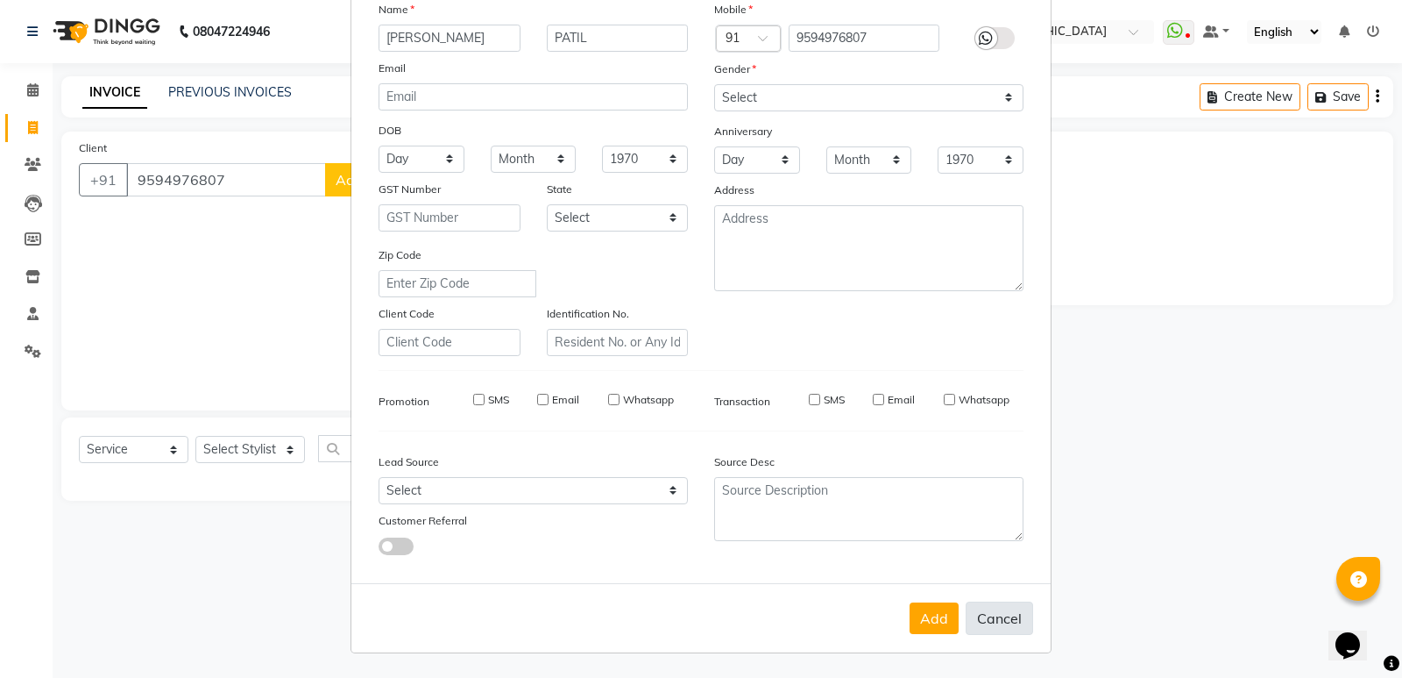
select select
checkbox input "false"
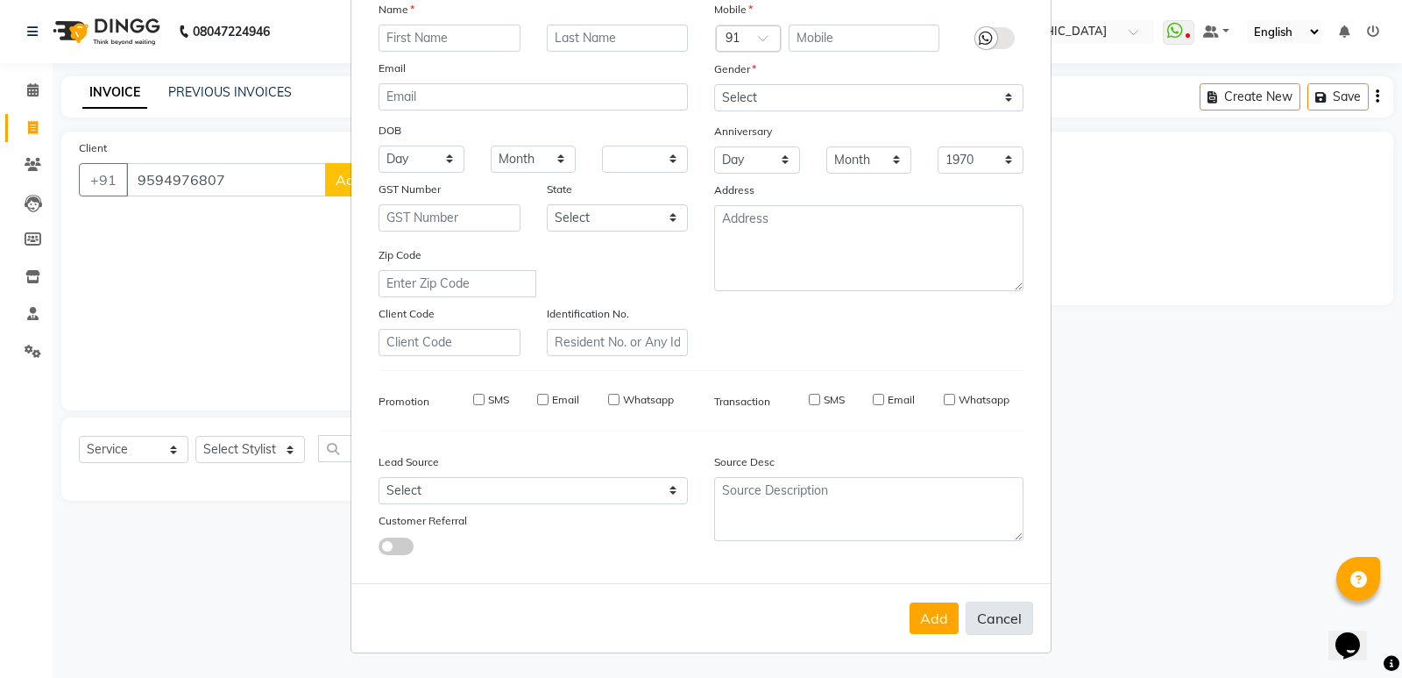
checkbox input "false"
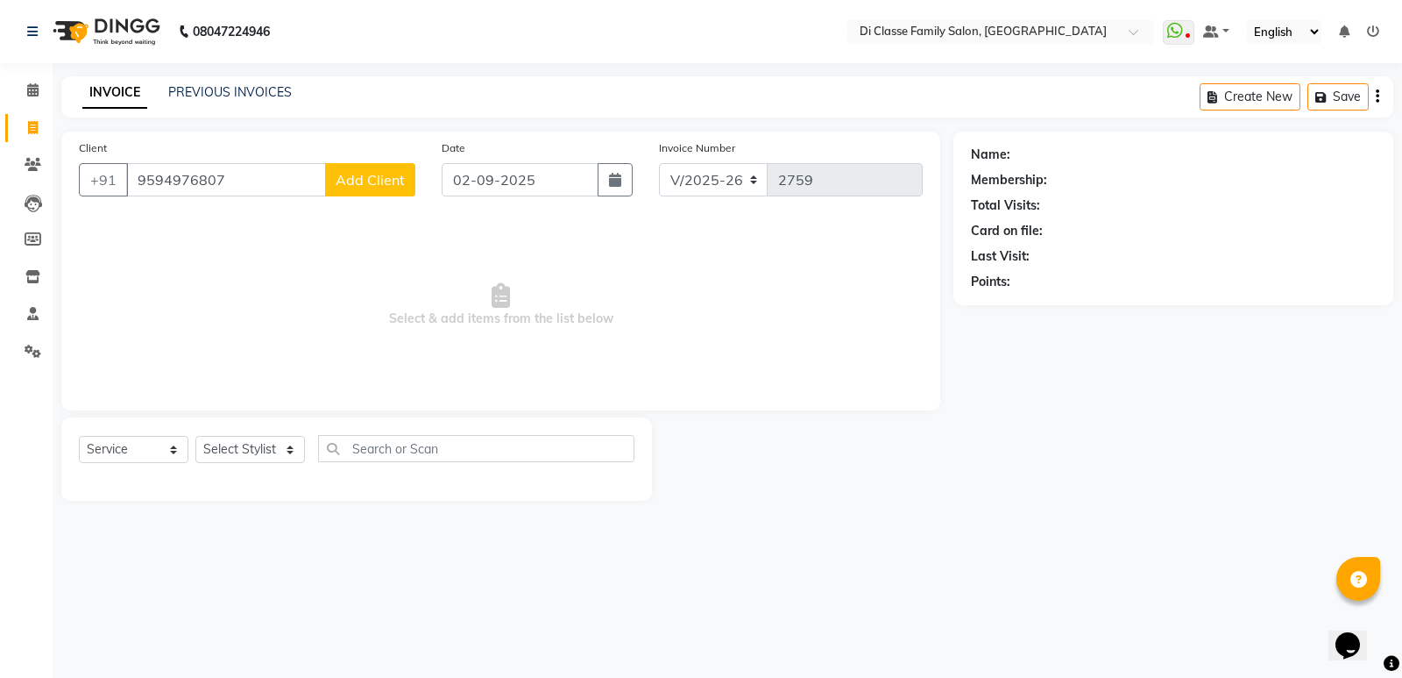
click at [325, 163] on button "Add Client" at bounding box center [370, 179] width 90 height 33
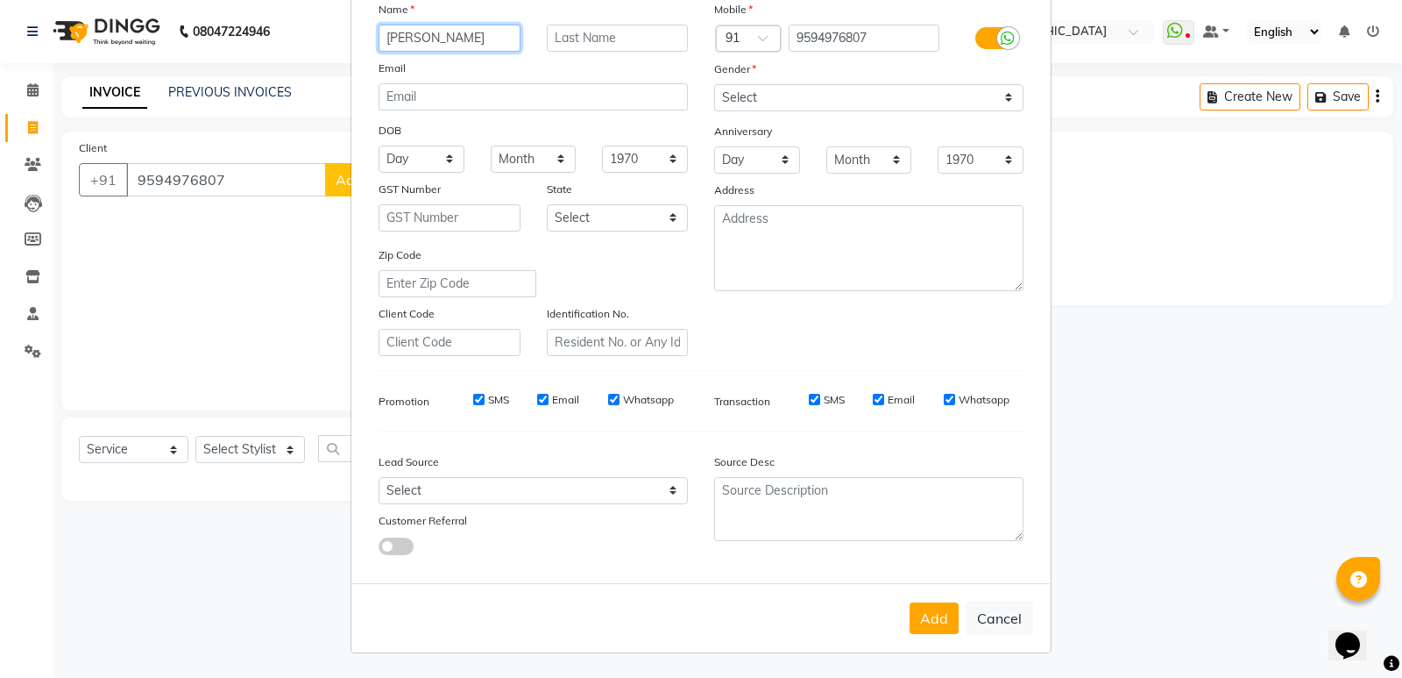
type input "Kishor Patil"
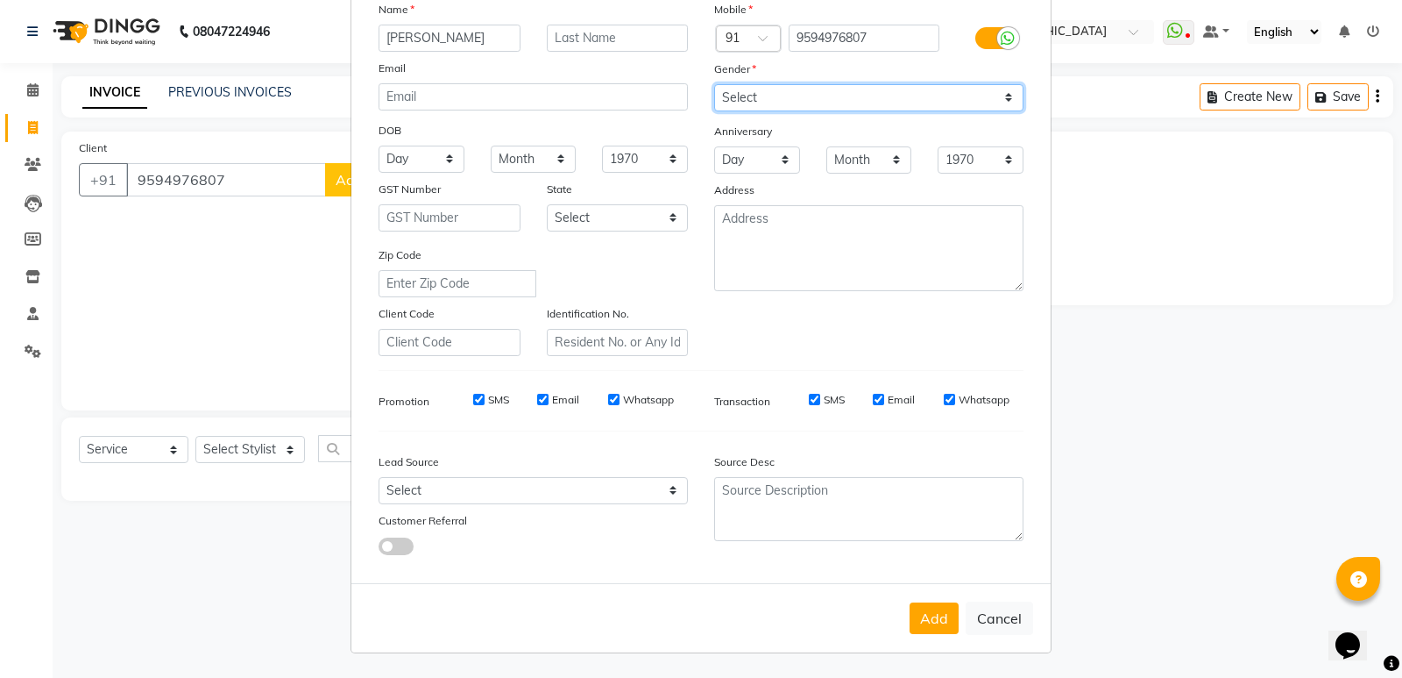
click at [831, 97] on select "Select Male Female Other Prefer Not To Say" at bounding box center [868, 97] width 309 height 27
select select "male"
click at [714, 84] on select "Select Male Female Other Prefer Not To Say" at bounding box center [868, 97] width 309 height 27
click at [933, 612] on button "Add" at bounding box center [934, 618] width 49 height 32
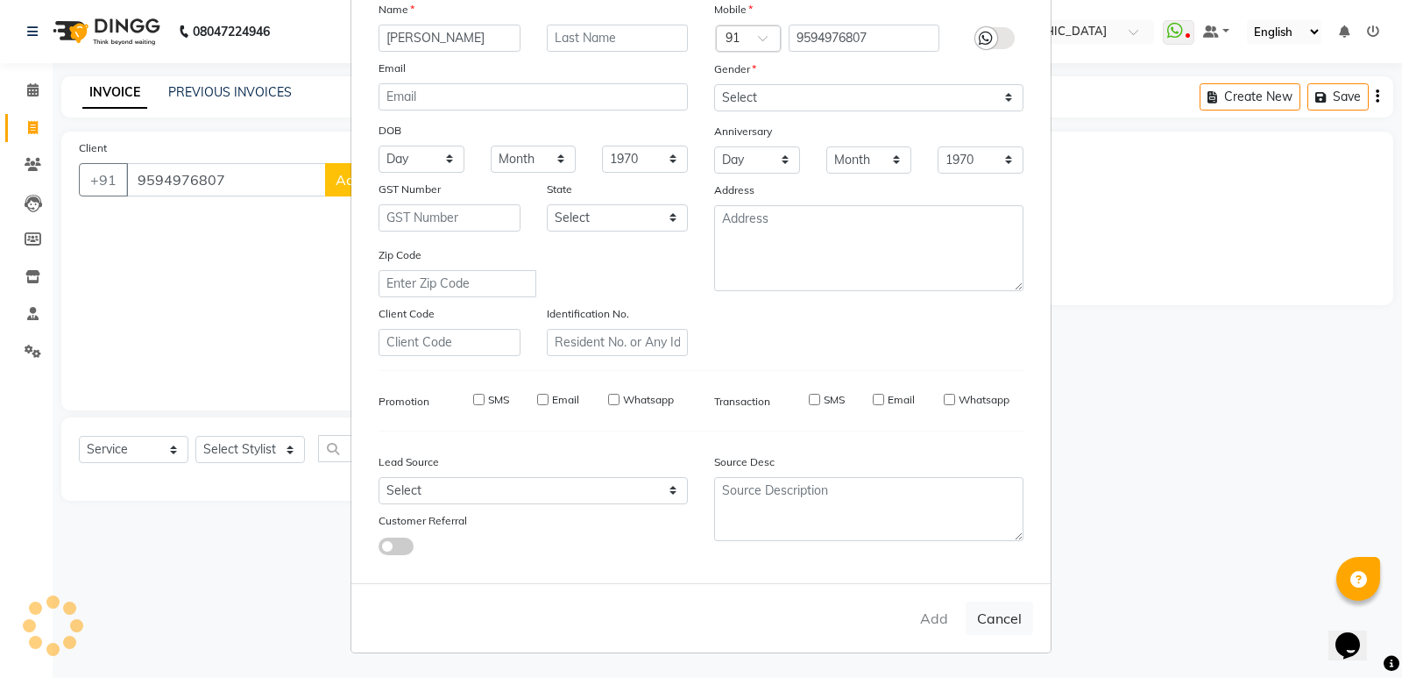
select select
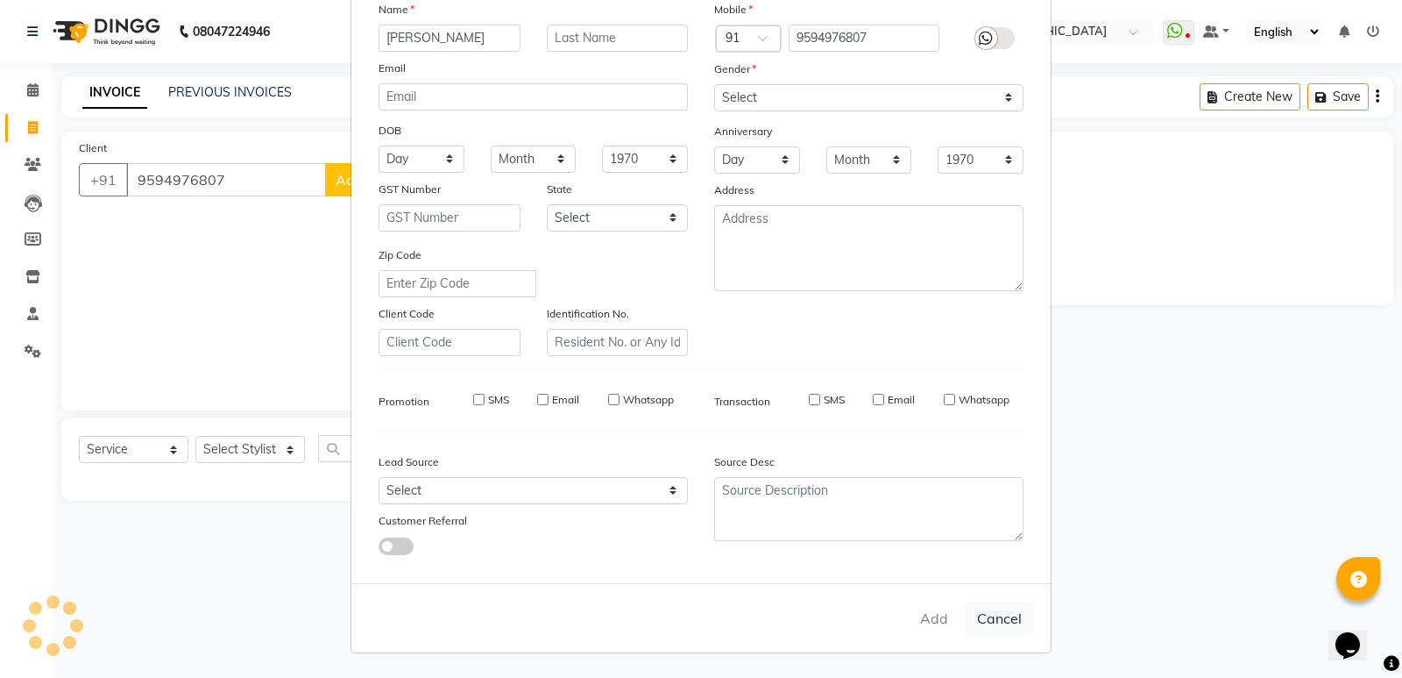
select select
checkbox input "false"
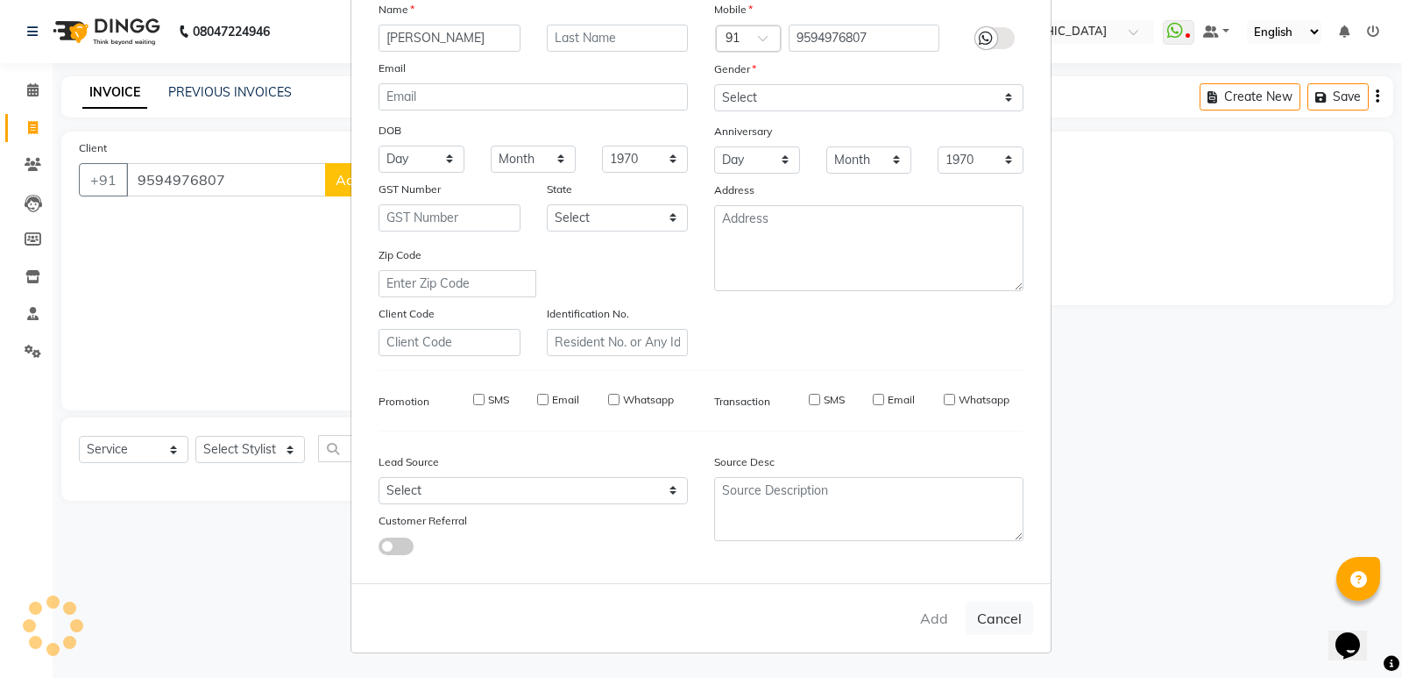
checkbox input "false"
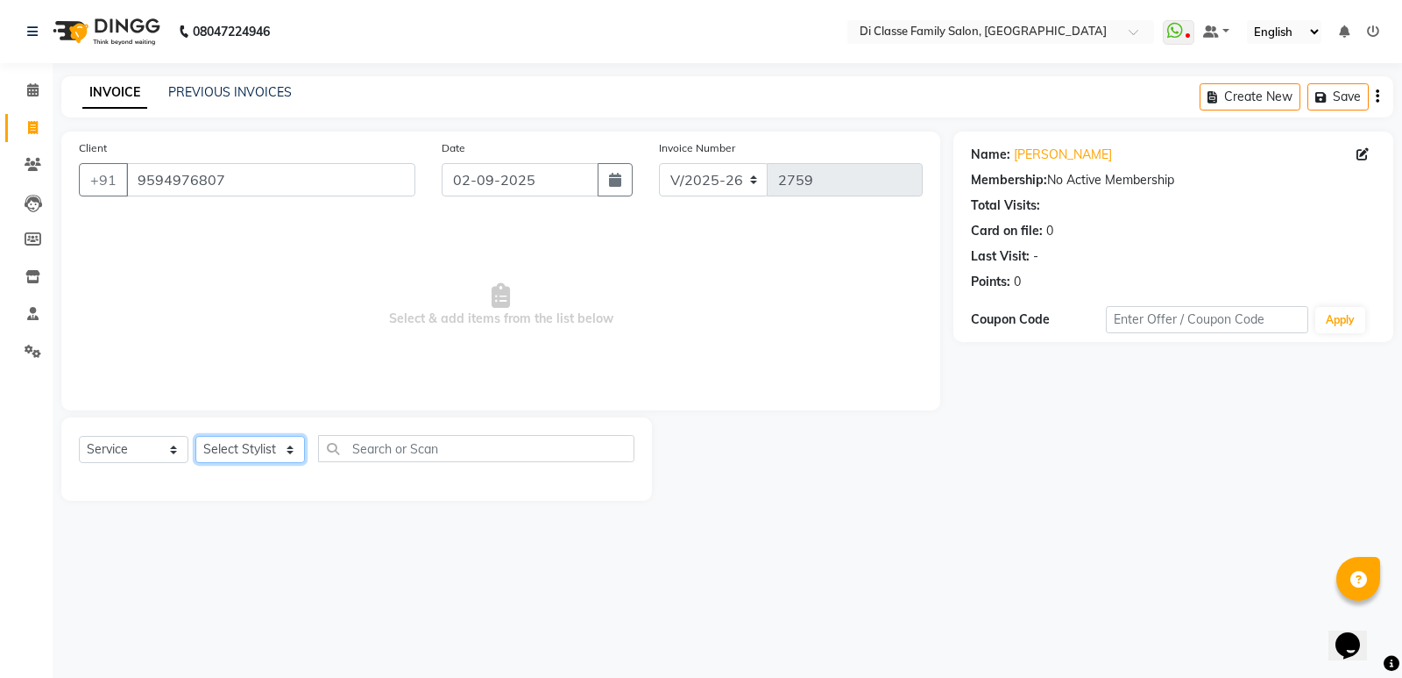
click at [258, 442] on select "Select Stylist ADMIN ANIKET Anu Ayaz Kadri Javed KAPIL SINGH KOMAL Payal Pooja …" at bounding box center [250, 449] width 110 height 27
select select "77033"
click at [195, 436] on select "Select Stylist ADMIN ANIKET Anu Ayaz Kadri Javed KAPIL SINGH KOMAL Payal Pooja …" at bounding box center [250, 449] width 110 height 27
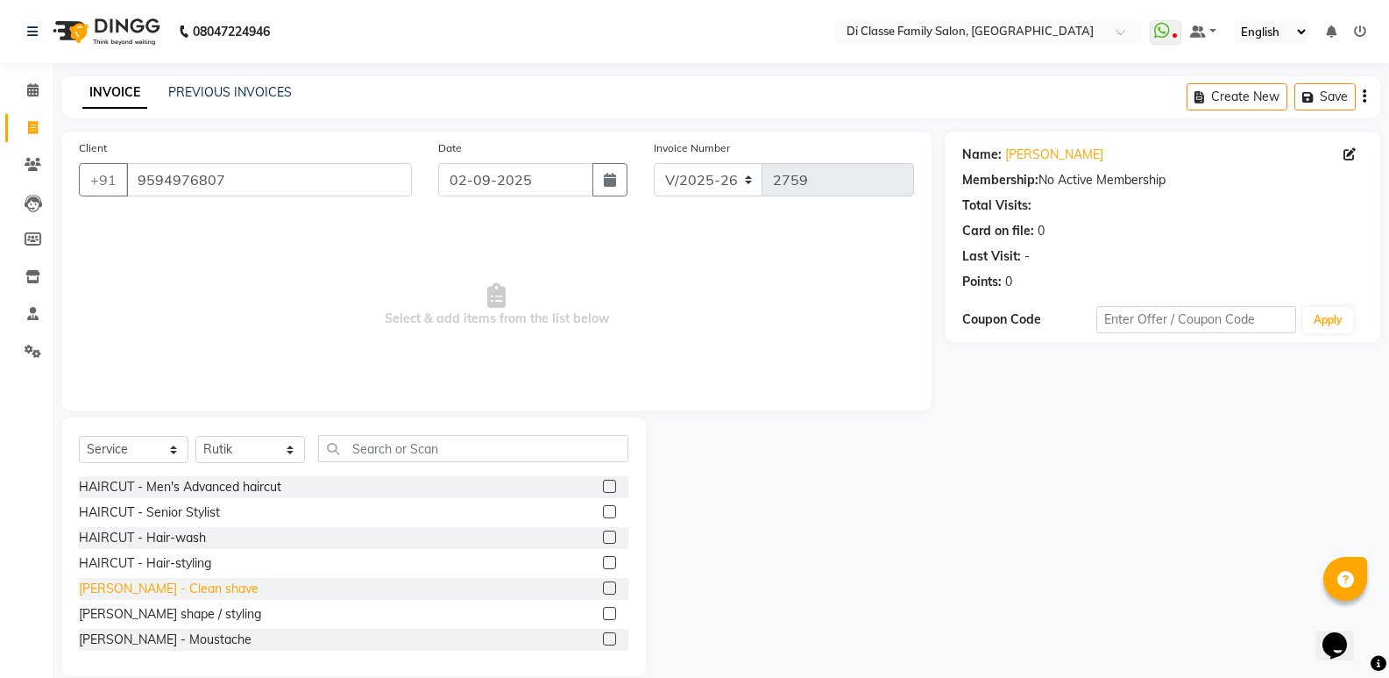
click at [160, 588] on div "[PERSON_NAME] - Clean shave" at bounding box center [169, 588] width 180 height 18
checkbox input "false"
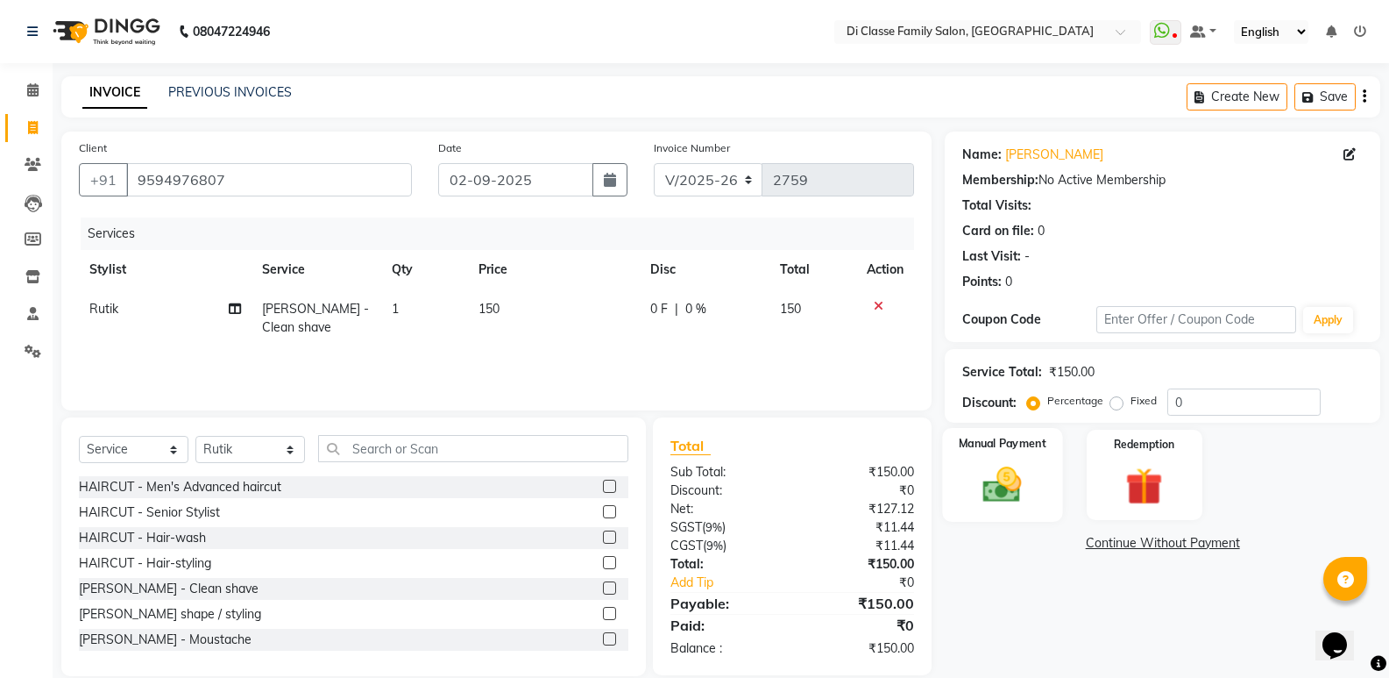
click at [994, 451] on label "Manual Payment" at bounding box center [1003, 443] width 88 height 17
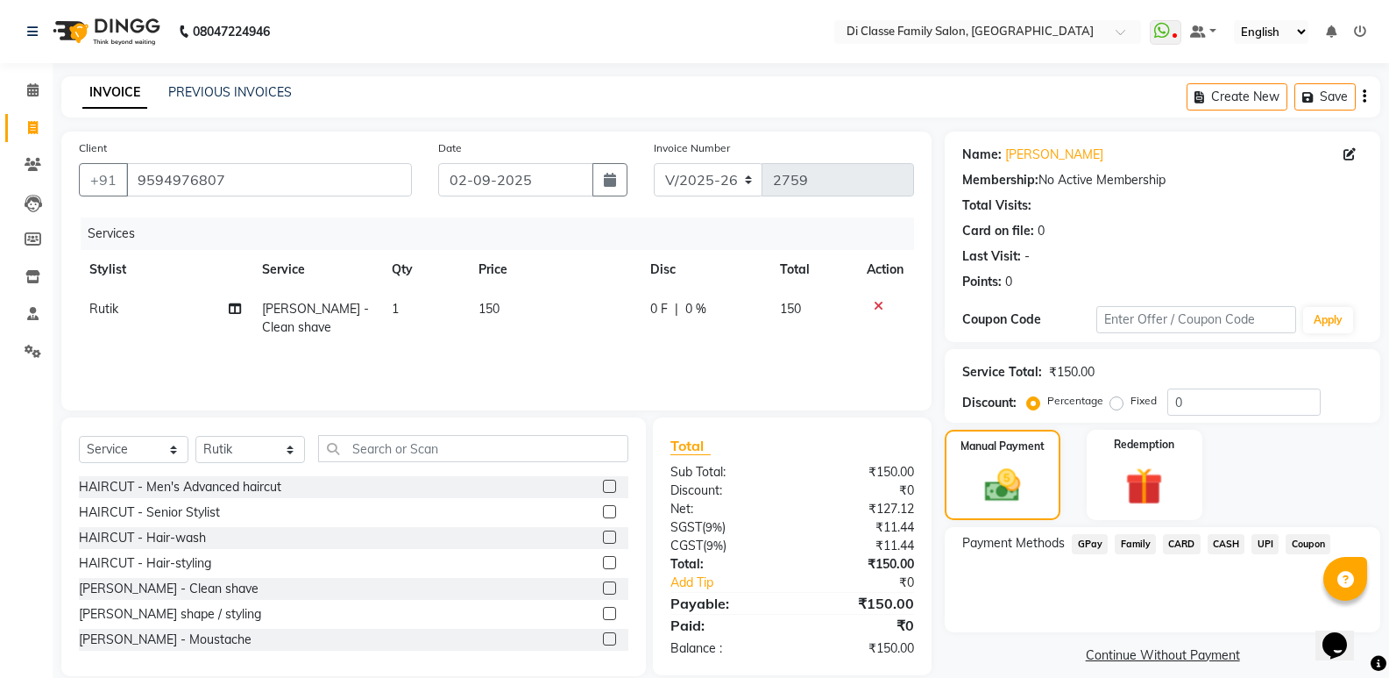
click at [1105, 545] on span "GPay" at bounding box center [1090, 544] width 36 height 20
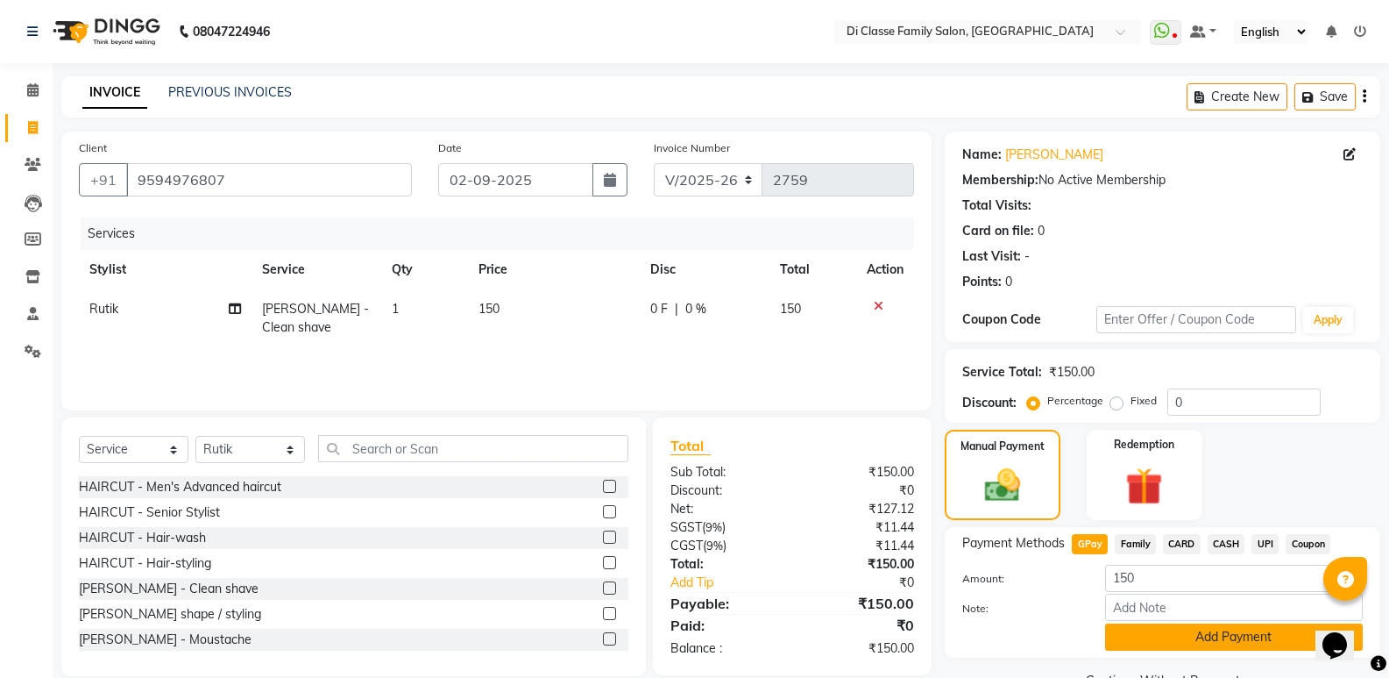
click at [1171, 626] on button "Add Payment" at bounding box center [1234, 636] width 258 height 27
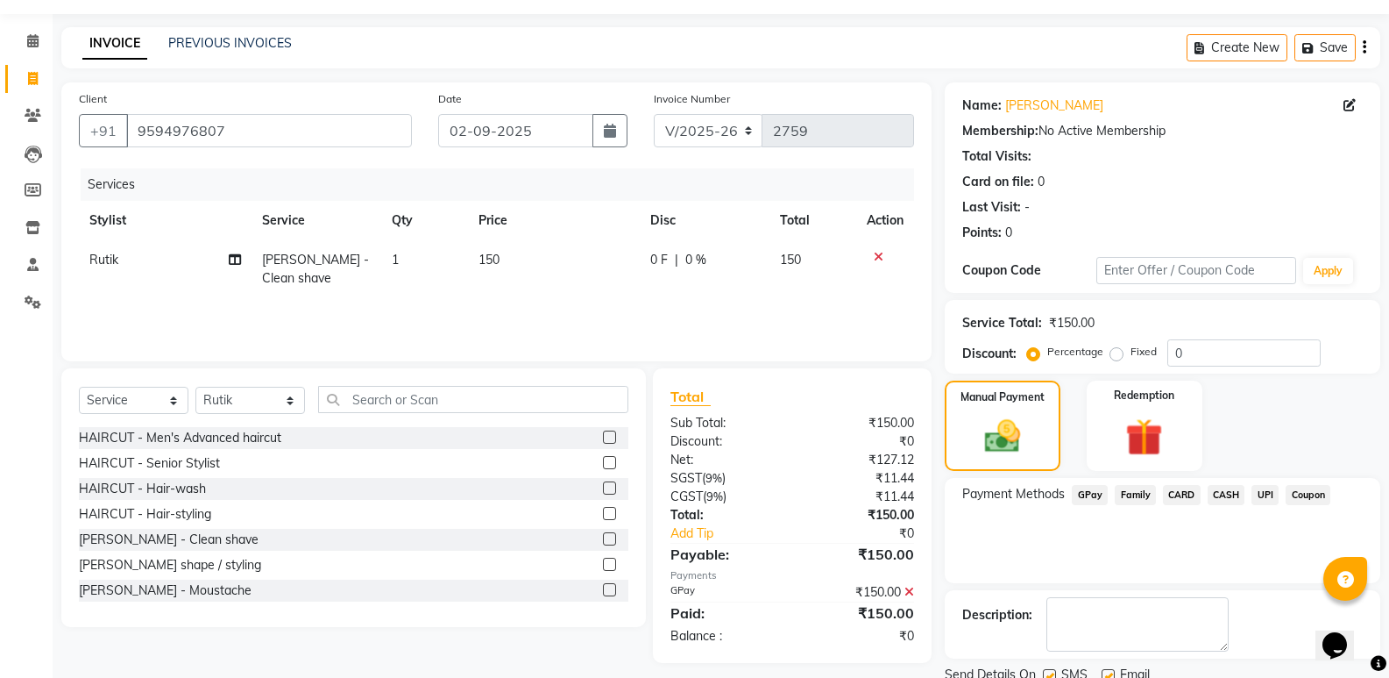
scroll to position [116, 0]
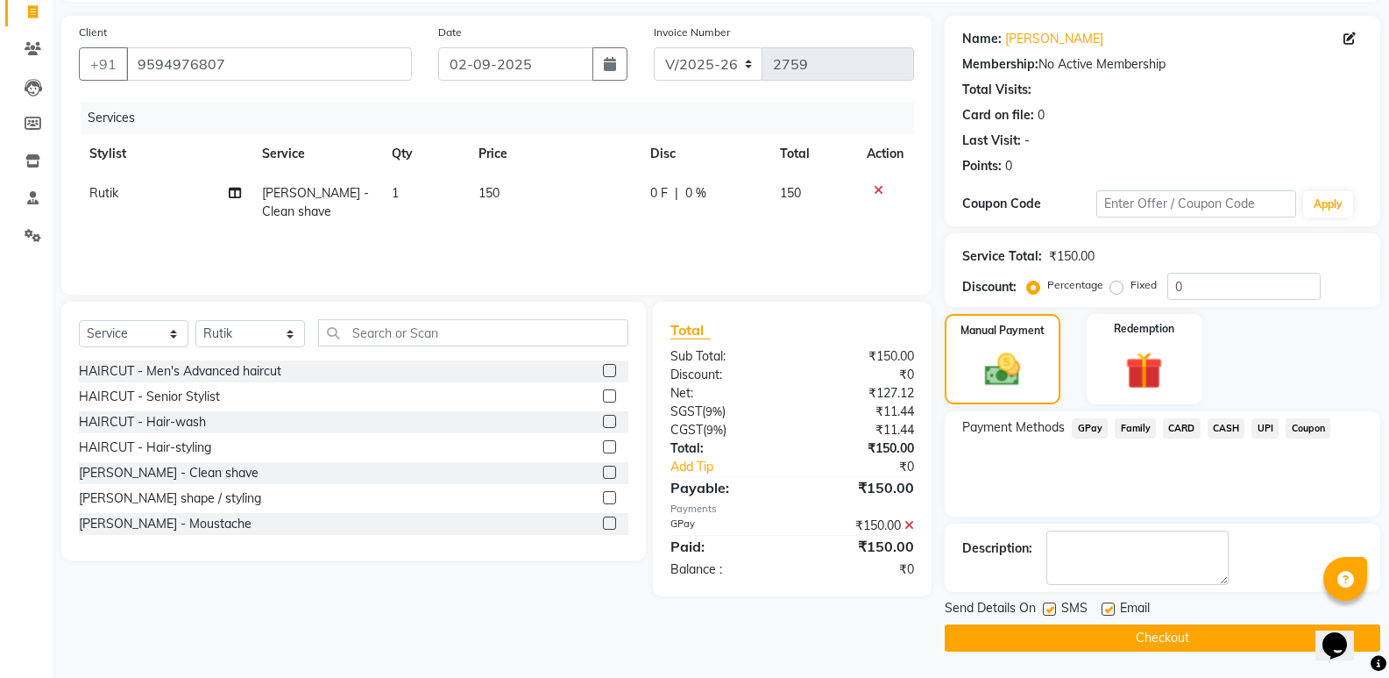
click at [1160, 640] on button "Checkout" at bounding box center [1163, 637] width 436 height 27
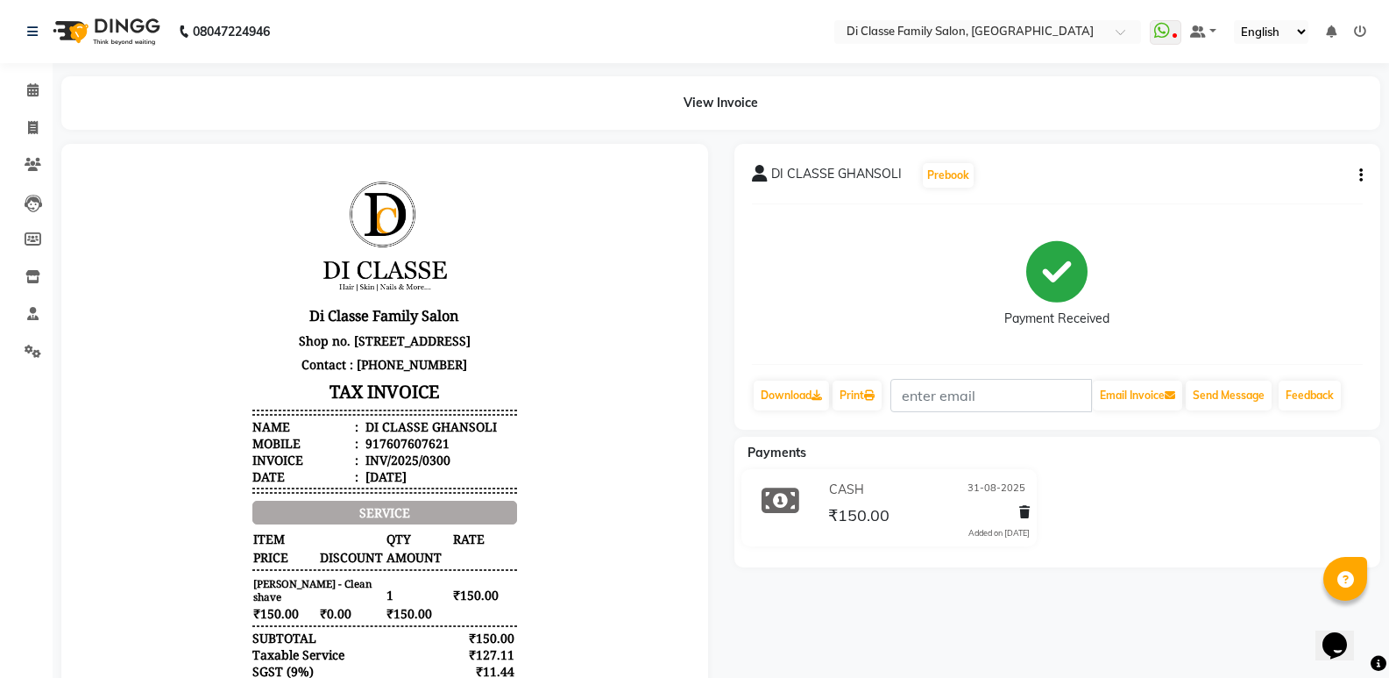
click at [1359, 175] on icon "button" at bounding box center [1361, 175] width 4 height 1
click at [1285, 168] on div "Edit Item Staff" at bounding box center [1274, 164] width 120 height 22
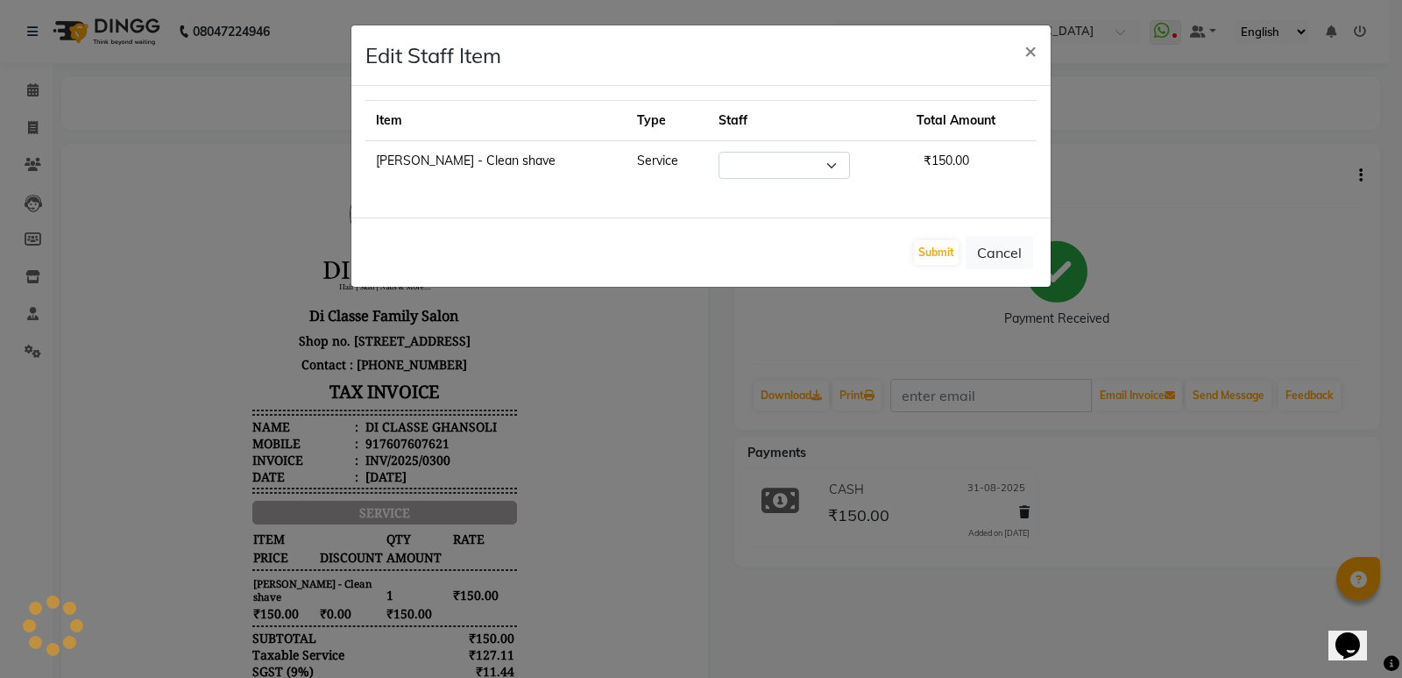
select select "77033"
click at [1283, 167] on ngb-modal-window "Edit Staff Item × Item Type Staff Total Amount [PERSON_NAME] - Clean shave Serv…" at bounding box center [701, 339] width 1402 height 678
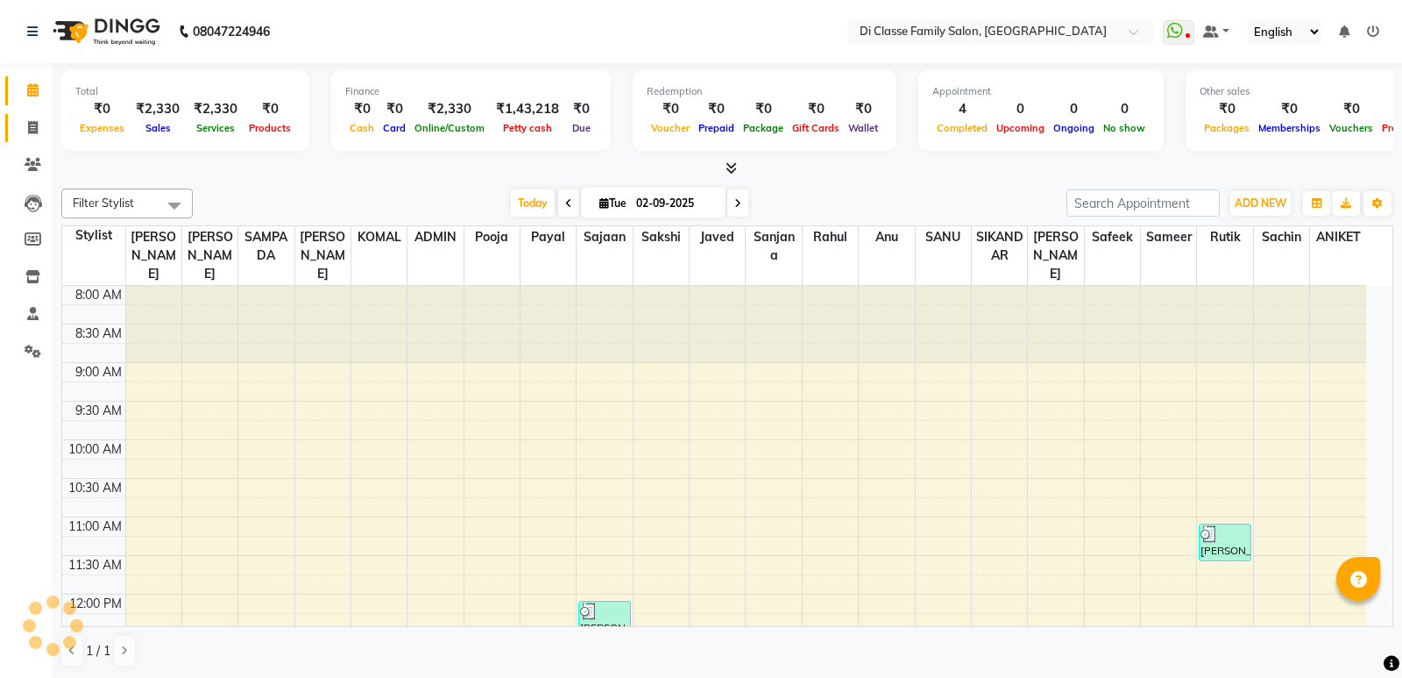
click at [32, 127] on icon at bounding box center [33, 127] width 10 height 13
select select "6346"
select select "service"
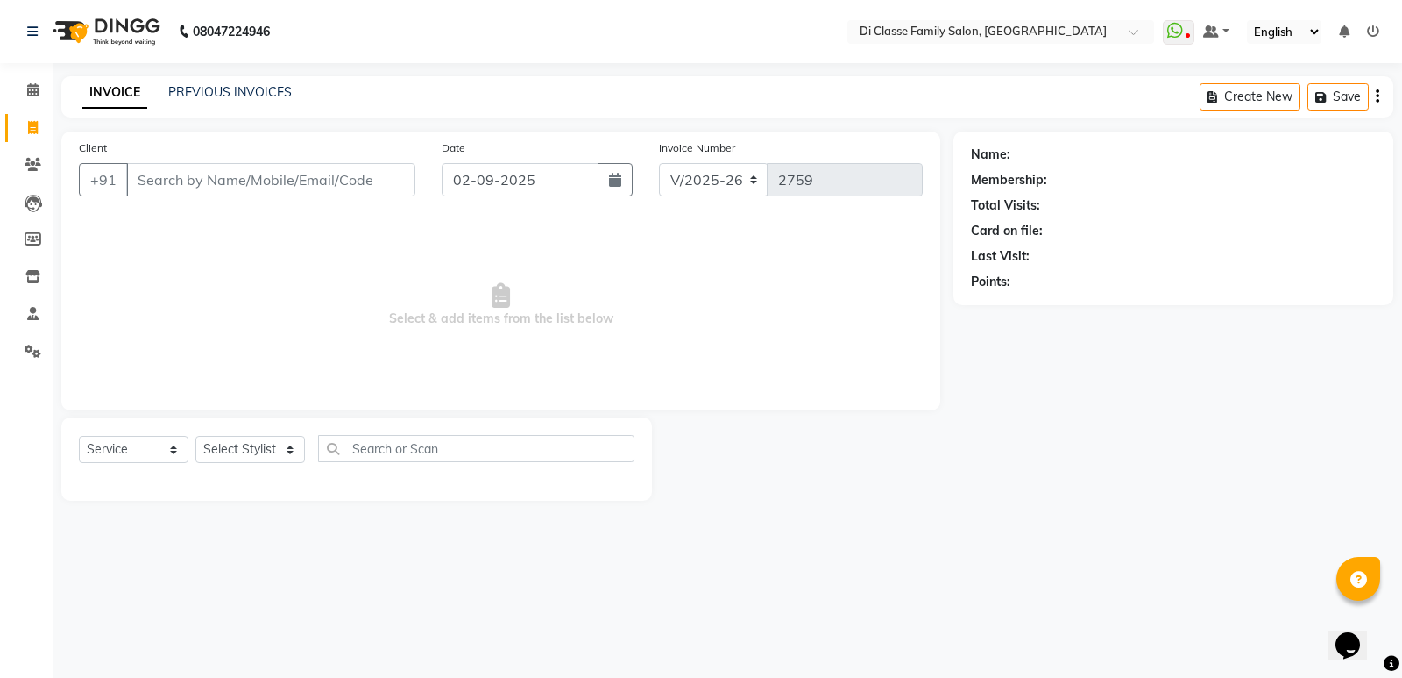
click at [257, 190] on input "Client" at bounding box center [270, 179] width 289 height 33
type input "9874291459"
click at [375, 174] on span "Add Client" at bounding box center [370, 180] width 69 height 18
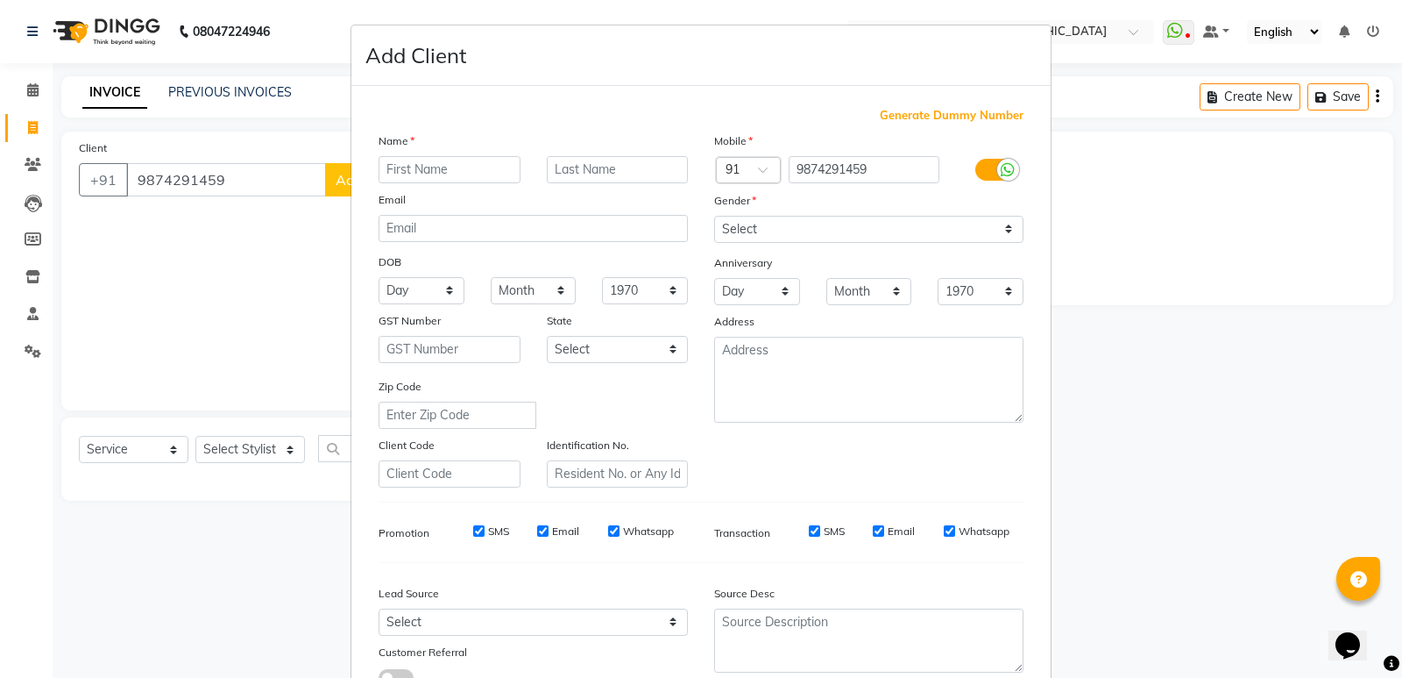
click at [396, 169] on input "text" at bounding box center [450, 169] width 142 height 27
type input "b"
type input "Deva Mita"
click at [794, 229] on select "Select Male Female Other Prefer Not To Say" at bounding box center [868, 229] width 309 height 27
select select "female"
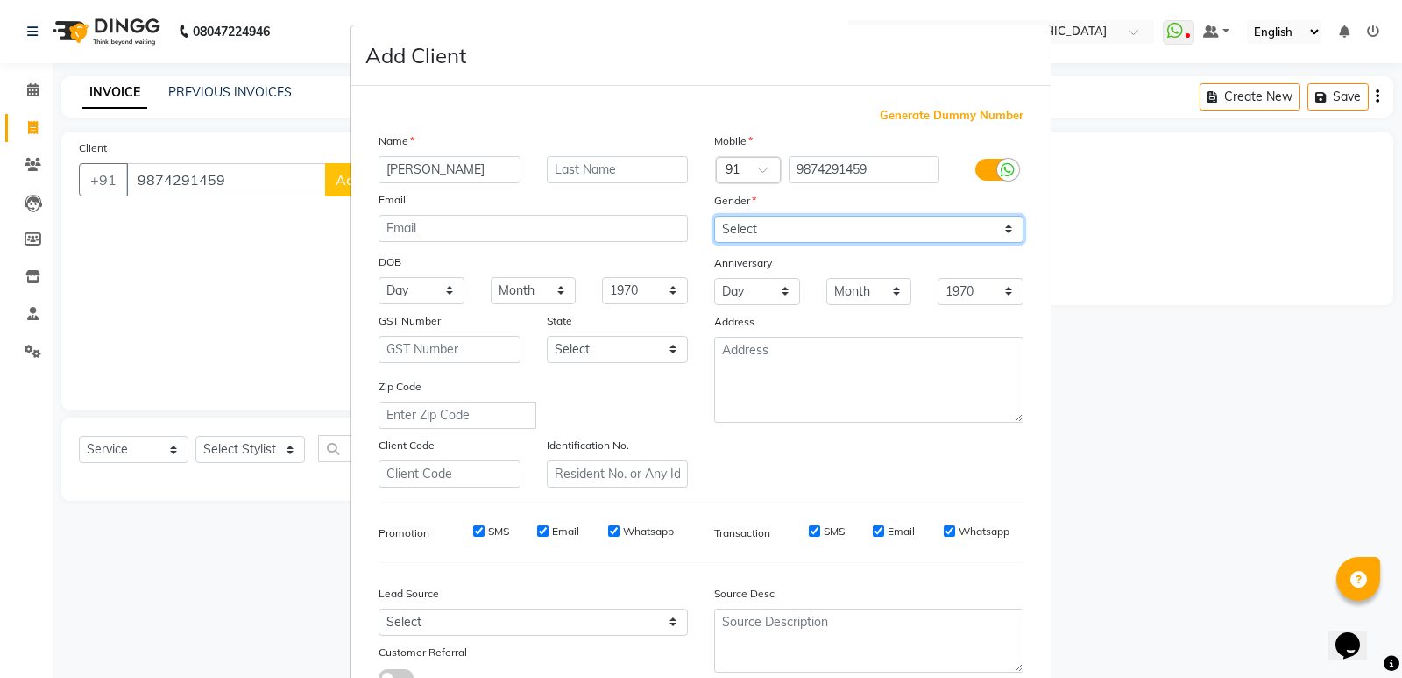
click at [714, 216] on select "Select Male Female Other Prefer Not To Say" at bounding box center [868, 229] width 309 height 27
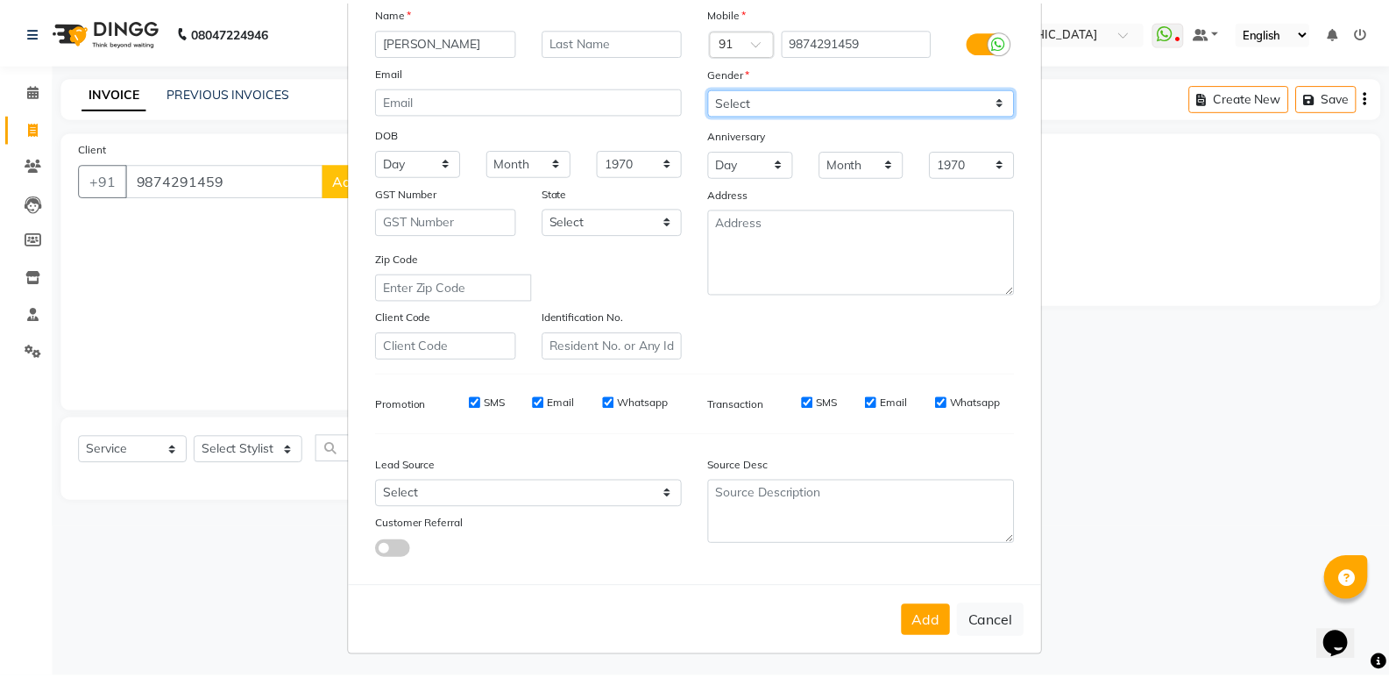
scroll to position [131, 0]
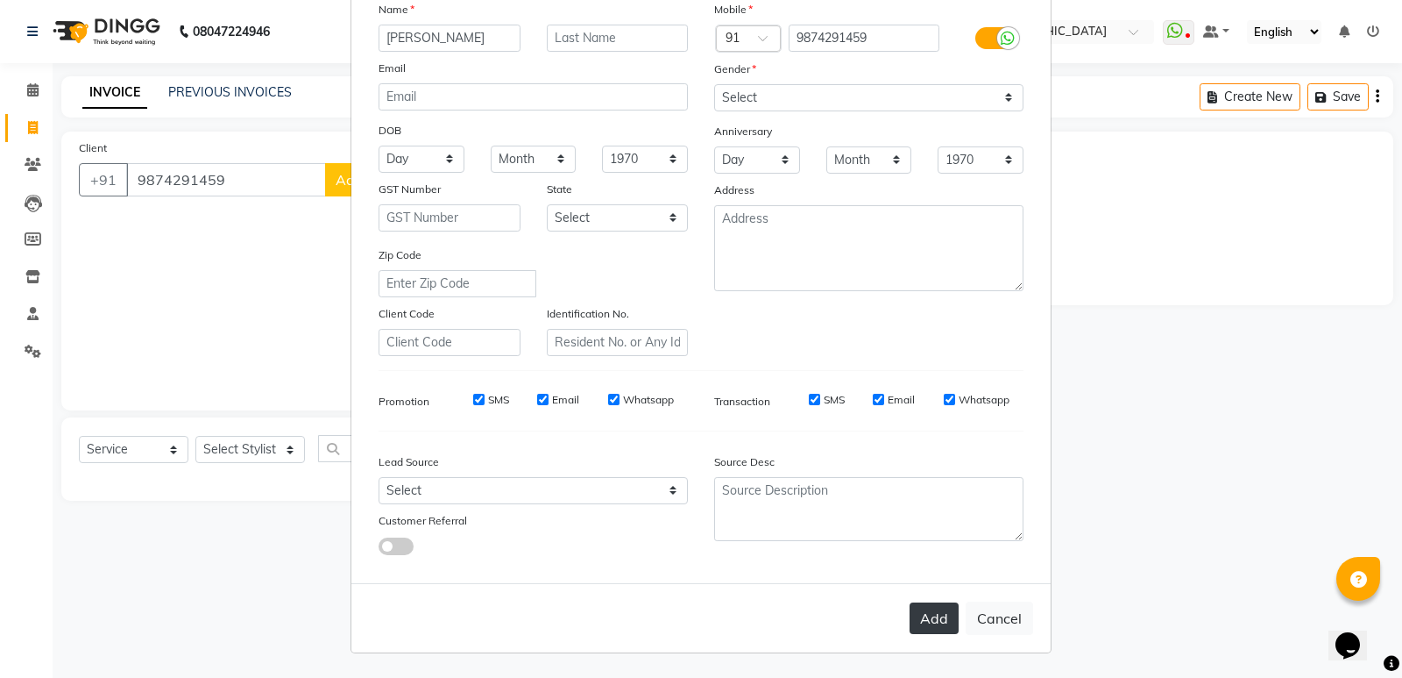
click at [933, 618] on button "Add" at bounding box center [934, 618] width 49 height 32
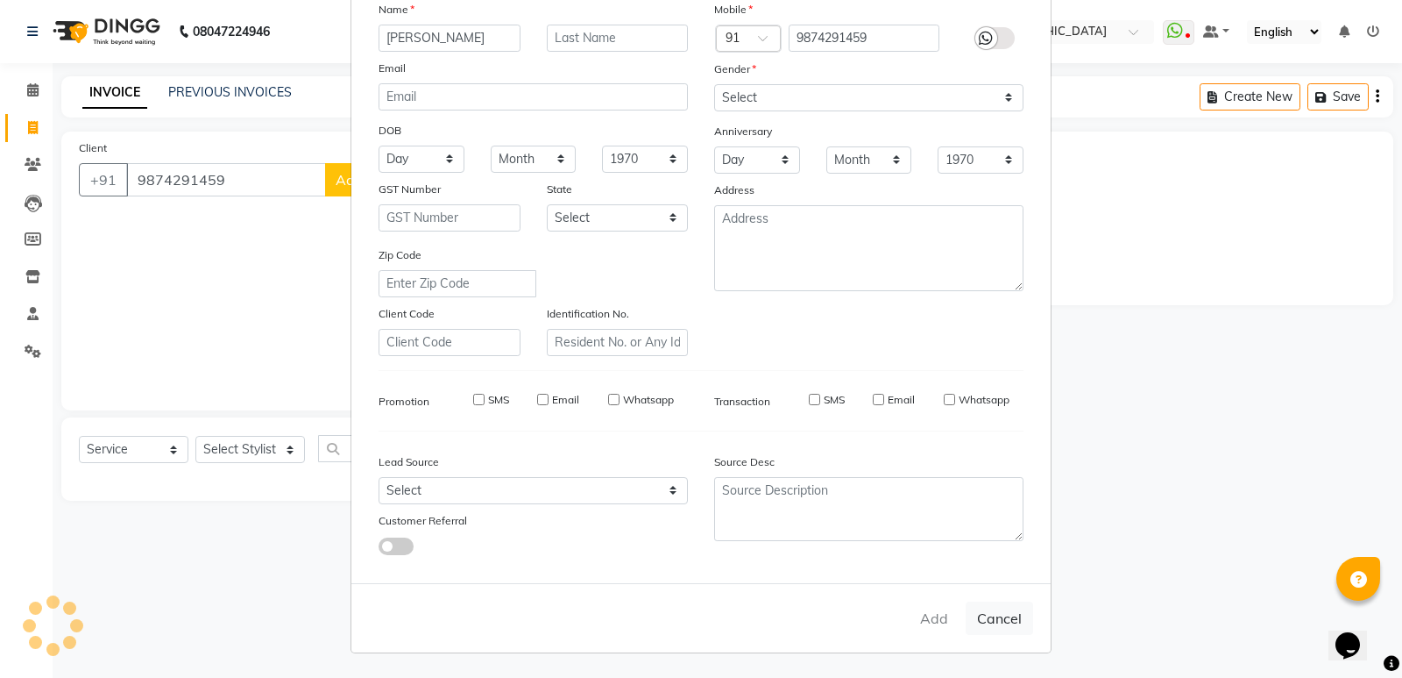
select select
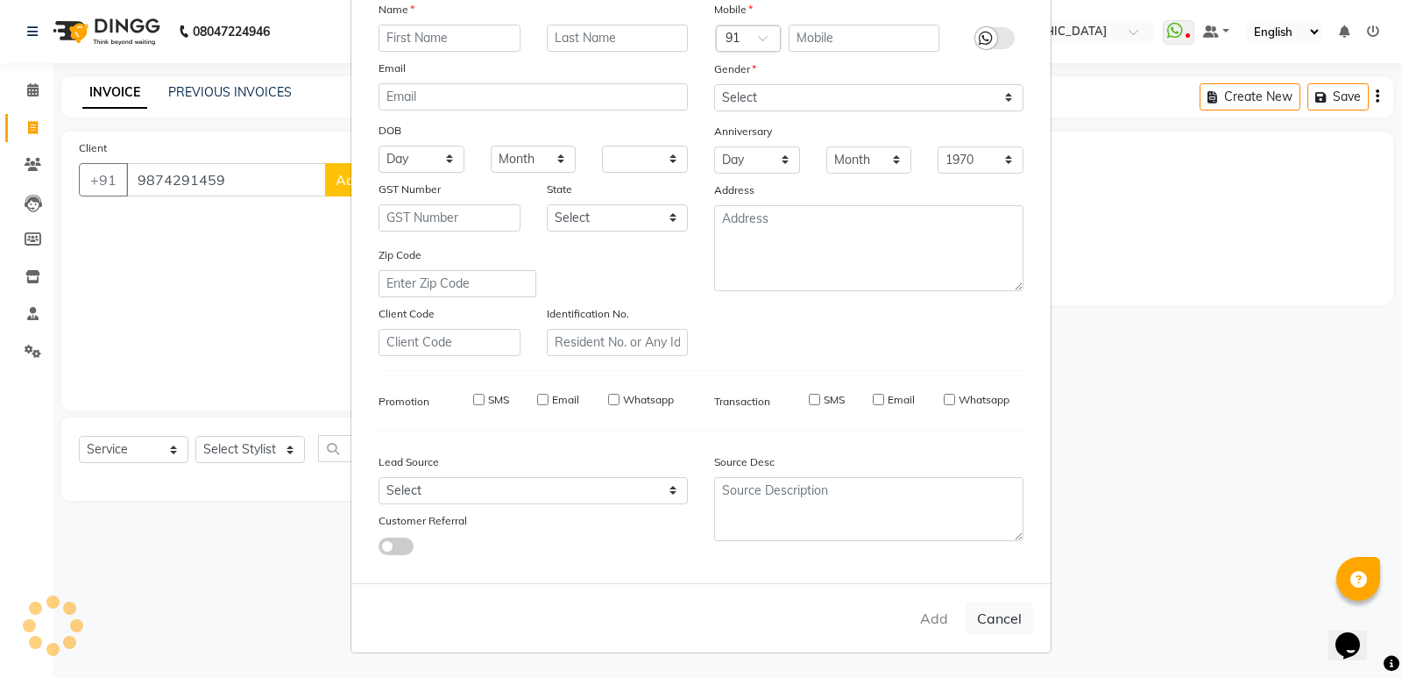
select select
checkbox input "false"
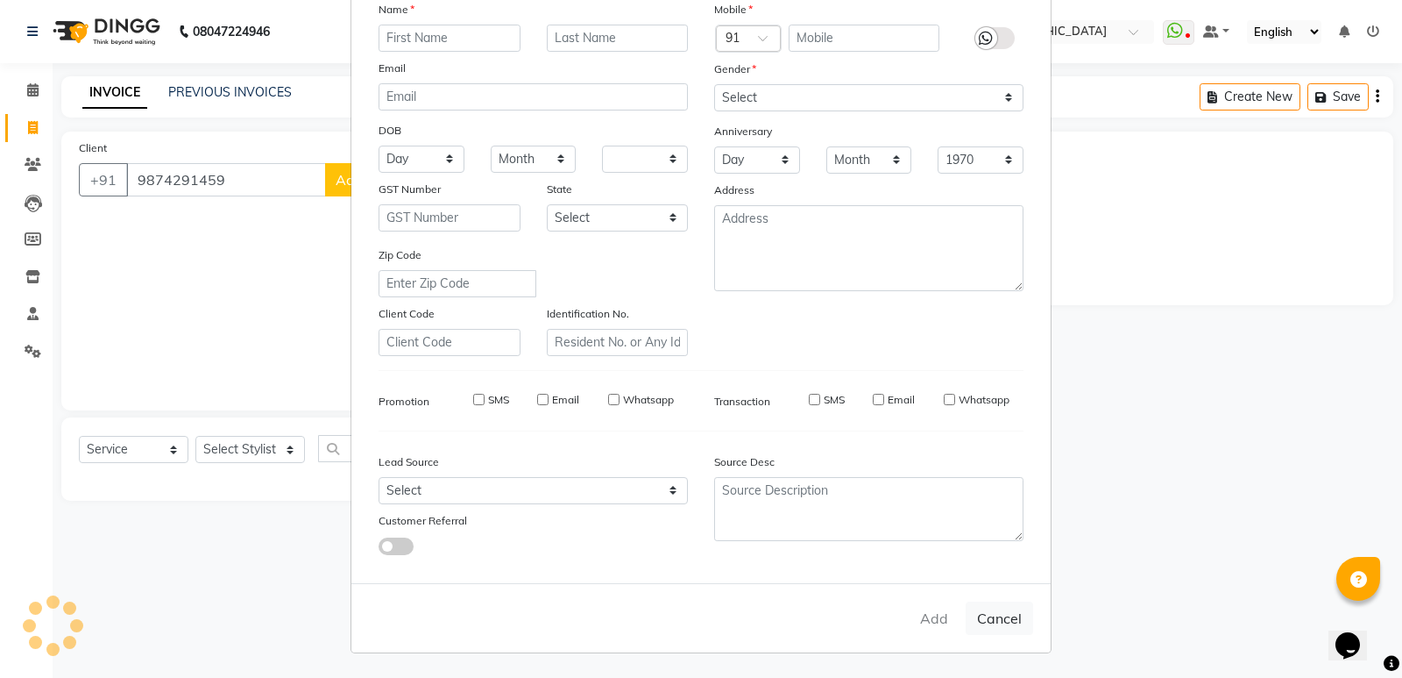
checkbox input "false"
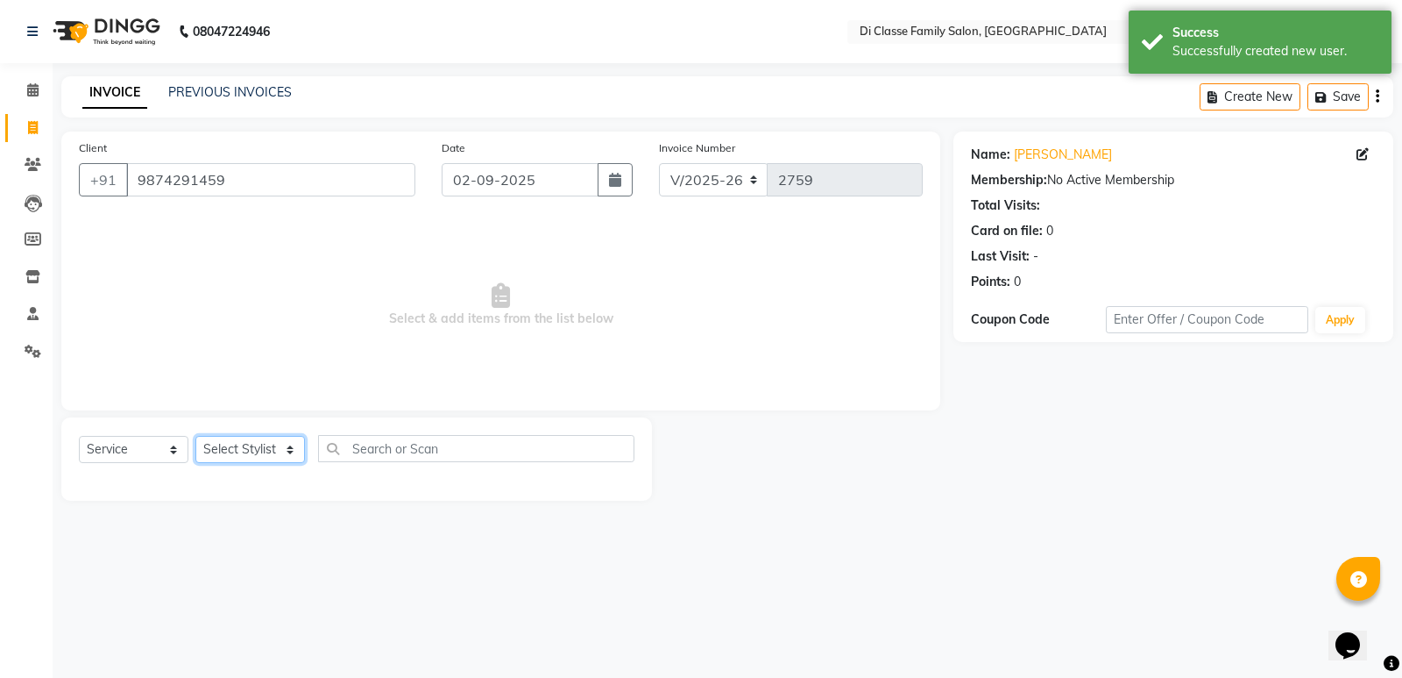
click at [232, 446] on select "Select Stylist ADMIN ANIKET Anu Ayaz Kadri Javed KAPIL SINGH KOMAL Payal Pooja …" at bounding box center [250, 449] width 110 height 27
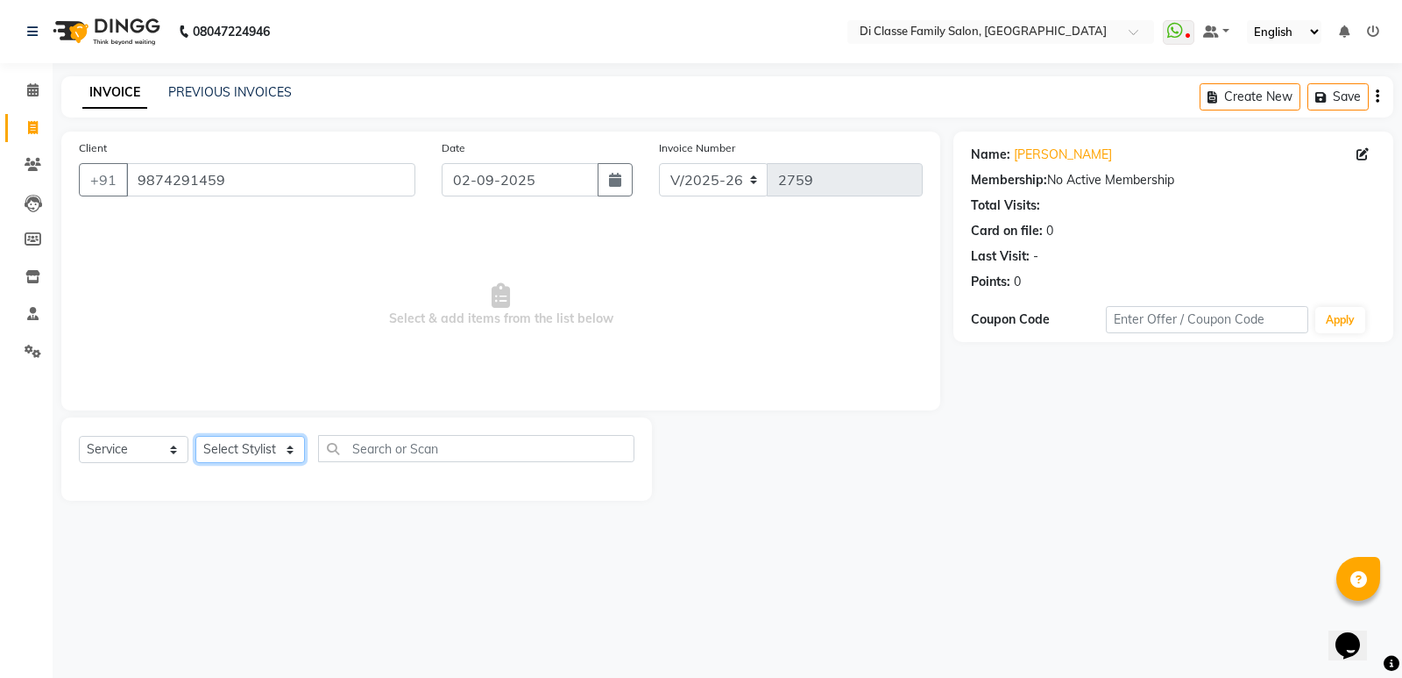
select select "61321"
click at [195, 436] on select "Select Stylist ADMIN ANIKET Anu Ayaz Kadri Javed KAPIL SINGH KOMAL Payal Pooja …" at bounding box center [250, 449] width 110 height 27
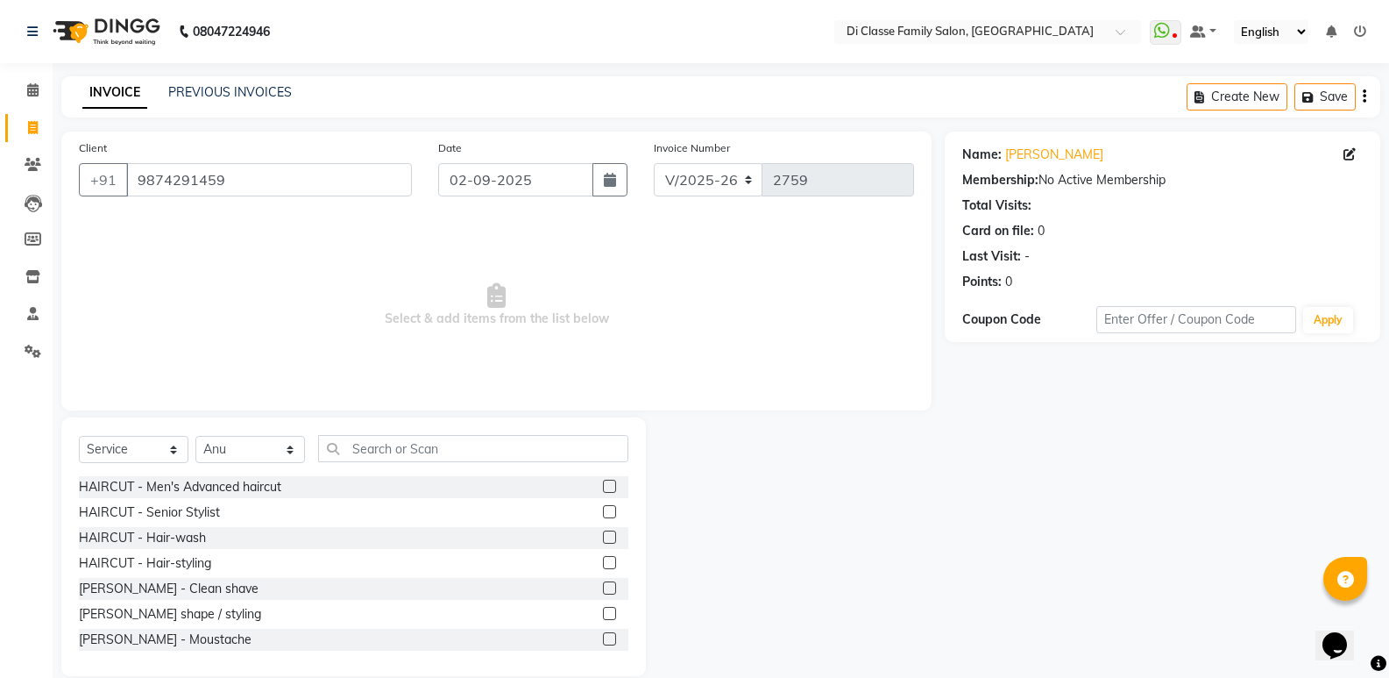
click at [403, 431] on div "Select Service Product Membership Package Voucher Prepaid Gift Card Select Styl…" at bounding box center [353, 546] width 585 height 259
click at [402, 438] on input "text" at bounding box center [473, 448] width 310 height 27
click at [377, 446] on input "text" at bounding box center [473, 448] width 310 height 27
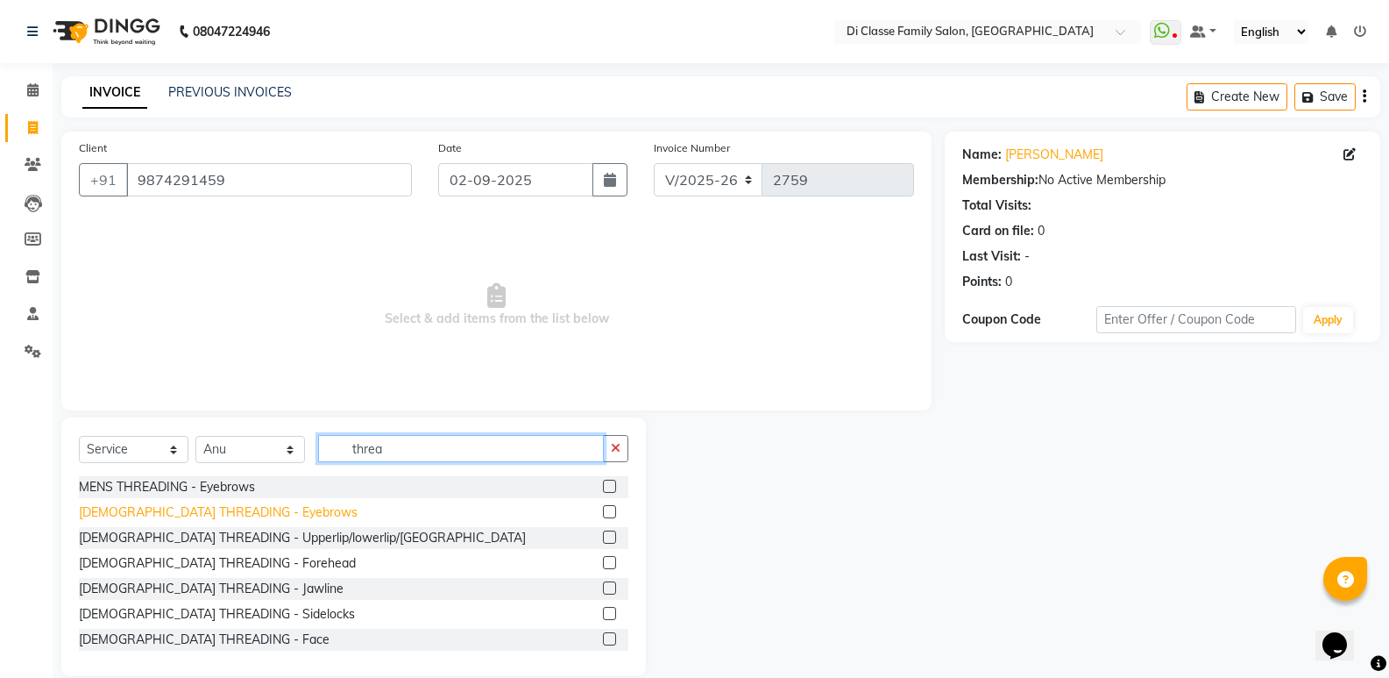
type input "threa"
click at [248, 507] on div "FEMALE THREADING - Eyebrows" at bounding box center [218, 512] width 279 height 18
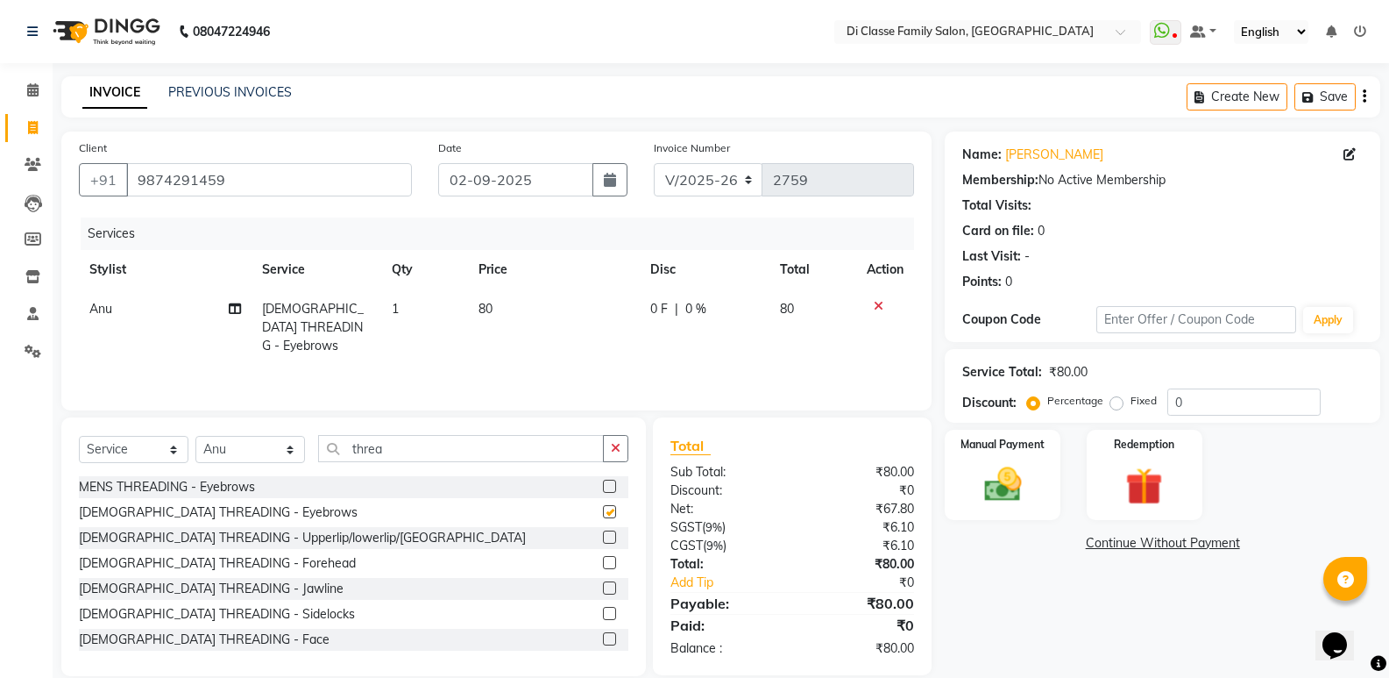
checkbox input "false"
drag, startPoint x: 477, startPoint y: 357, endPoint x: 768, endPoint y: 479, distance: 315.8
click at [479, 358] on div "Services Stylist Service Qty Price Disc Total Action Anu FEMALE THREADING - Eye…" at bounding box center [496, 304] width 835 height 175
drag, startPoint x: 708, startPoint y: 181, endPoint x: 716, endPoint y: 194, distance: 14.6
click at [708, 181] on select "INV/2025 V/2025-26" at bounding box center [709, 179] width 110 height 33
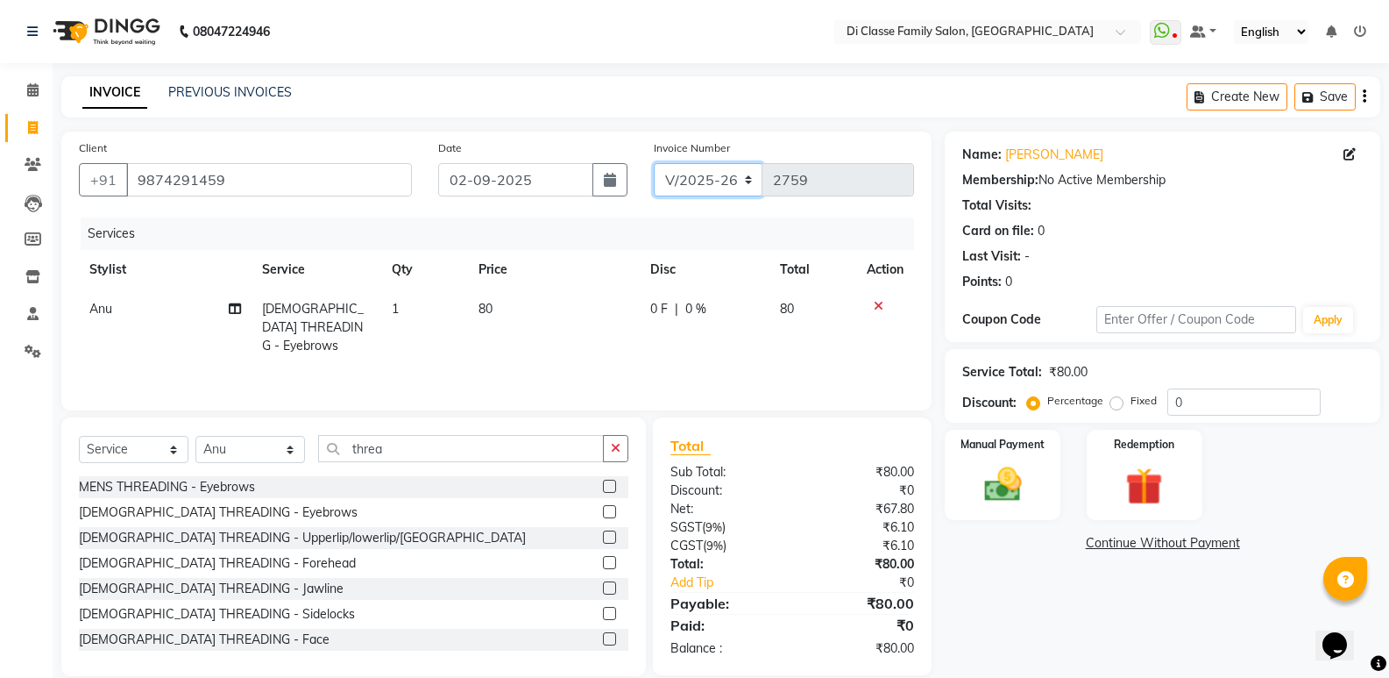
select select "8538"
click at [654, 163] on select "INV/2025 V/2025-26" at bounding box center [709, 179] width 110 height 33
type input "0309"
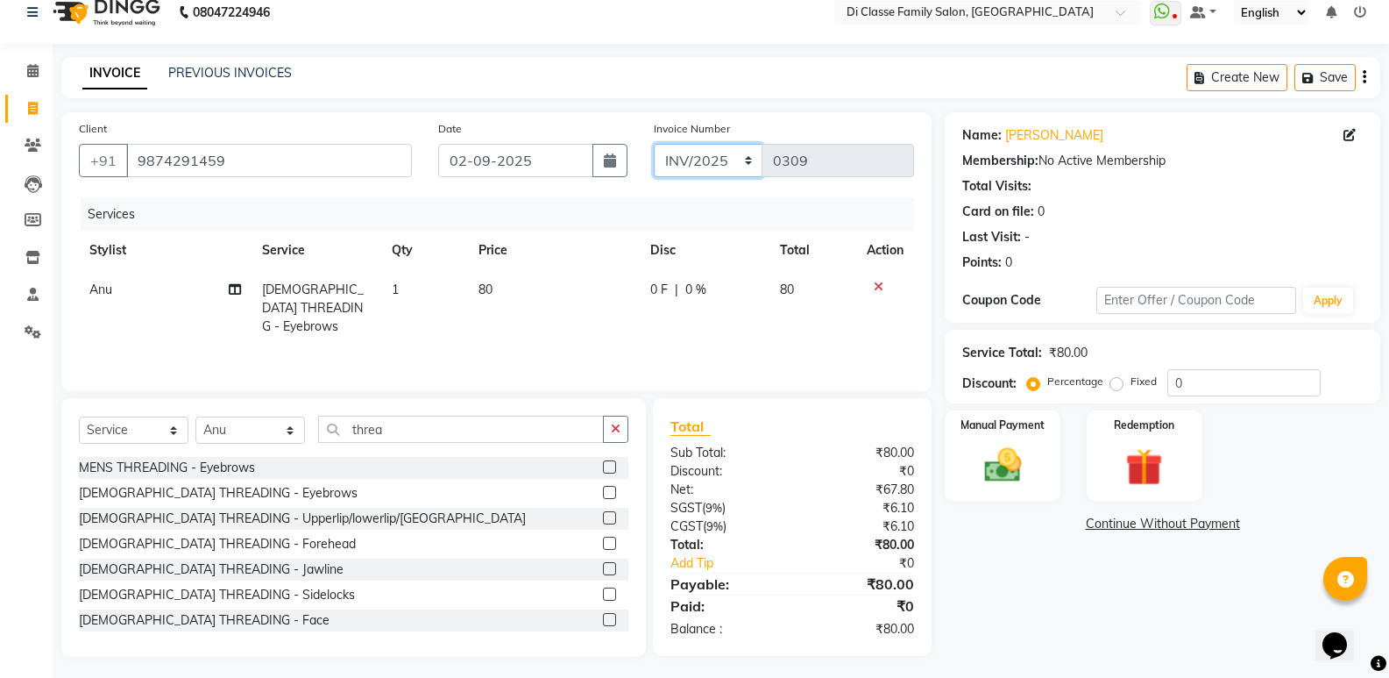
scroll to position [25, 0]
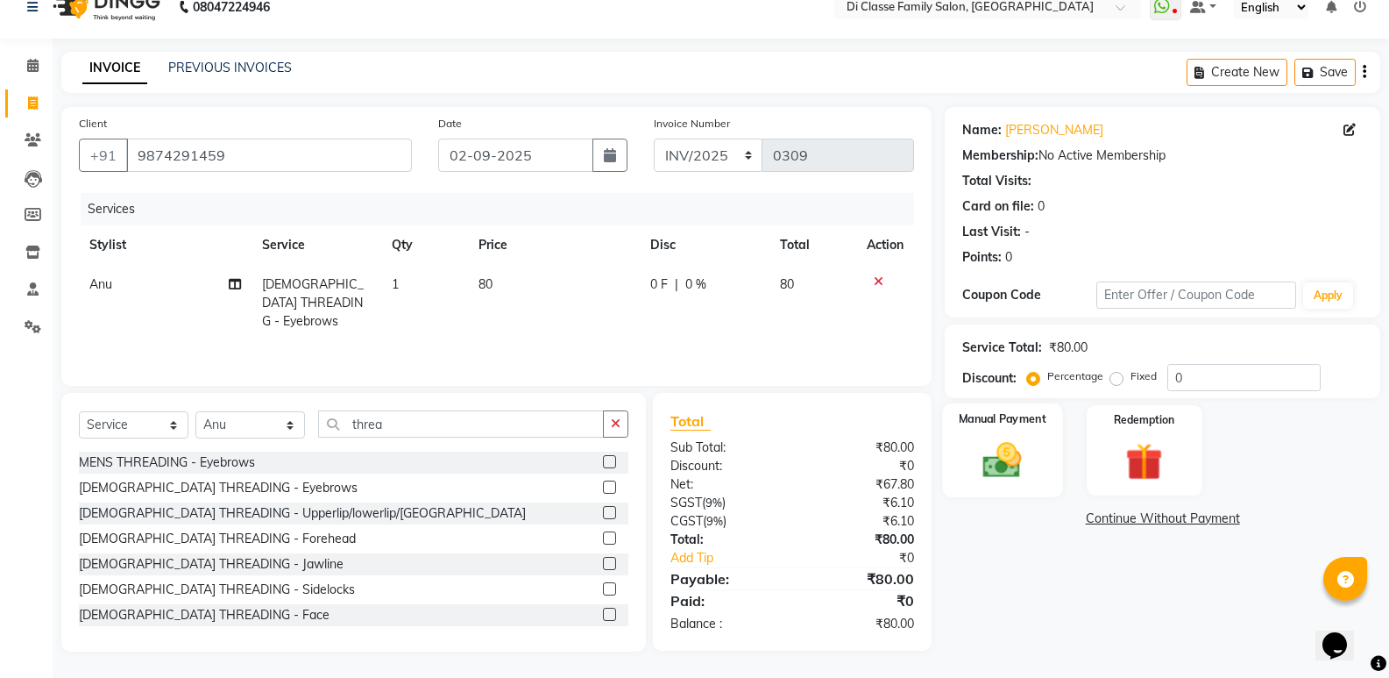
click at [1025, 460] on img at bounding box center [1002, 459] width 62 height 45
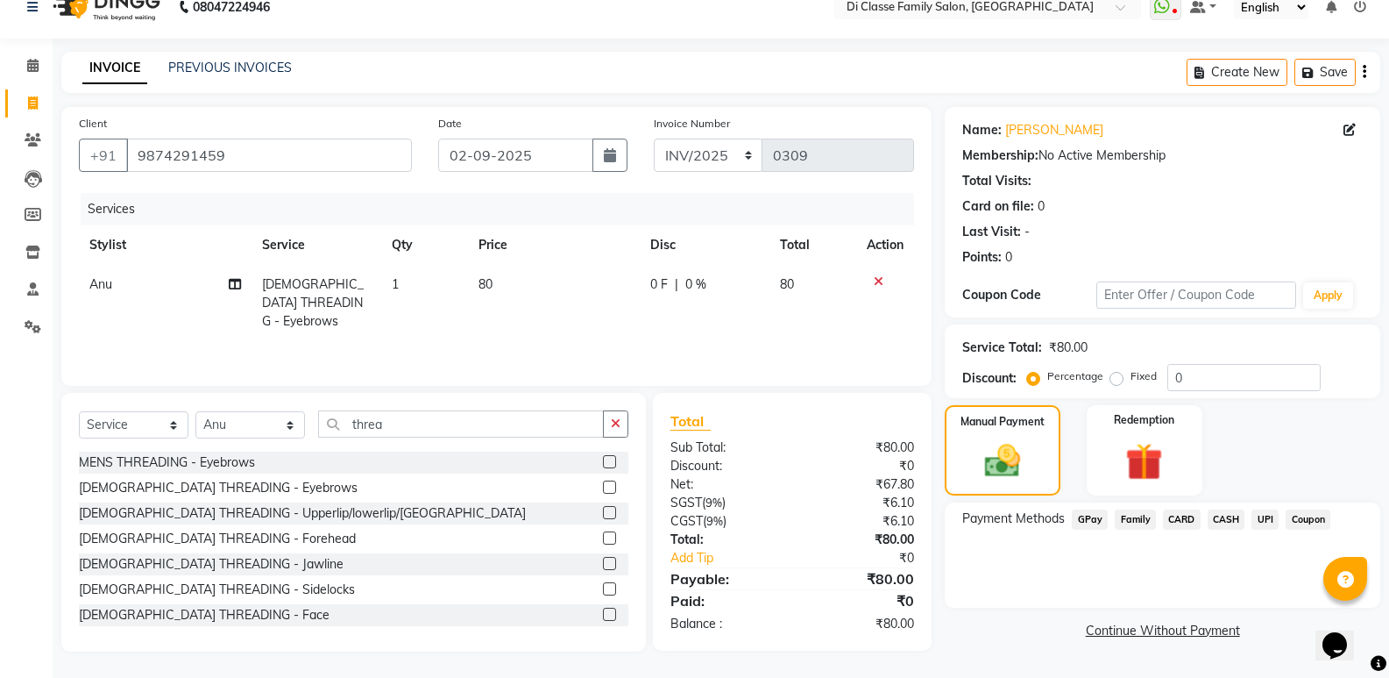
click at [1224, 514] on span "CASH" at bounding box center [1227, 519] width 38 height 20
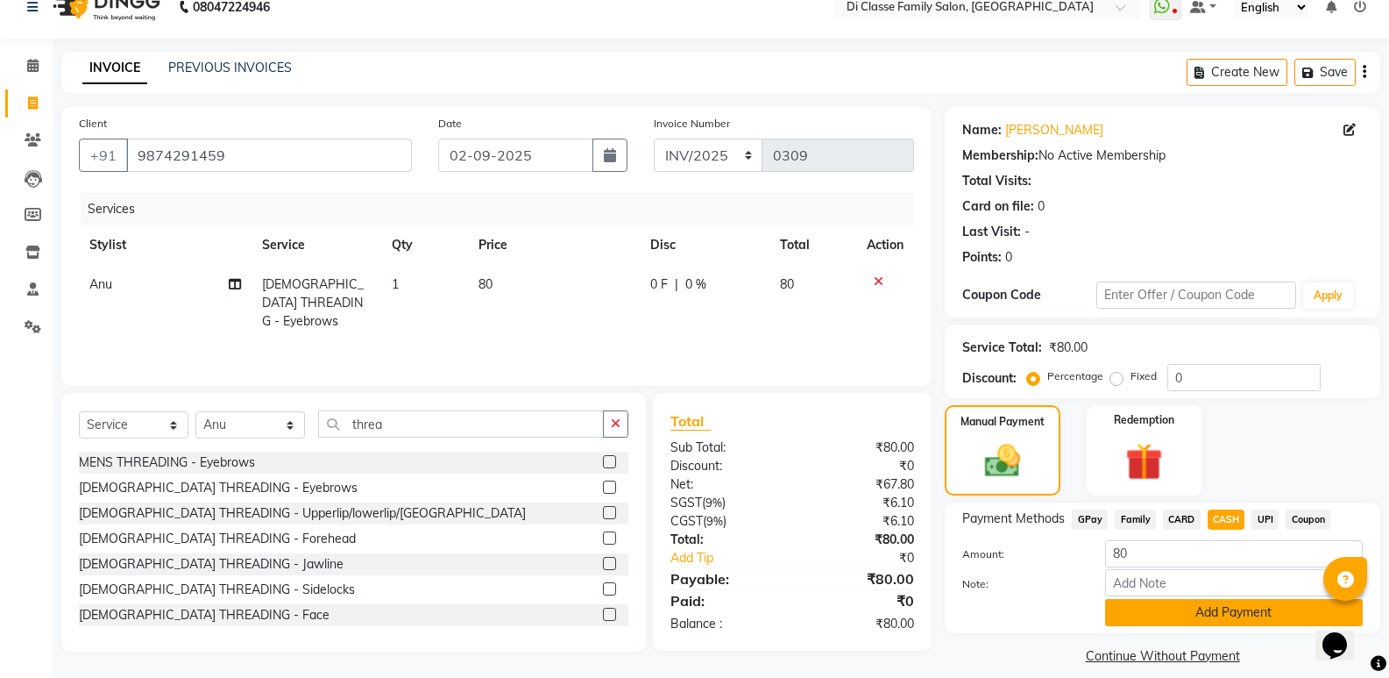
click at [1207, 614] on button "Add Payment" at bounding box center [1234, 612] width 258 height 27
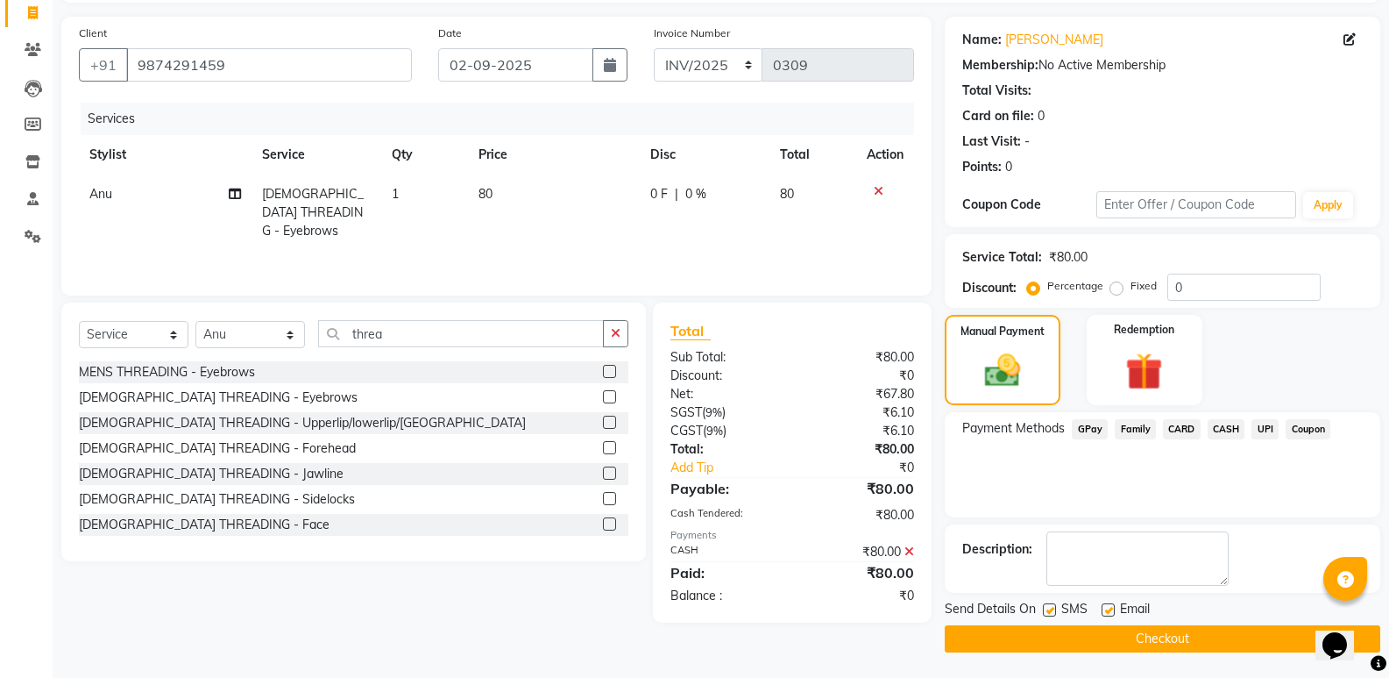
scroll to position [116, 0]
click at [1167, 634] on button "Checkout" at bounding box center [1163, 637] width 436 height 27
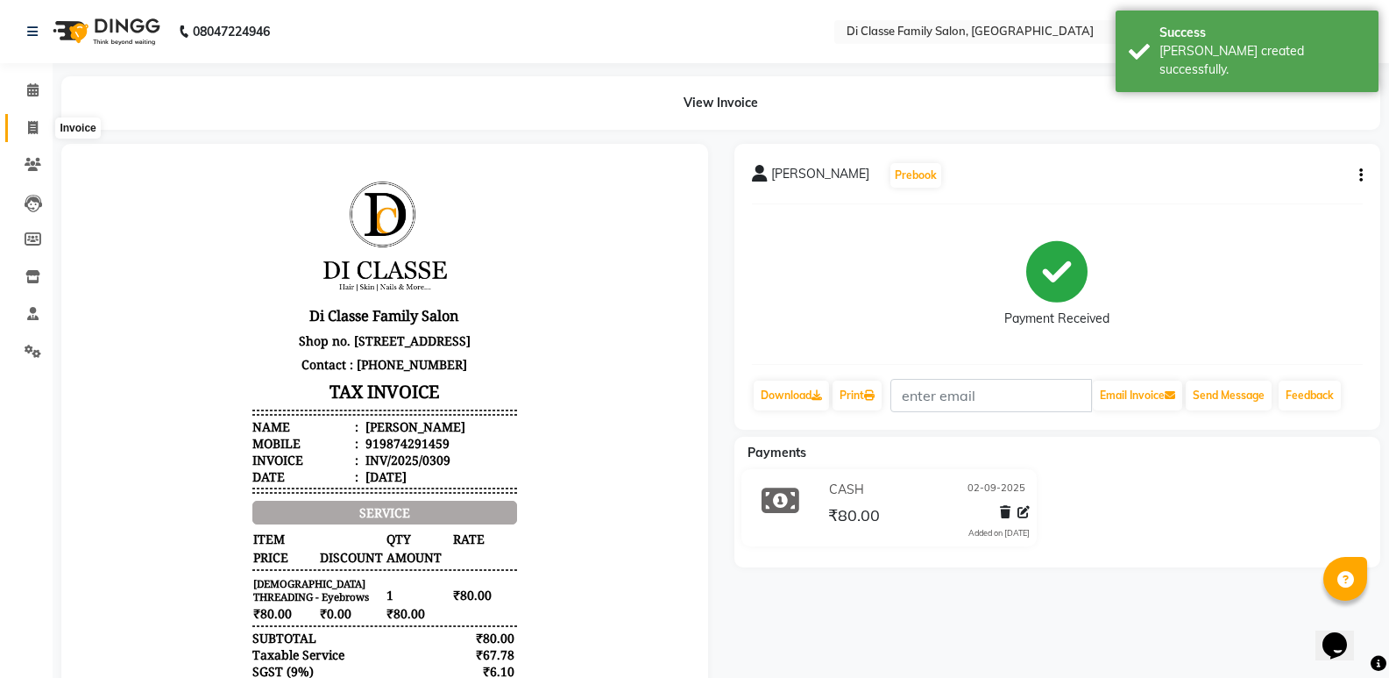
click at [32, 137] on span at bounding box center [33, 128] width 31 height 20
select select "service"
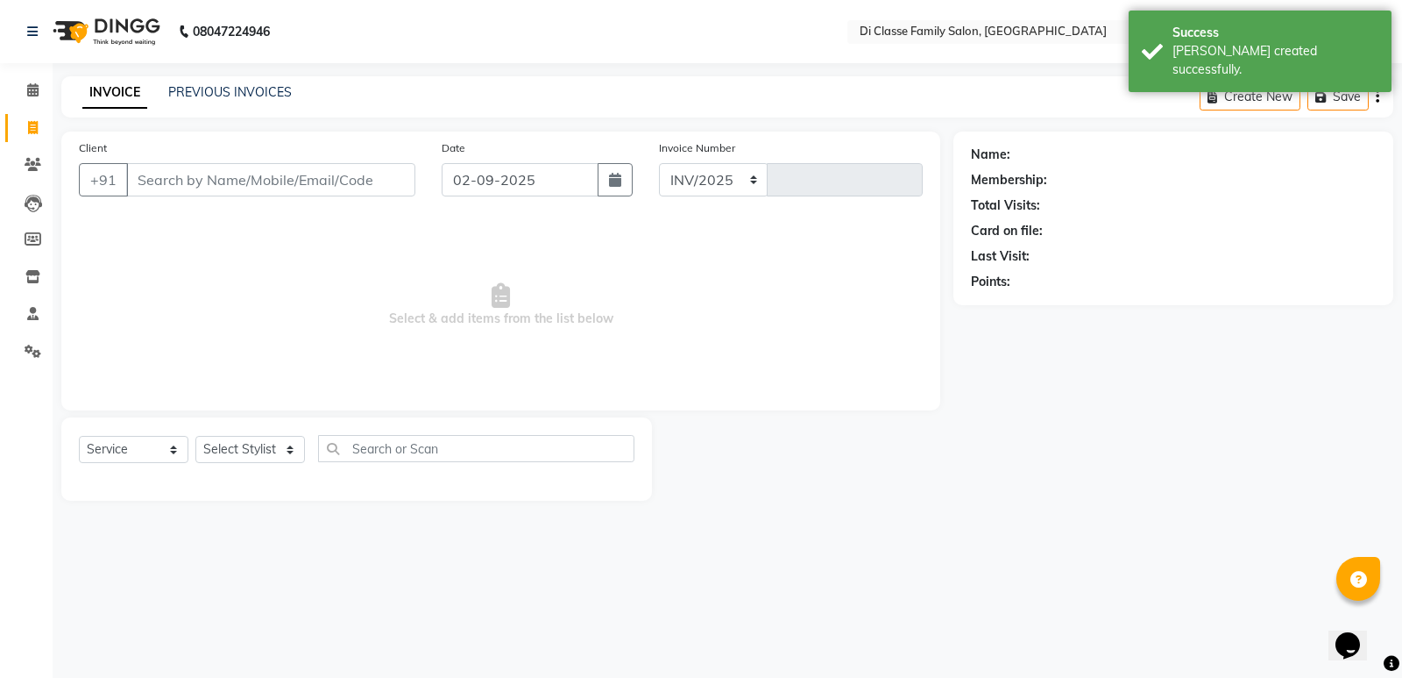
select select "6346"
type input "2759"
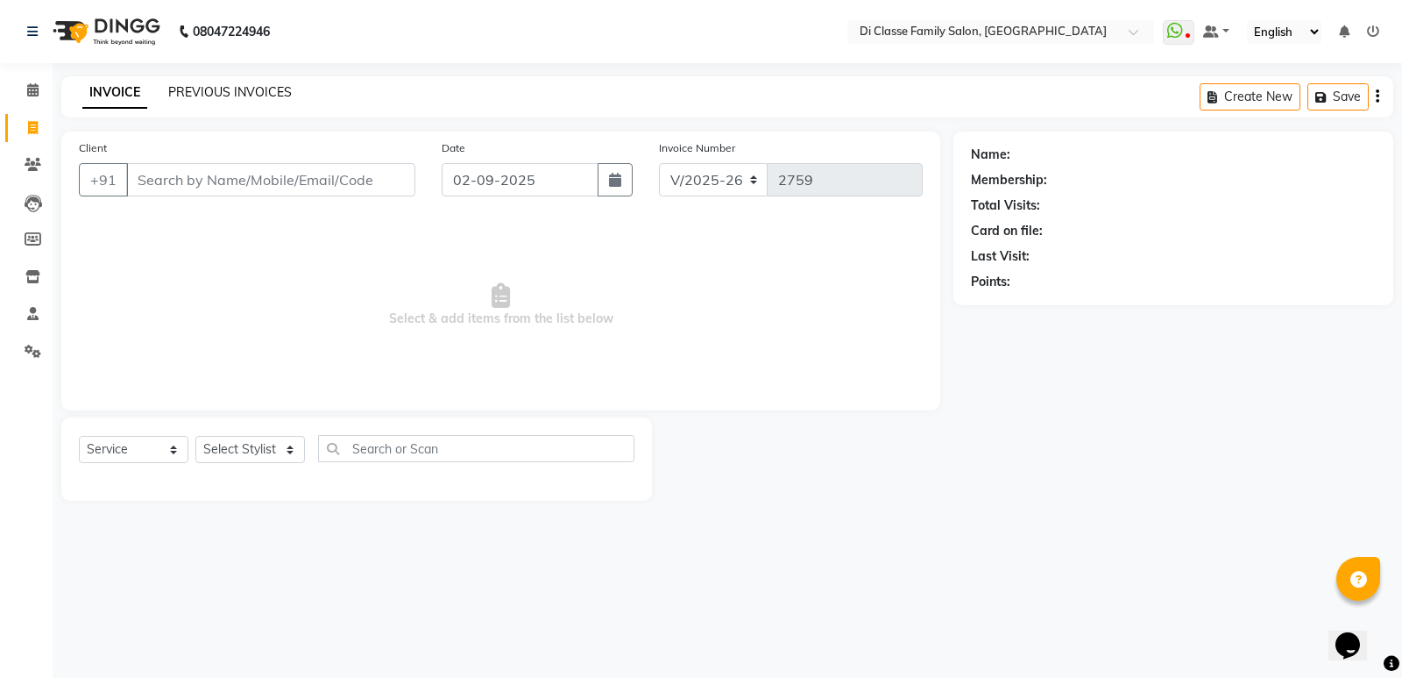
click at [256, 96] on link "PREVIOUS INVOICES" at bounding box center [230, 92] width 124 height 16
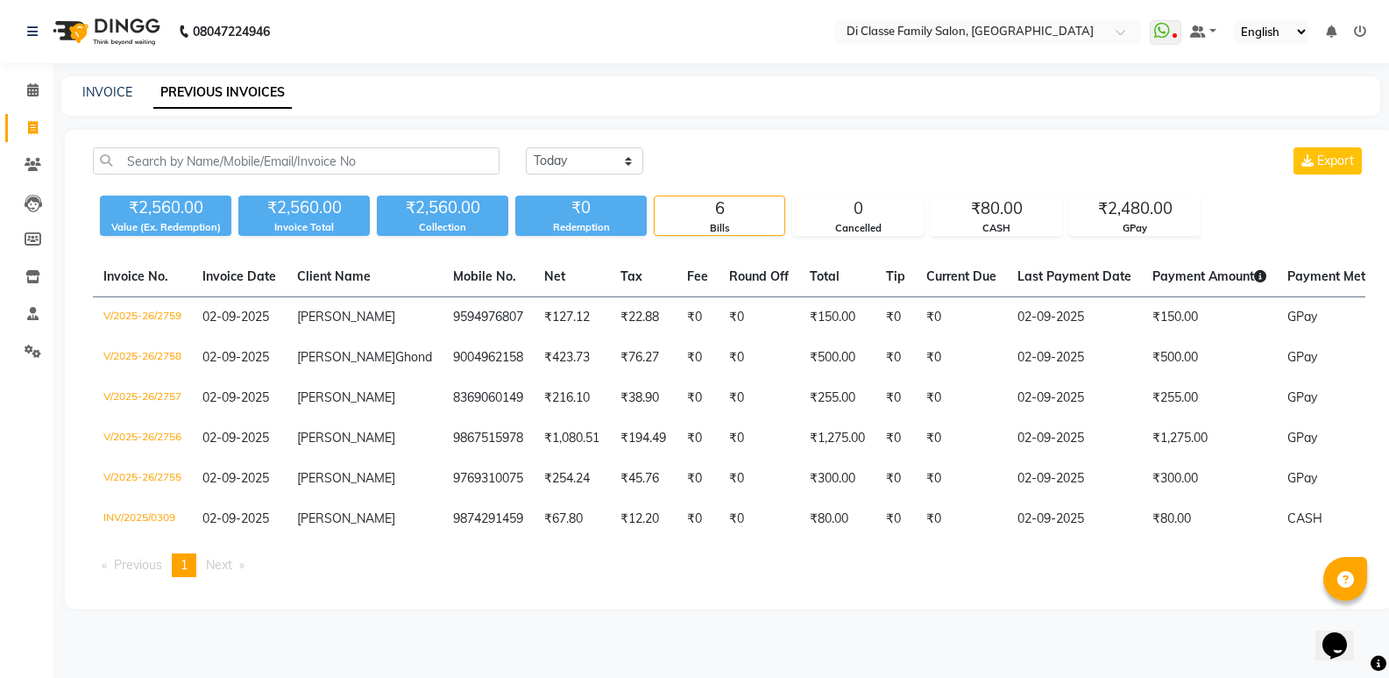
click at [403, 93] on div "INVOICE PREVIOUS INVOICES" at bounding box center [710, 92] width 1298 height 18
